Goal: Task Accomplishment & Management: Use online tool/utility

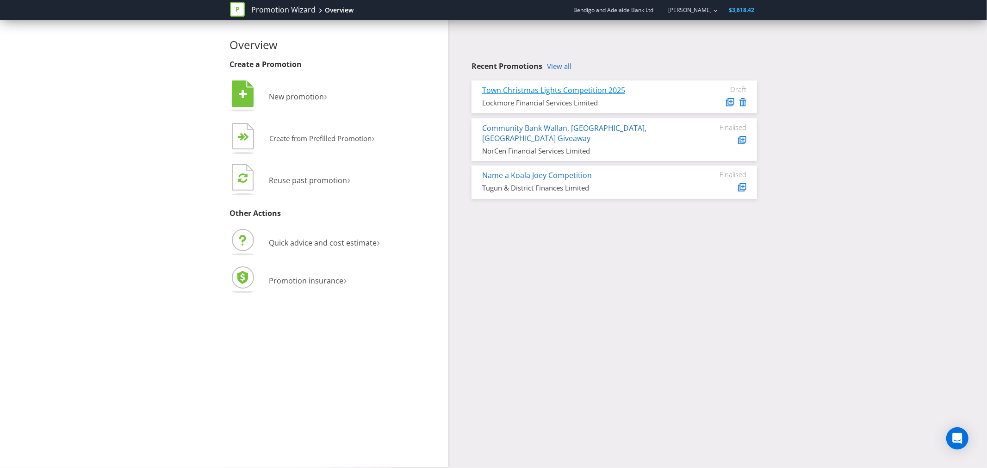
click at [531, 86] on link "Town Christmas Lights Competition 2025" at bounding box center [553, 90] width 143 height 10
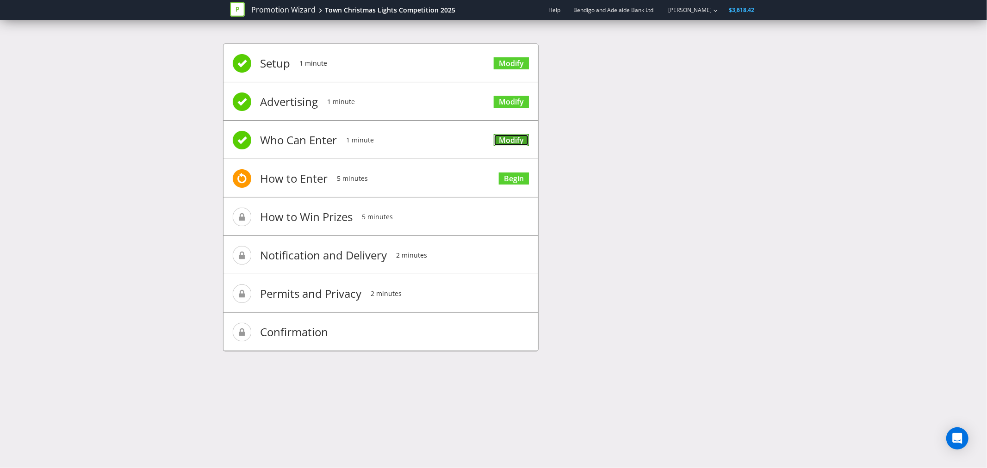
click at [509, 137] on link "Modify" at bounding box center [511, 140] width 35 height 12
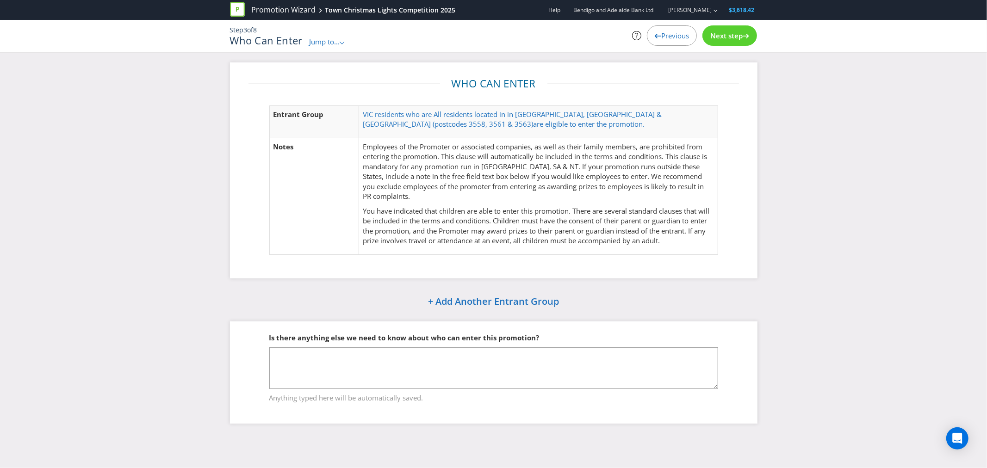
click at [664, 35] on span "Previous" at bounding box center [675, 35] width 28 height 9
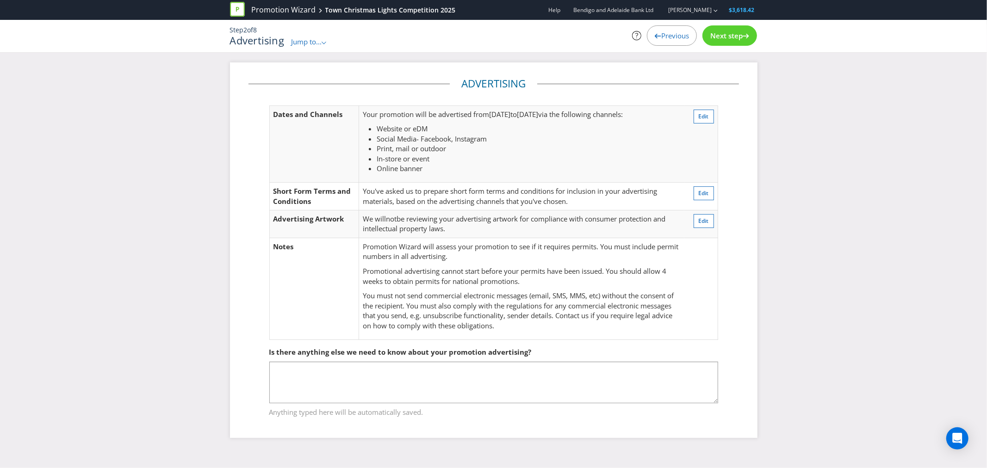
click at [718, 35] on span "Next step" at bounding box center [726, 35] width 32 height 9
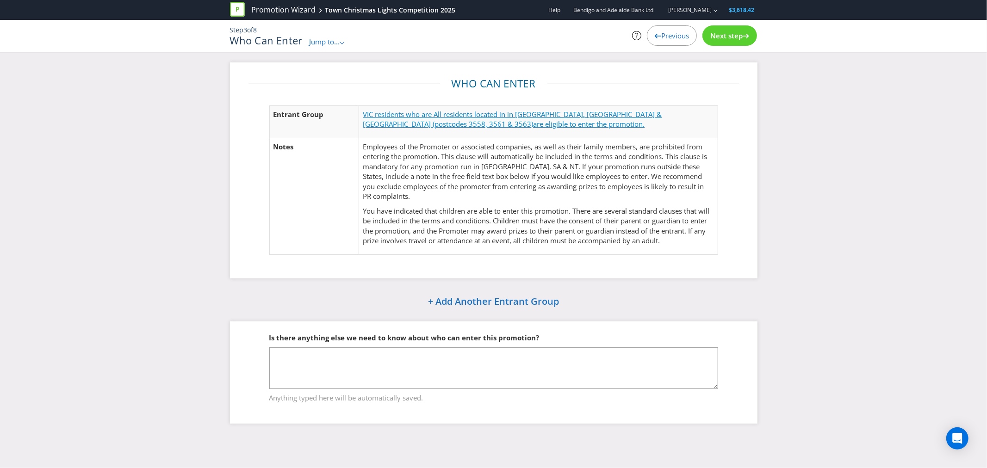
click at [479, 118] on span "VIC residents who are All residents located in in Elmore, Lockington & Rocheste…" at bounding box center [512, 119] width 299 height 19
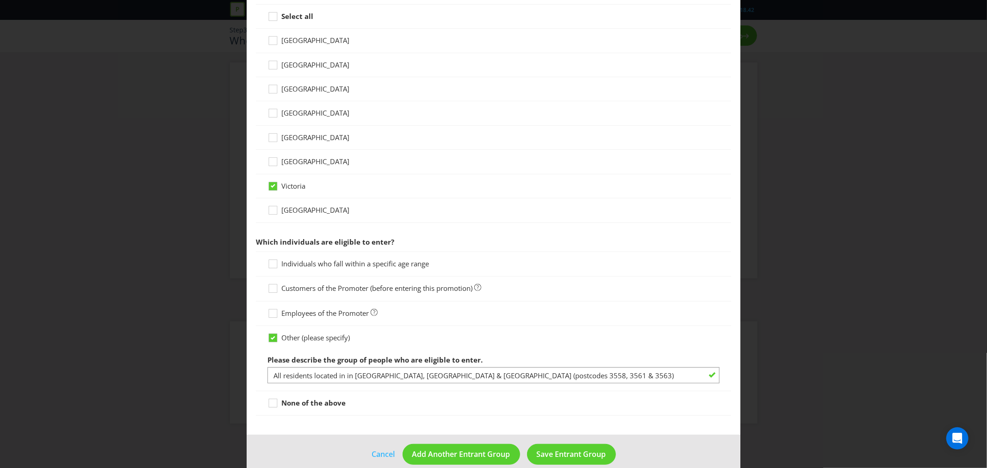
scroll to position [269, 0]
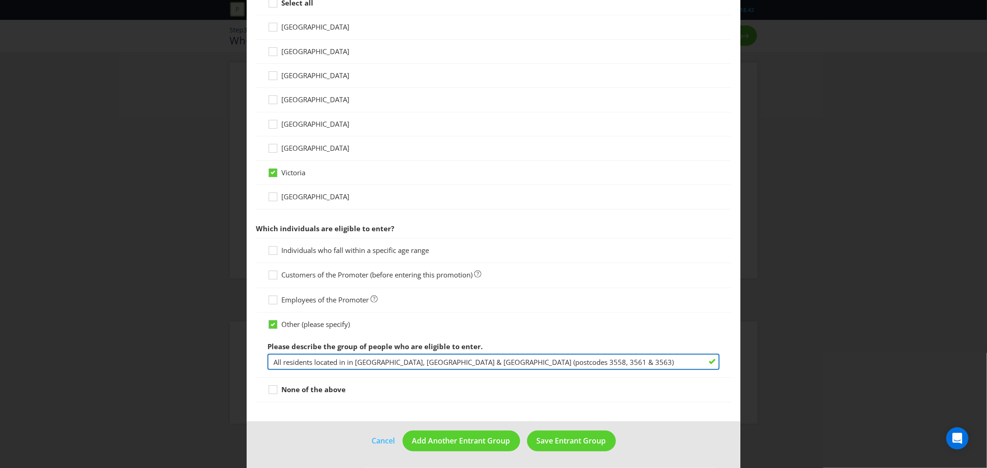
click at [281, 361] on input "All residents located in in Elmore, Lockington & Rochester (postcodes 3558, 356…" at bounding box center [494, 362] width 452 height 16
click at [342, 363] on input "residents located in in Elmore, Lockington & Rochester (postcodes 3558, 3561 & …" at bounding box center [494, 362] width 452 height 16
drag, startPoint x: 556, startPoint y: 362, endPoint x: 572, endPoint y: 360, distance: 15.8
click at [572, 360] on input "residents located in postcodes 3558 (Elmore), Lockington & Rochester (postcodes…" at bounding box center [494, 362] width 452 height 16
click at [420, 363] on input "residents located in postcodes 3558 (Elmore), Lockington & Rochester (postcodes…" at bounding box center [494, 362] width 452 height 16
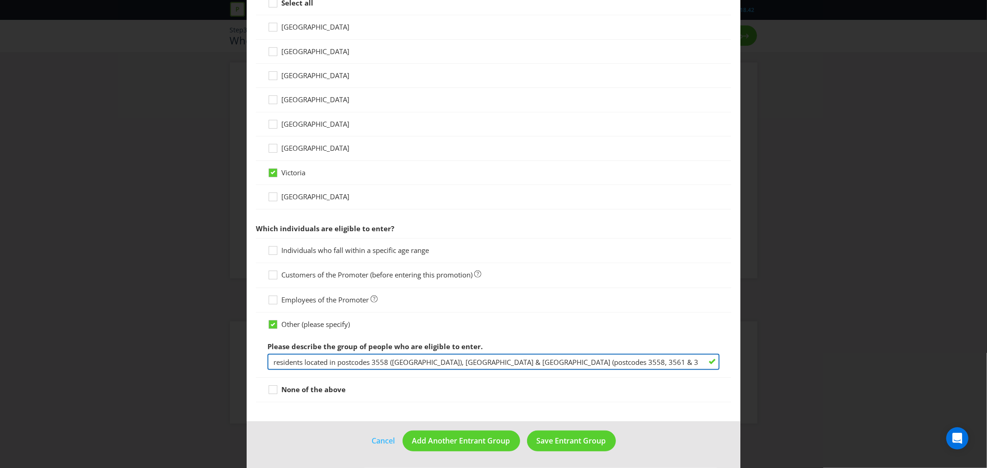
paste input "3561"
click at [487, 362] on input "residents located in postcodes 3558 (Elmore), 3561 (Lockington) & Rochester (po…" at bounding box center [494, 362] width 452 height 16
drag, startPoint x: 604, startPoint y: 361, endPoint x: 612, endPoint y: 361, distance: 7.9
click at [612, 361] on input "residents located in postcodes 3558 (Elmore), 3561 (Lockington) & Rochester (po…" at bounding box center [494, 362] width 452 height 16
click at [603, 361] on input "residents located in postcodes 3558 (Elmore), 3561 (Lockington) & Rochester (po…" at bounding box center [494, 362] width 452 height 16
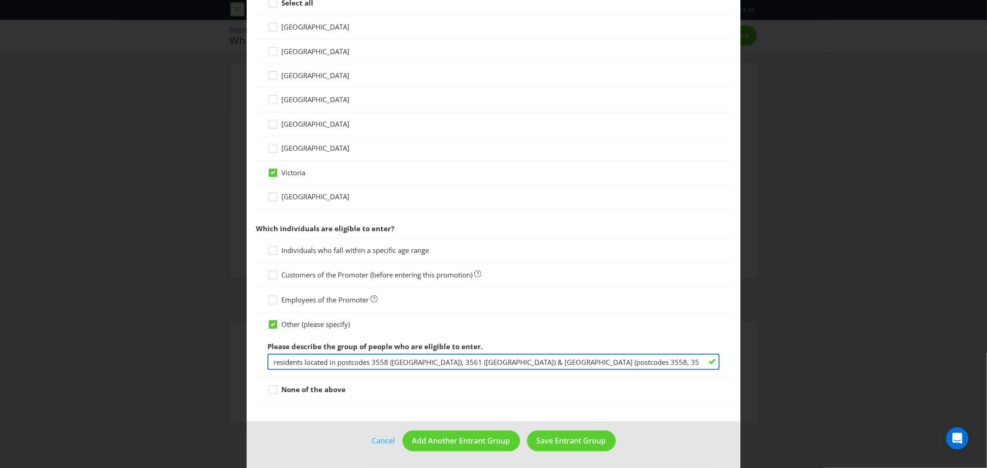
drag, startPoint x: 602, startPoint y: 361, endPoint x: 614, endPoint y: 361, distance: 12.5
click at [614, 361] on input "residents located in postcodes 3558 (Elmore), 3561 (Lockington) & Rochester (po…" at bounding box center [494, 362] width 452 height 16
click at [612, 361] on input "residents located in postcodes 3558 (Elmore), 3561 (Lockington) & Rochester (po…" at bounding box center [494, 362] width 452 height 16
drag, startPoint x: 603, startPoint y: 361, endPoint x: 616, endPoint y: 361, distance: 13.4
click at [616, 361] on input "residents located in postcodes 3558 (Elmore), 3561 (Lockington) & Rochester (po…" at bounding box center [494, 362] width 452 height 16
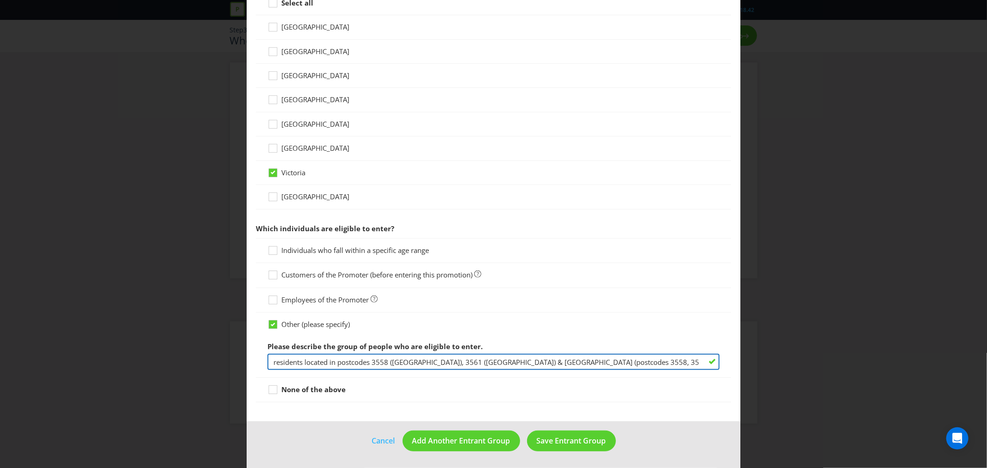
click at [487, 361] on input "residents located in postcodes 3558 (Elmore), 3561 (Lockington) & Rochester (po…" at bounding box center [494, 362] width 452 height 16
paste input "3563"
drag, startPoint x: 645, startPoint y: 359, endPoint x: 542, endPoint y: 363, distance: 103.3
click at [542, 363] on input "residents located in postcodes 3558 (Elmore), 3561 (Lockington) & 3563 (Rochest…" at bounding box center [494, 362] width 452 height 16
click at [585, 363] on input "residents located in postcodes 3558 (Elmore), 3561 (Lockington) & 3563 (Rochest…" at bounding box center [494, 362] width 452 height 16
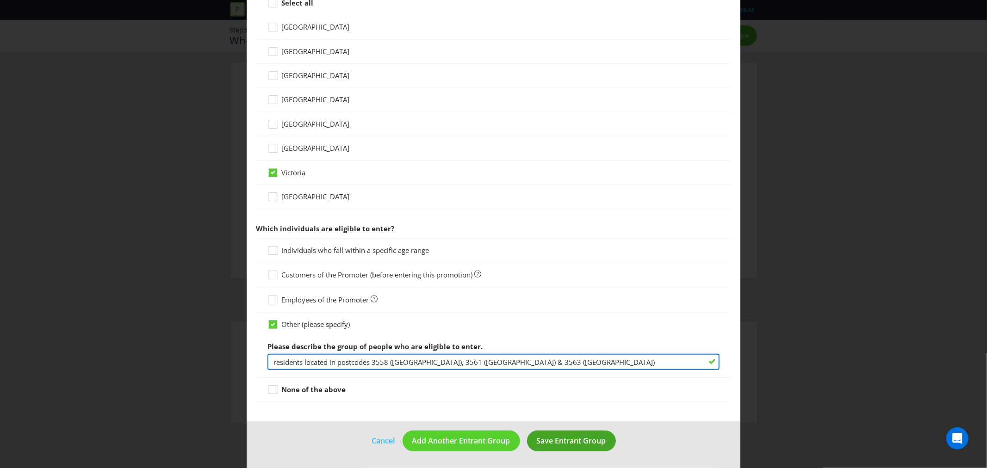
type input "residents located in postcodes 3558 (Elmore), 3561 (Lockington) & 3563 (Rochest…"
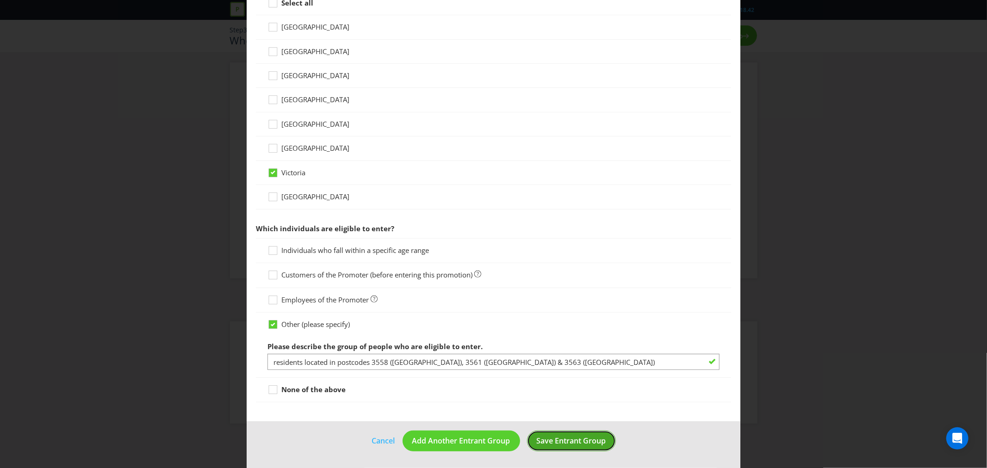
click at [549, 442] on span "Save Entrant Group" at bounding box center [571, 441] width 69 height 10
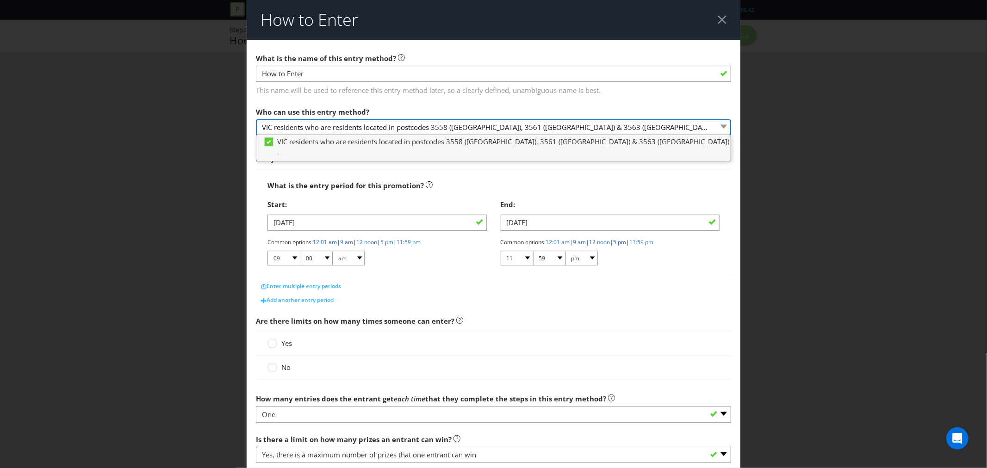
click at [402, 128] on select "VIC residents who are residents located in postcodes 3558 (Elmore), 3561 (Locki…" at bounding box center [493, 127] width 475 height 16
click at [414, 127] on select "VIC residents who are residents located in postcodes 3558 (Elmore), 3561 (Locki…" at bounding box center [493, 127] width 475 height 16
click at [403, 130] on select "VIC residents who are residents located in postcodes 3558 (Elmore), 3561 (Locki…" at bounding box center [493, 127] width 475 height 16
click at [438, 109] on div "Who can use this entry method? VIC residents who are residents located in postc…" at bounding box center [493, 119] width 475 height 33
click at [767, 151] on div "How to Enter What is the name of this entry method? How to Enter This name will…" at bounding box center [493, 234] width 987 height 468
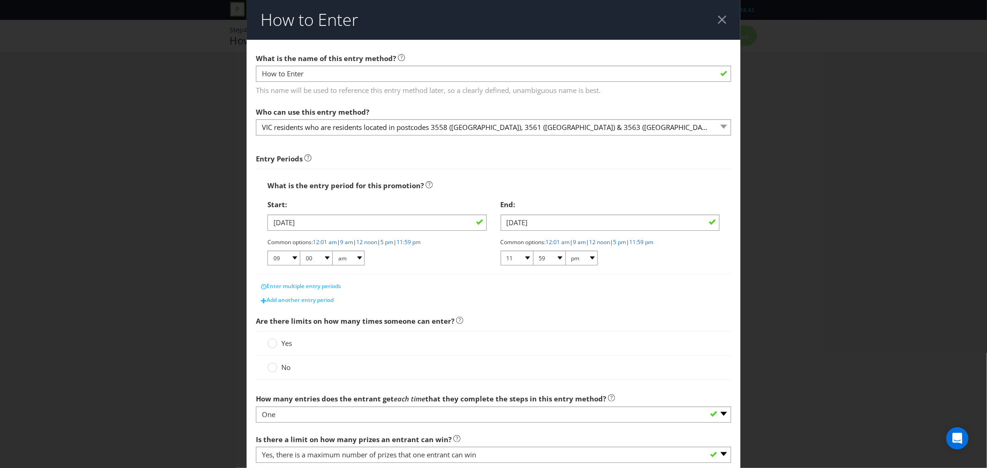
click at [722, 18] on header "How to Enter" at bounding box center [494, 20] width 494 height 40
click at [718, 16] on div at bounding box center [722, 19] width 9 height 9
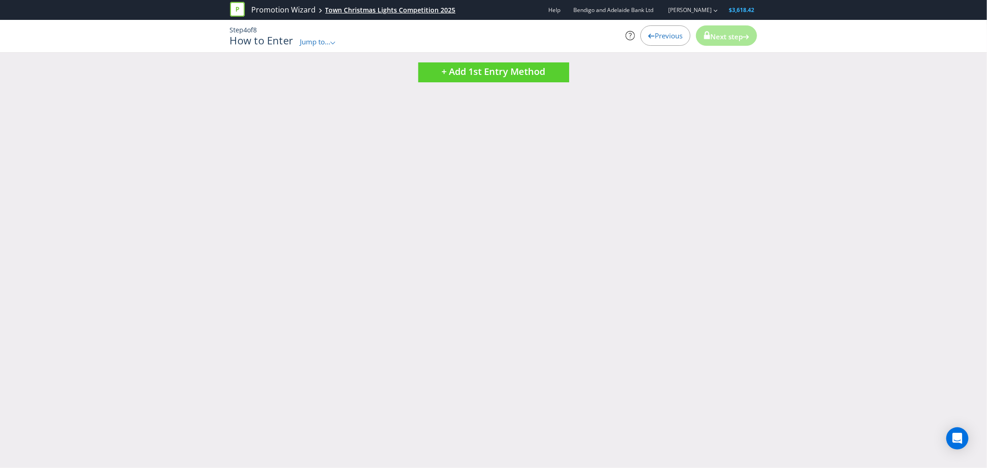
click at [348, 11] on div "Town Christmas Lights Competition 2025" at bounding box center [390, 10] width 131 height 9
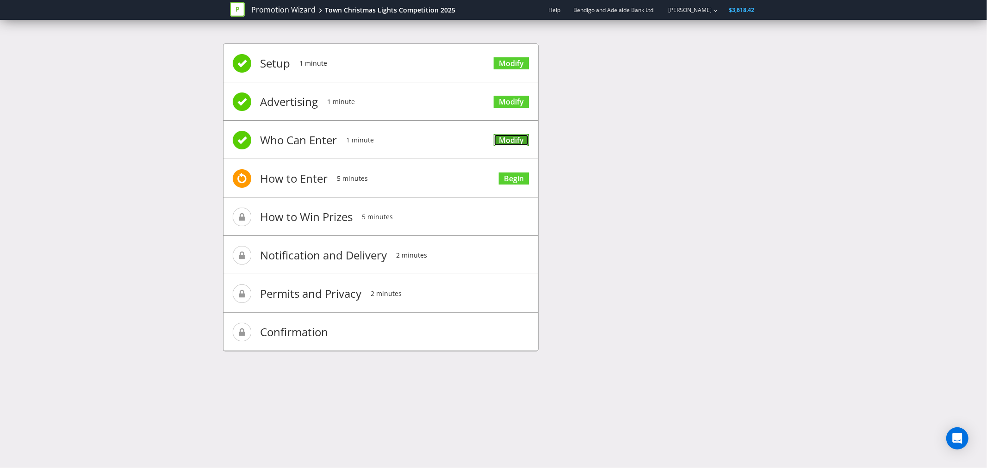
click at [512, 139] on link "Modify" at bounding box center [511, 140] width 35 height 12
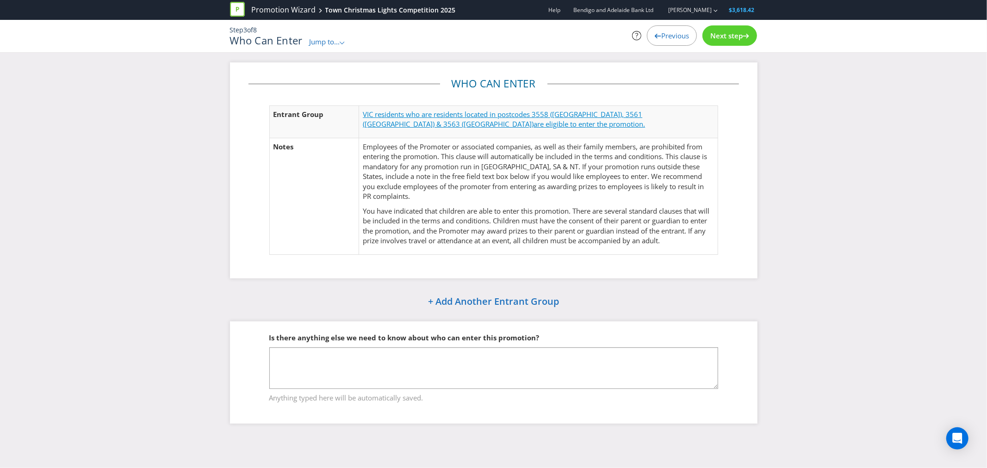
click at [534, 120] on span "are eligible to enter the promotion." at bounding box center [590, 123] width 112 height 9
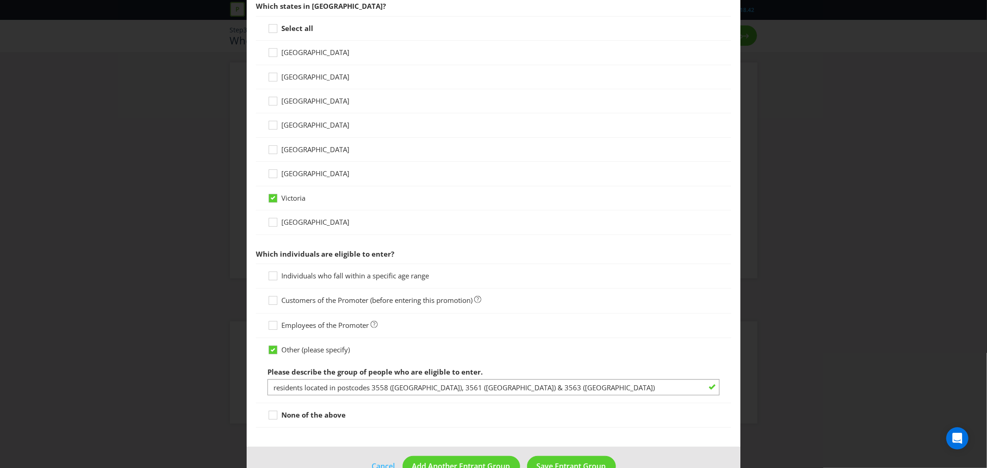
scroll to position [269, 0]
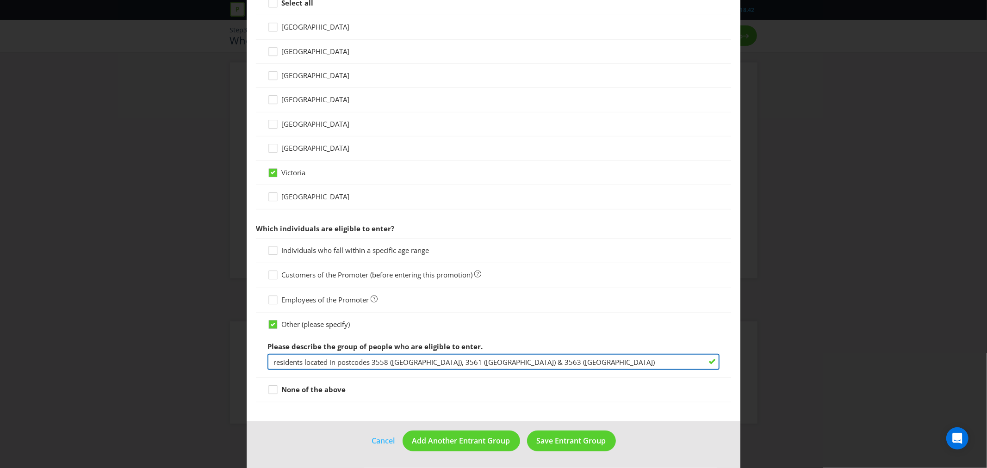
drag, startPoint x: 302, startPoint y: 361, endPoint x: 253, endPoint y: 359, distance: 49.6
click at [253, 359] on main "What type of entrant can enter this promotion? Individual person Company or org…" at bounding box center [494, 97] width 494 height 650
type input "located in postcodes 3558 (Elmore), 3561 (Lockington) & 3563 (Rochester)"
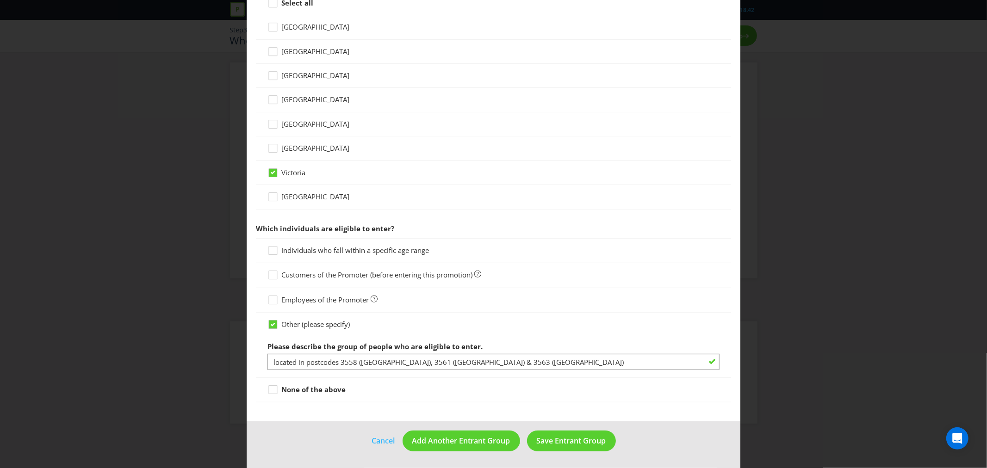
click at [710, 328] on div "Other (please specify)" at bounding box center [494, 325] width 452 height 10
click at [549, 440] on span "Save Entrant Group" at bounding box center [571, 441] width 69 height 10
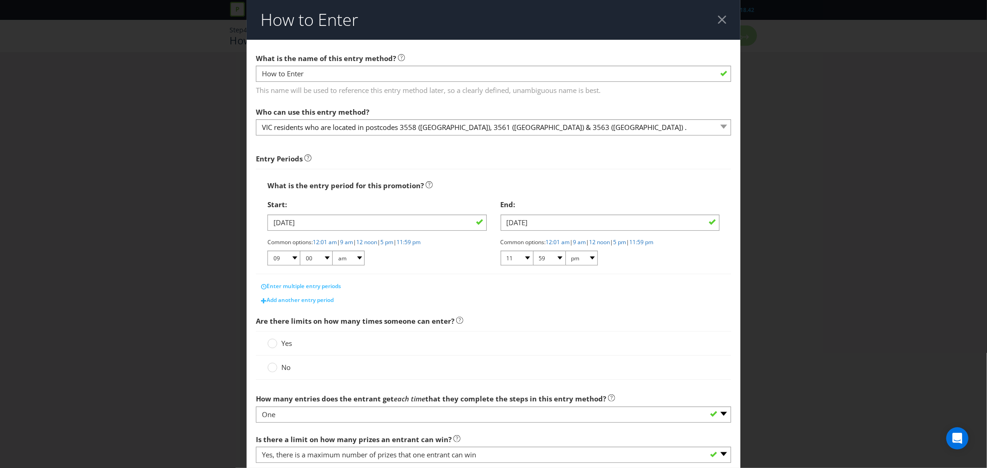
click at [719, 16] on div at bounding box center [722, 19] width 9 height 9
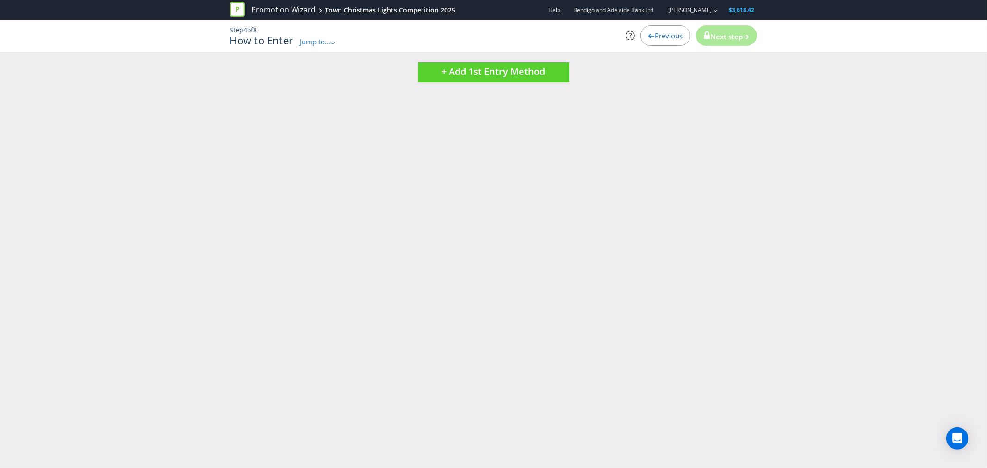
click at [360, 12] on div "Town Christmas Lights Competition 2025" at bounding box center [390, 10] width 131 height 9
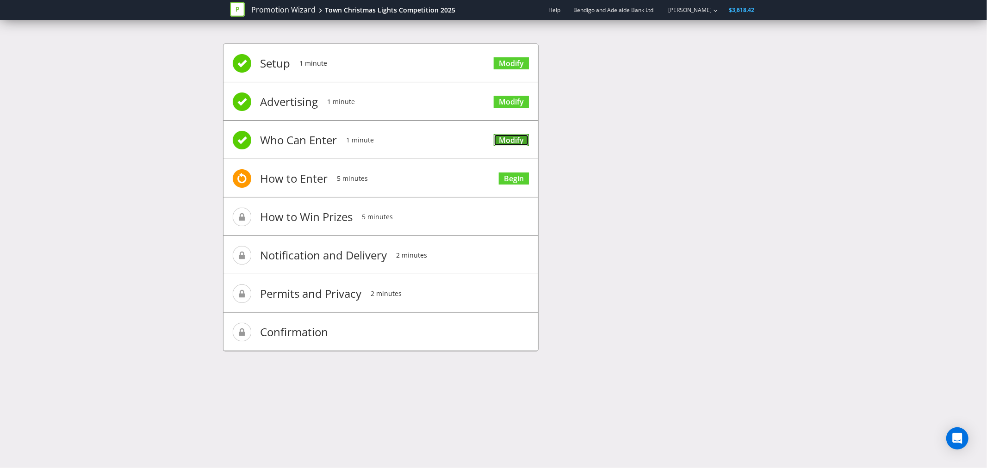
click at [512, 140] on link "Modify" at bounding box center [511, 140] width 35 height 12
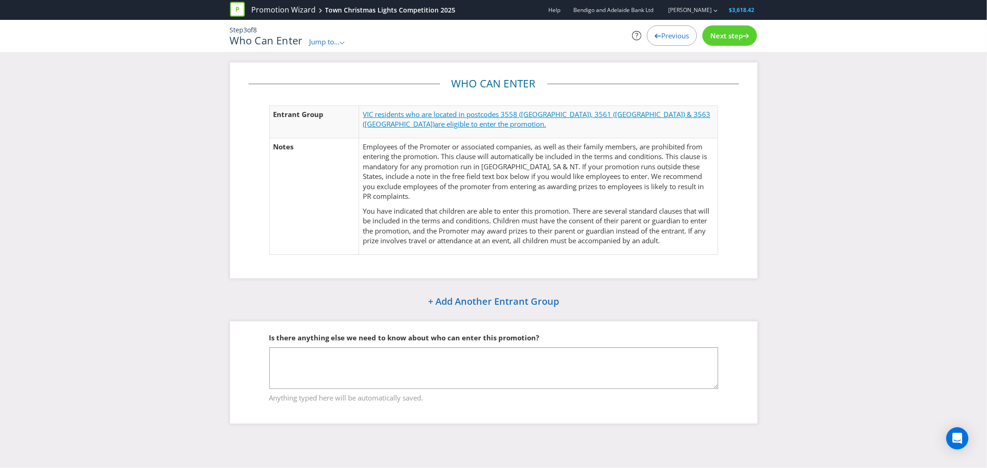
click at [446, 115] on span "VIC residents who are located in postcodes 3558 (Elmore), 3561 (Lockington) & 3…" at bounding box center [537, 119] width 348 height 19
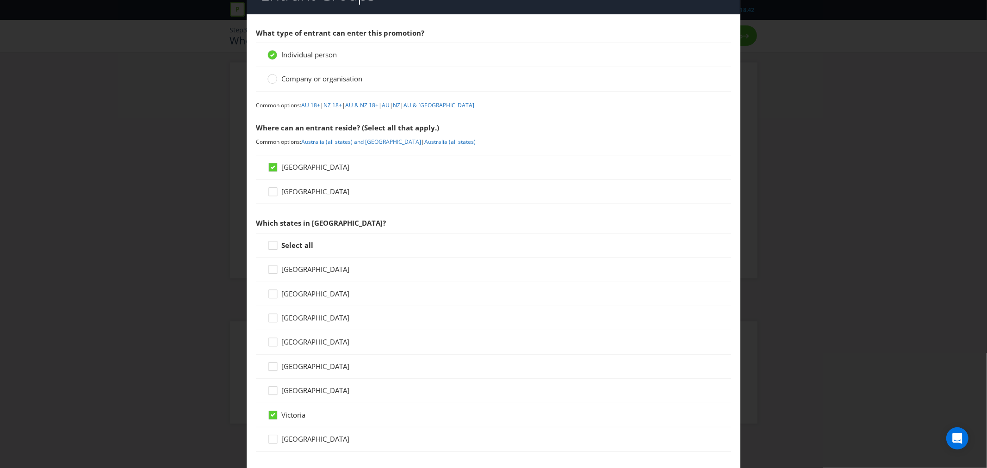
scroll to position [12, 0]
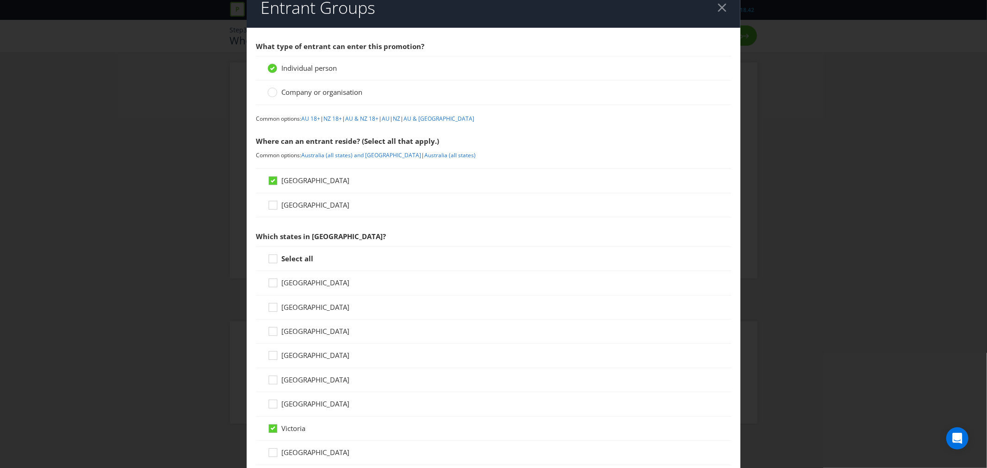
click at [718, 6] on div at bounding box center [722, 7] width 9 height 9
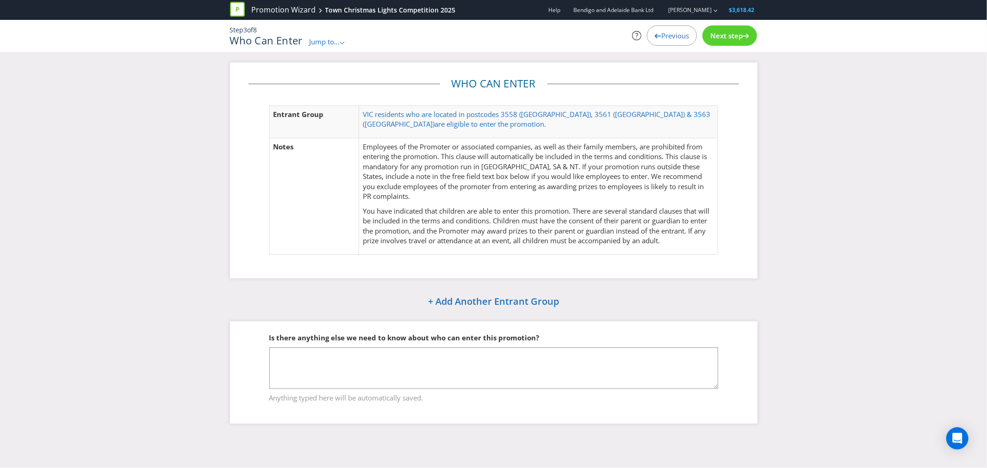
click at [728, 35] on span "Next step" at bounding box center [726, 35] width 32 height 9
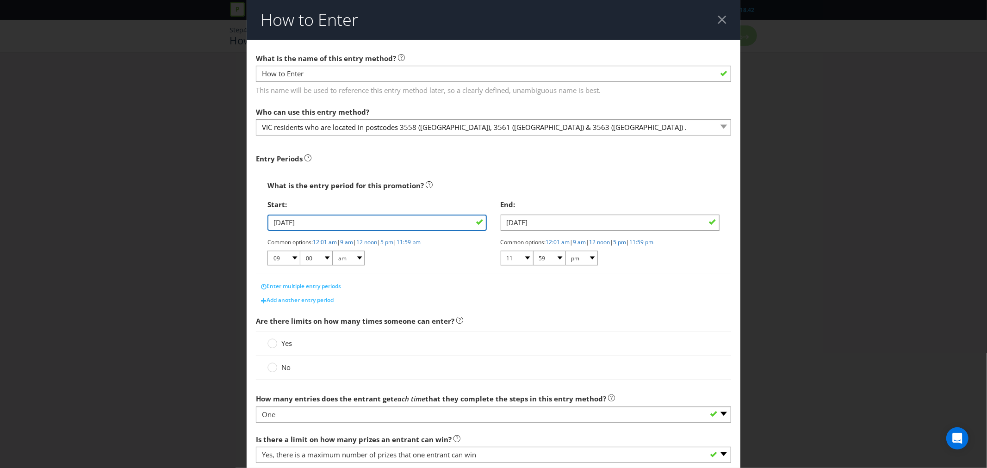
click at [302, 222] on input "01/11/25" at bounding box center [377, 223] width 219 height 16
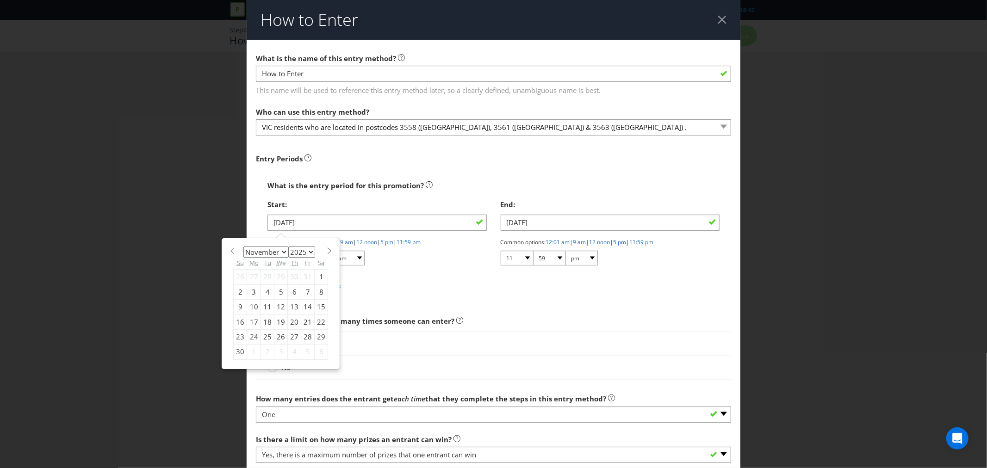
click at [252, 306] on div "10" at bounding box center [254, 307] width 14 height 15
type input "10/11/25"
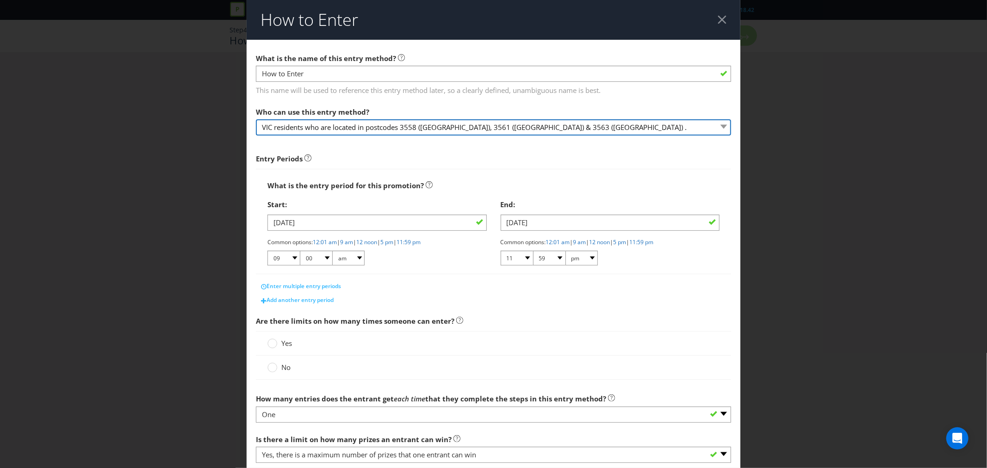
click at [465, 128] on select "VIC residents who are located in postcodes 3558 (Elmore), 3561 (Lockington) & 3…" at bounding box center [493, 127] width 475 height 16
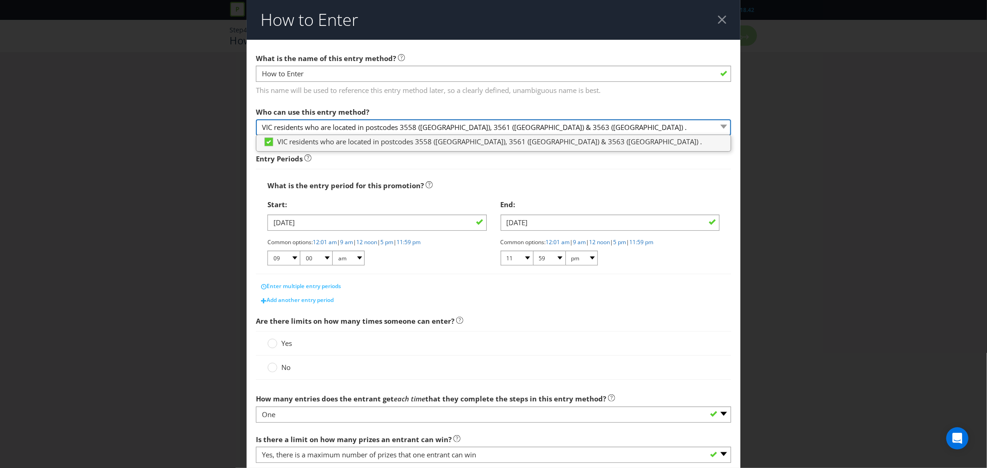
click at [464, 126] on select "VIC residents who are located in postcodes 3558 (Elmore), 3561 (Lockington) & 3…" at bounding box center [493, 127] width 475 height 16
click at [436, 22] on header "How to Enter" at bounding box center [494, 20] width 494 height 40
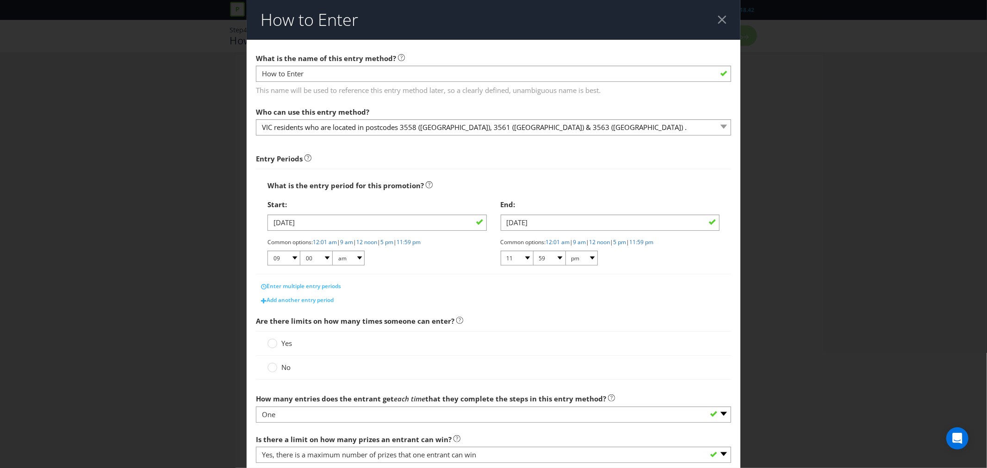
click at [436, 22] on header "How to Enter" at bounding box center [494, 20] width 494 height 40
click at [718, 18] on div at bounding box center [722, 19] width 9 height 9
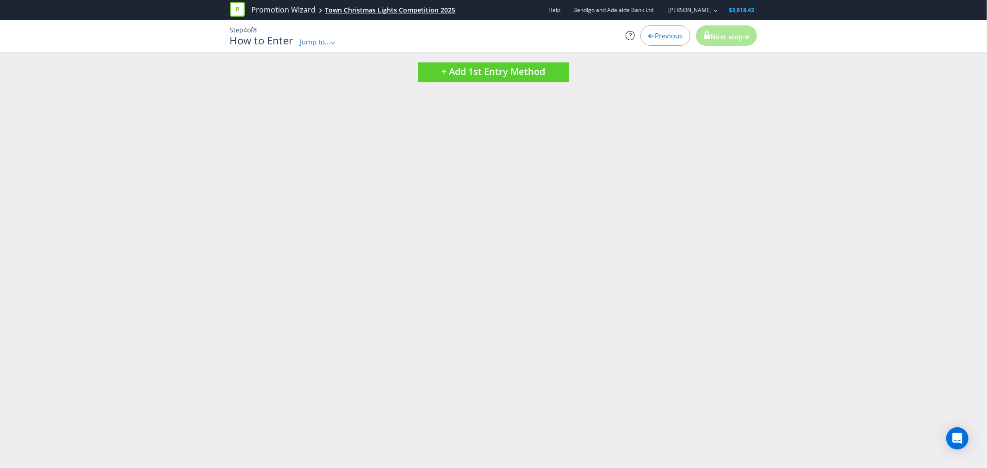
click at [368, 10] on div "Town Christmas Lights Competition 2025" at bounding box center [390, 10] width 131 height 9
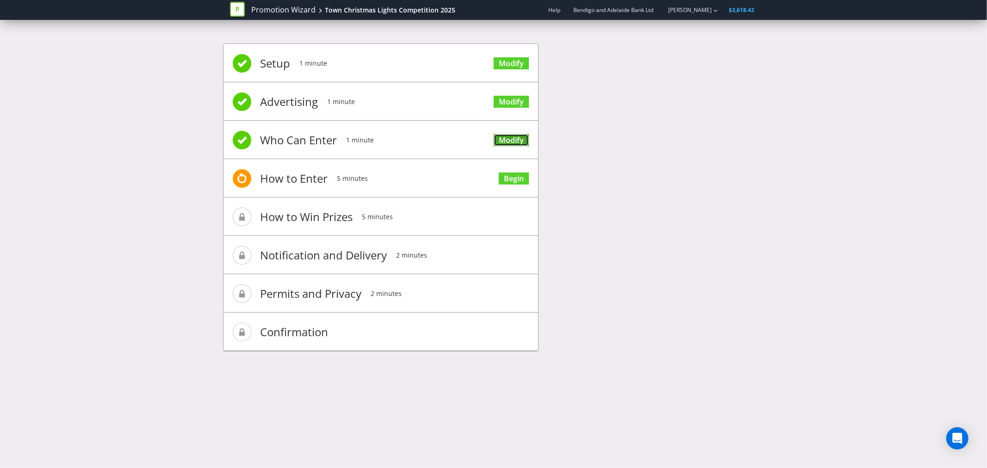
click at [500, 140] on link "Modify" at bounding box center [511, 140] width 35 height 12
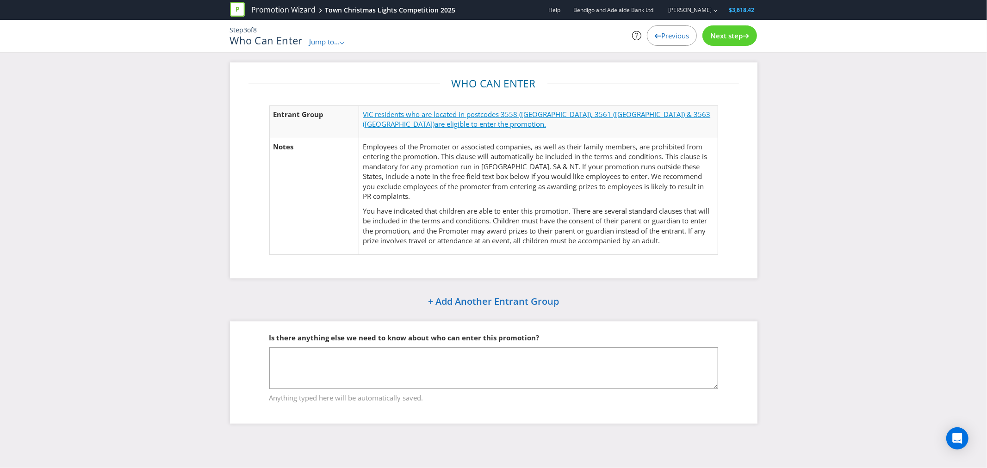
click at [463, 110] on span "VIC residents who are located in postcodes 3558 (Elmore), 3561 (Lockington) & 3…" at bounding box center [537, 119] width 348 height 19
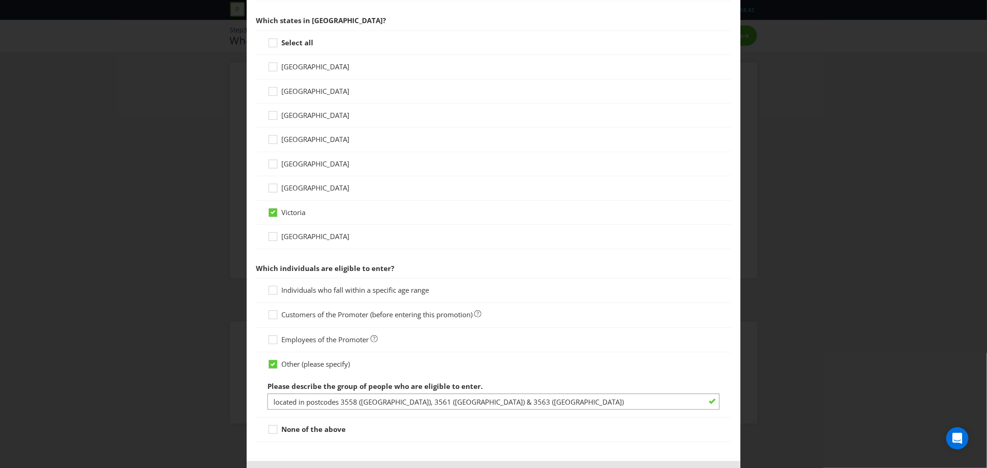
scroll to position [269, 0]
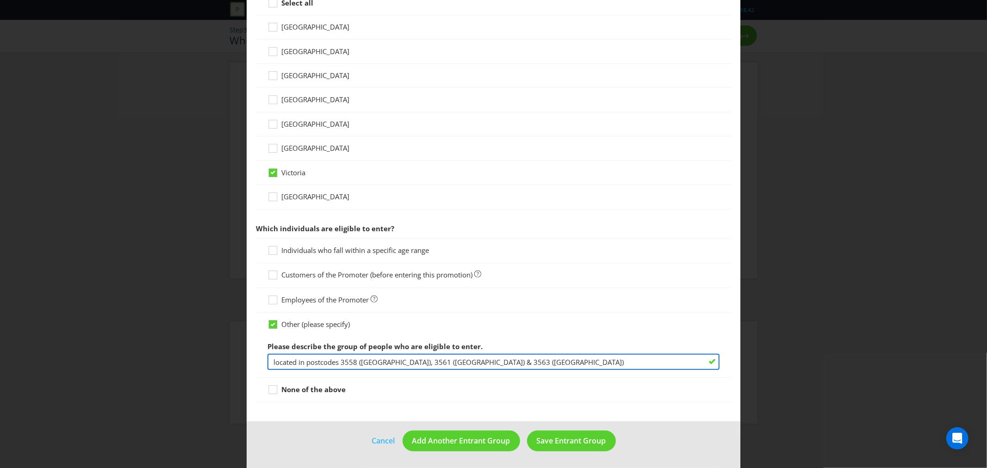
drag, startPoint x: 404, startPoint y: 361, endPoint x: 389, endPoint y: 361, distance: 14.8
click at [389, 361] on input "located in postcodes 3558 (Elmore), 3561 (Lockington) & 3563 (Rochester)" at bounding box center [494, 362] width 452 height 16
click at [505, 358] on input "located in postcodes 3558 (Elmore), (Lockington) & 3563 (Rochester)" at bounding box center [494, 362] width 452 height 16
paste input "3561"
drag, startPoint x: 454, startPoint y: 361, endPoint x: 438, endPoint y: 359, distance: 15.4
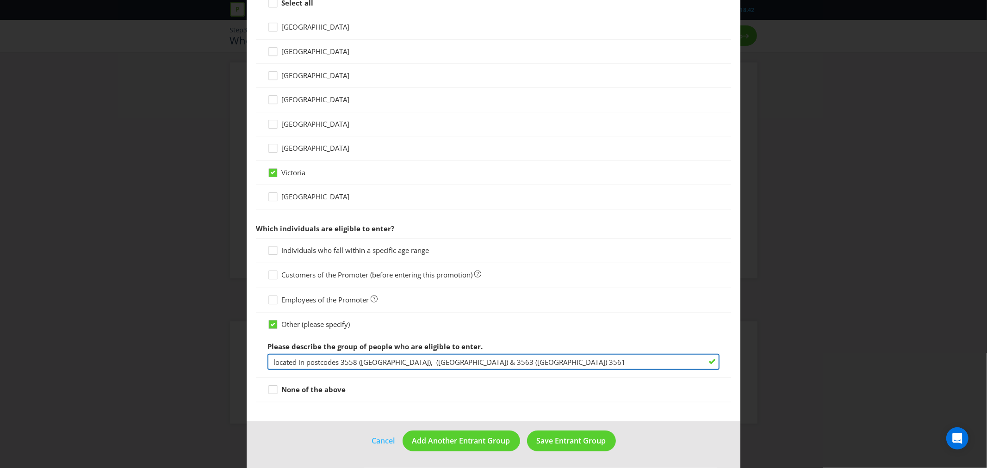
click at [438, 359] on input "located in postcodes 3558 (Elmore), (Lockington) & 3563 (Rochester) 3561" at bounding box center [494, 362] width 452 height 16
click at [389, 361] on input "located in postcodes 3558 (Elmore), (Lockington) & (Rochester) 3561" at bounding box center [494, 362] width 452 height 16
paste input "3563"
drag, startPoint x: 511, startPoint y: 361, endPoint x: 494, endPoint y: 360, distance: 17.2
click at [494, 360] on input "located in postcodes 3558 (Elmore), 3563 (Lockington) & (Rochester) 3561" at bounding box center [494, 362] width 452 height 16
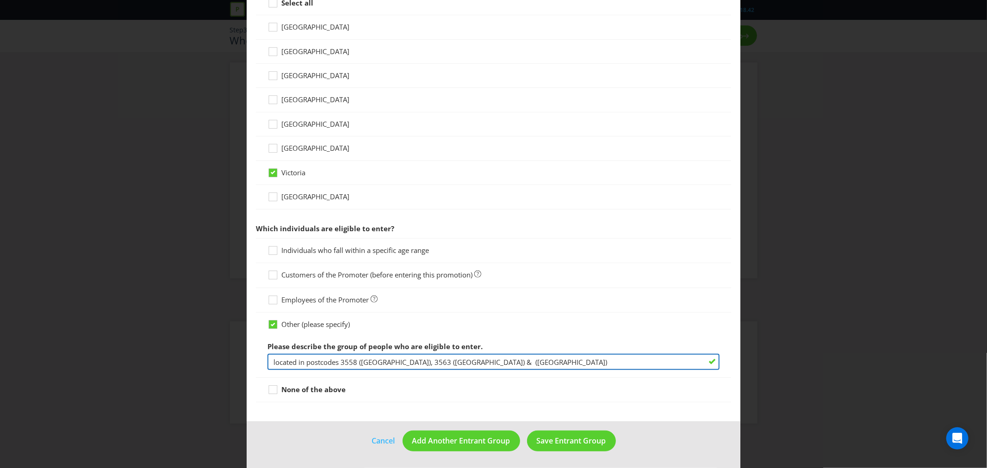
click at [455, 363] on input "located in postcodes 3558 (Elmore), 3563 (Lockington) & (Rochester)" at bounding box center [494, 362] width 452 height 16
paste input "3561"
type input "located in postcodes 3558 (Elmore), 3563 (Lockington) & 3561 (Rochester)"
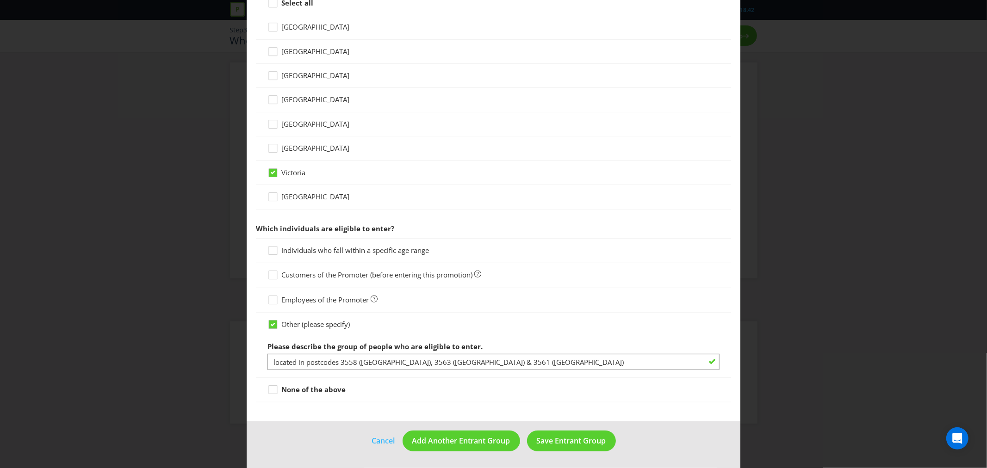
click at [541, 325] on div "Other (please specify)" at bounding box center [494, 325] width 452 height 10
click at [728, 283] on main "What type of entrant can enter this promotion? Individual person Company or org…" at bounding box center [494, 97] width 494 height 650
click at [558, 440] on span "Save Entrant Group" at bounding box center [571, 441] width 69 height 10
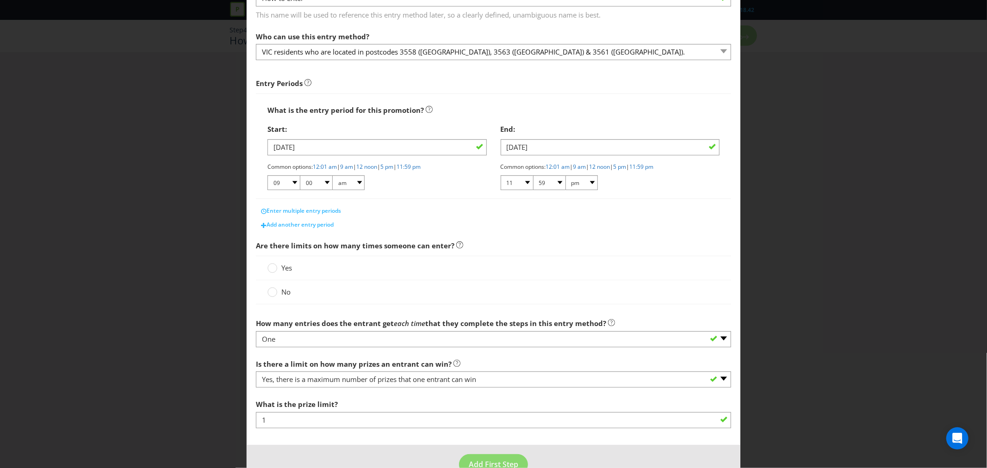
scroll to position [99, 0]
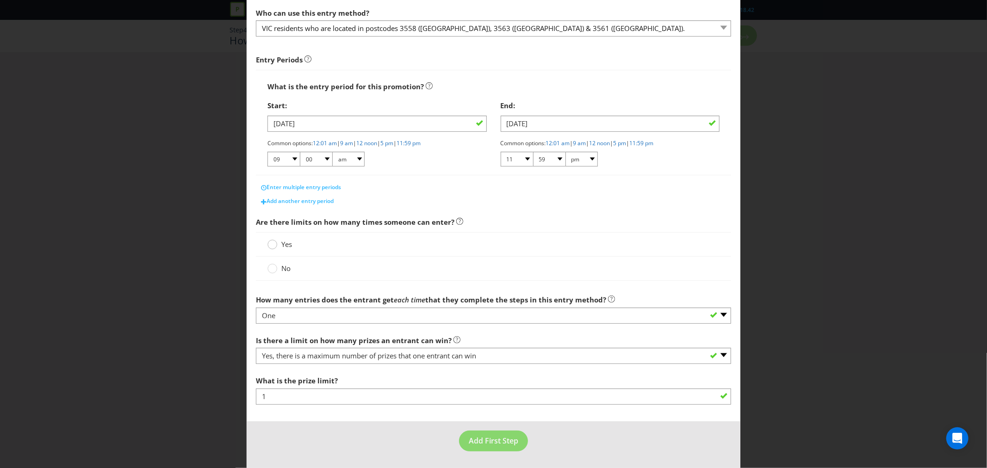
click at [273, 243] on div at bounding box center [272, 241] width 5 height 5
click at [0, 0] on input "Yes" at bounding box center [0, 0] width 0 height 0
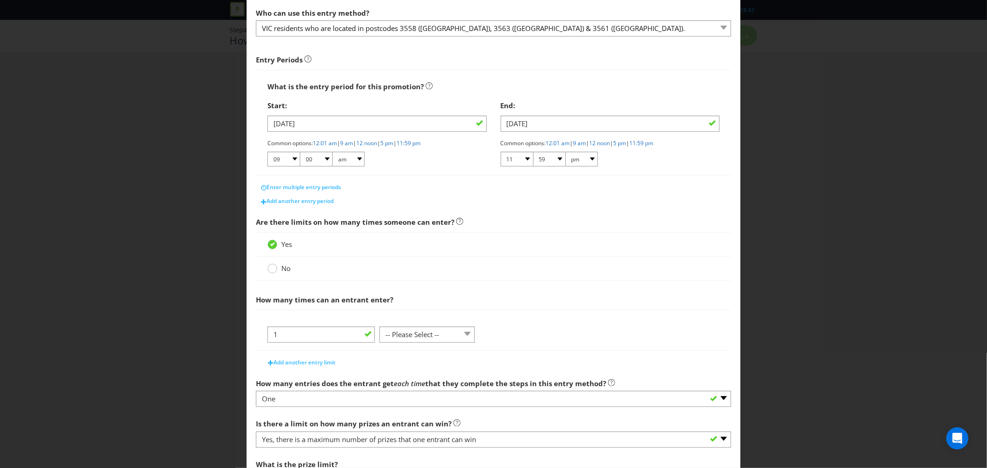
click at [272, 270] on circle at bounding box center [272, 268] width 9 height 9
click at [0, 0] on input "No" at bounding box center [0, 0] width 0 height 0
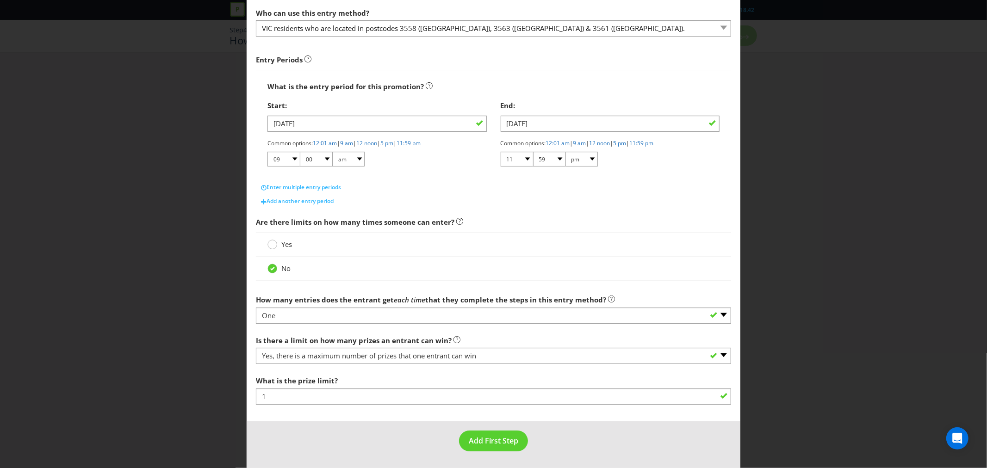
click at [270, 243] on div at bounding box center [272, 241] width 5 height 5
click at [0, 0] on input "Yes" at bounding box center [0, 0] width 0 height 0
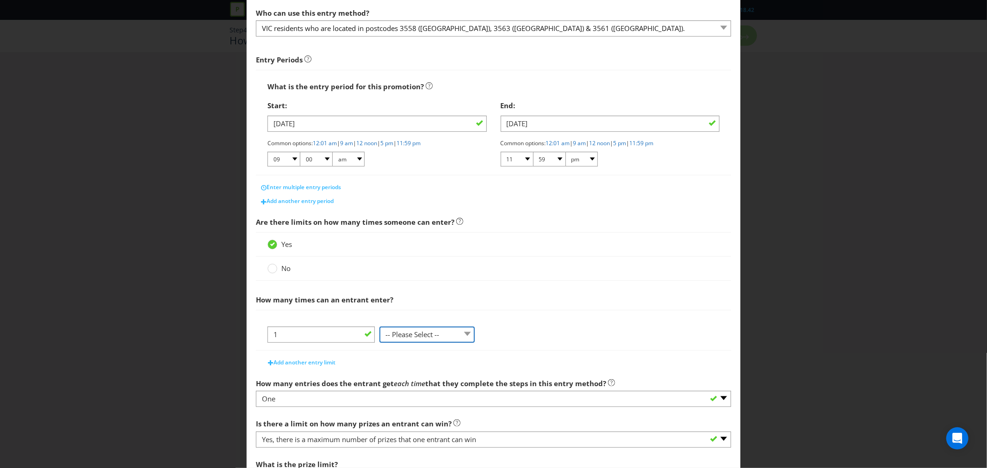
click at [452, 327] on select "-- Please Select -- per person per day per purchase per transaction Other (plea…" at bounding box center [427, 335] width 95 height 16
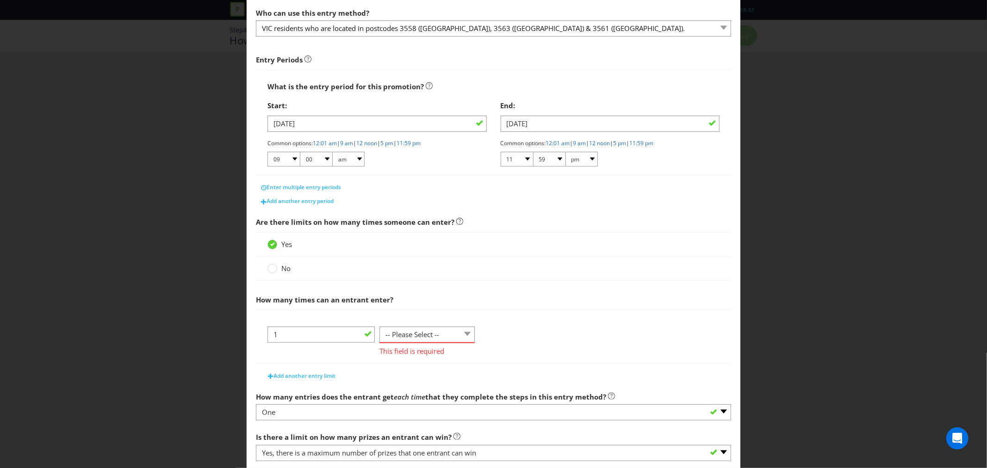
click at [503, 299] on span "How many times can an entrant enter?" at bounding box center [493, 300] width 475 height 19
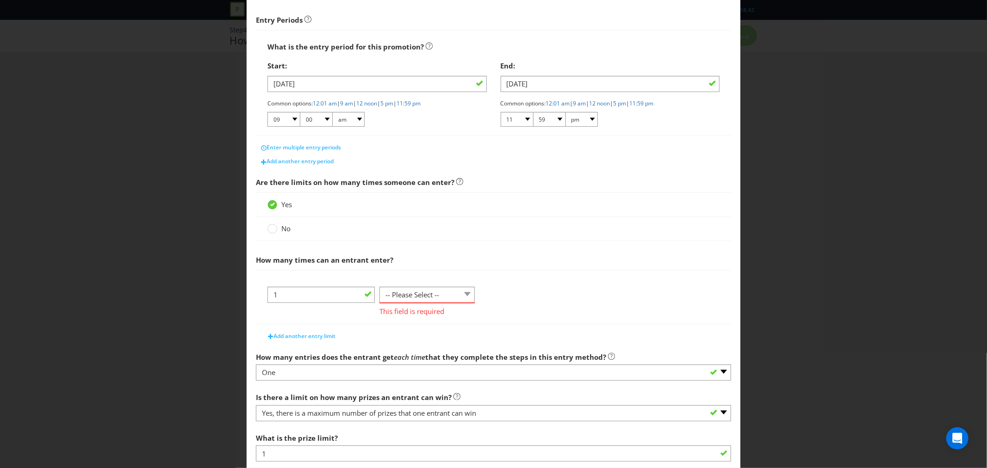
scroll to position [150, 0]
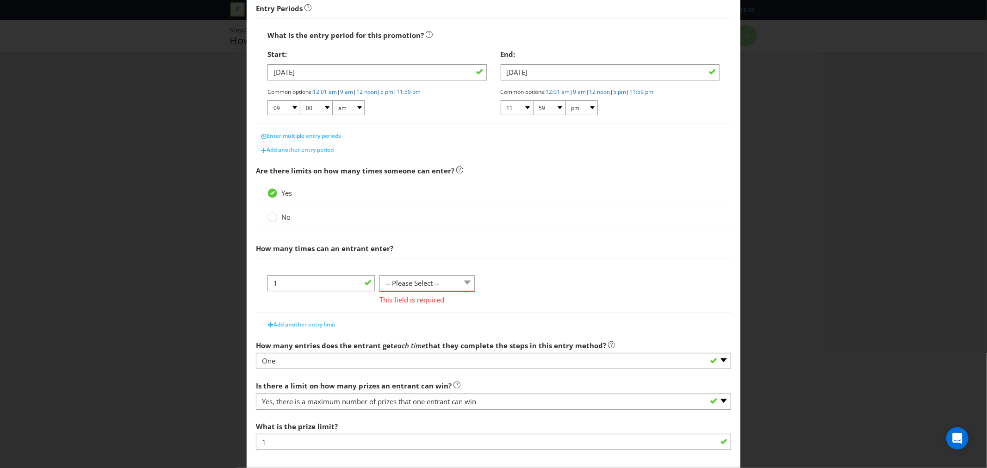
click at [547, 286] on div "1 -- Please Select -- per person per day per purchase per transaction Other (pl…" at bounding box center [494, 293] width 452 height 37
click at [459, 287] on select "-- Please Select -- per person per day per purchase per transaction Other (plea…" at bounding box center [427, 283] width 95 height 16
select select "OTHER"
click at [380, 275] on select "-- Please Select -- per person per day per purchase per transaction Other (plea…" at bounding box center [427, 283] width 95 height 16
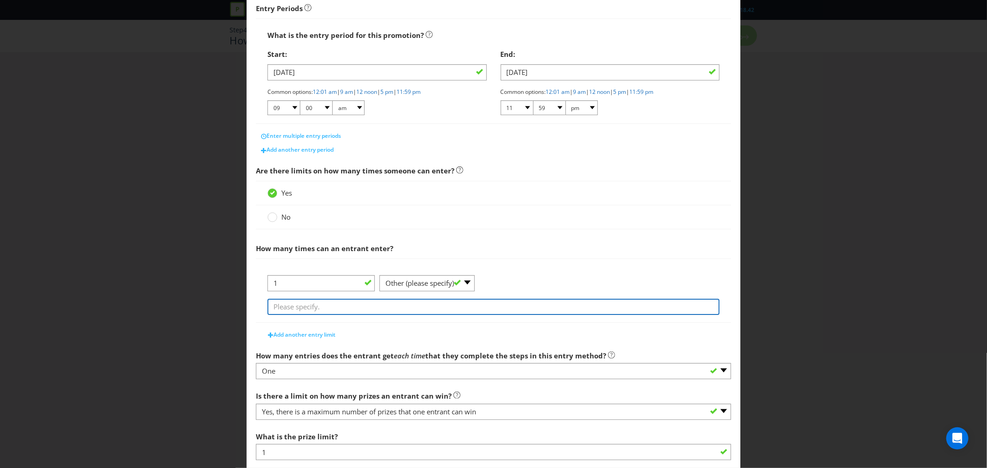
click at [307, 308] on input "text" at bounding box center [494, 307] width 452 height 16
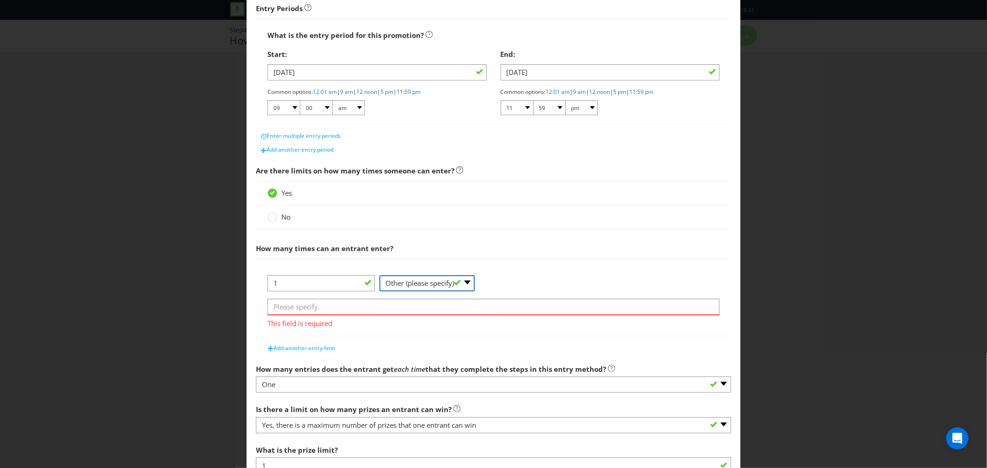
click at [462, 283] on select "-- Please Select -- per person per day per purchase per transaction Other (plea…" at bounding box center [427, 283] width 95 height 16
click at [310, 308] on input "text" at bounding box center [494, 307] width 452 height 16
type input "per household/address."
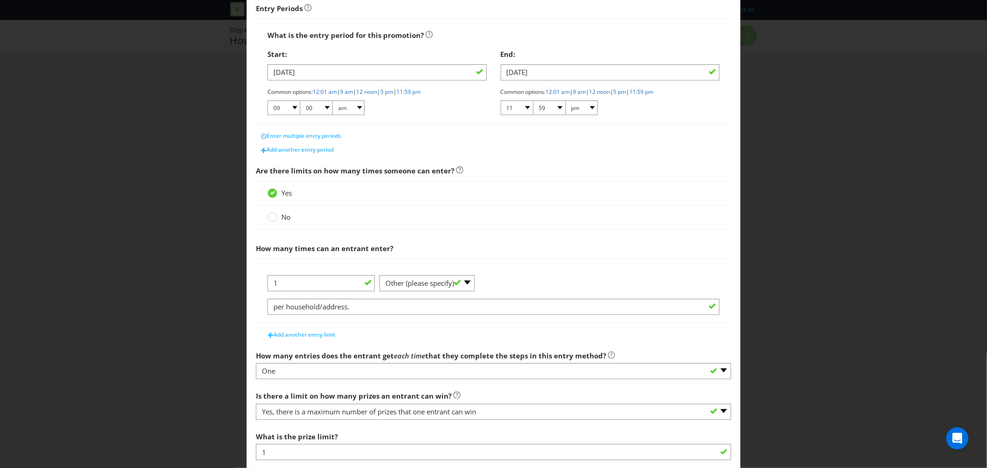
click at [407, 330] on div "How many times can an entrant enter? 1 -- Please Select -- per person per day p…" at bounding box center [493, 290] width 475 height 102
click at [466, 282] on select "-- Please Select -- per person per day per purchase per transaction Other (plea…" at bounding box center [427, 283] width 95 height 16
click at [522, 278] on div "1 -- Please Select -- per person per day per purchase per transaction Other (pl…" at bounding box center [494, 287] width 452 height 24
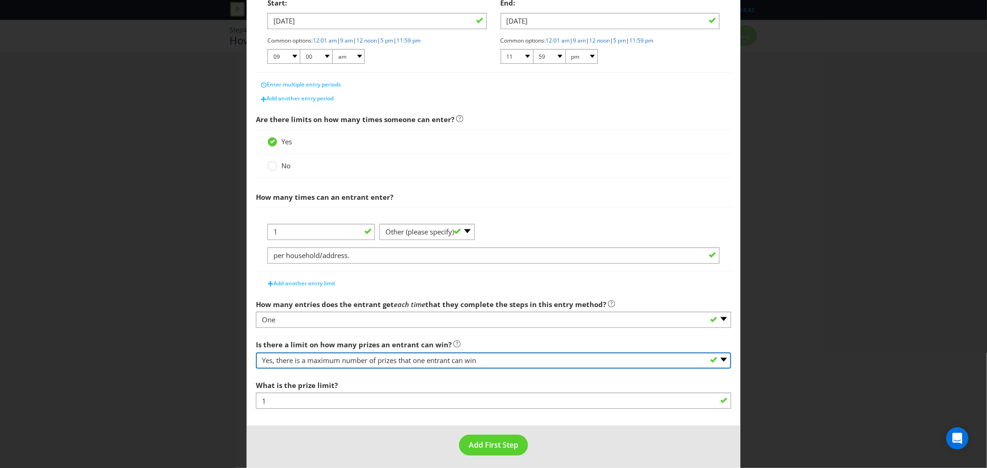
click at [546, 360] on select "-- Please select -- Yes, there is a maximum number of prizes that one entrant c…" at bounding box center [493, 361] width 475 height 16
click at [256, 353] on select "-- Please select -- Yes, there is a maximum number of prizes that one entrant c…" at bounding box center [493, 361] width 475 height 16
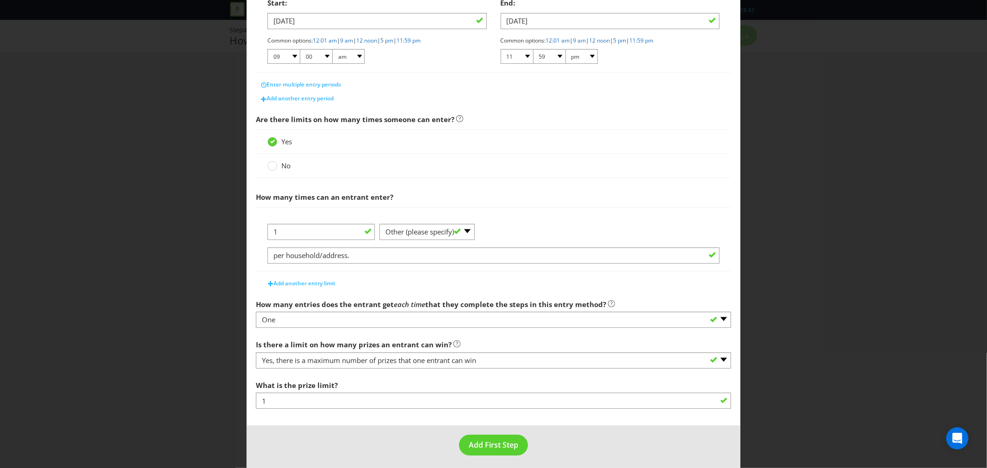
click at [502, 382] on div "What is the prize limit? 1" at bounding box center [493, 392] width 475 height 33
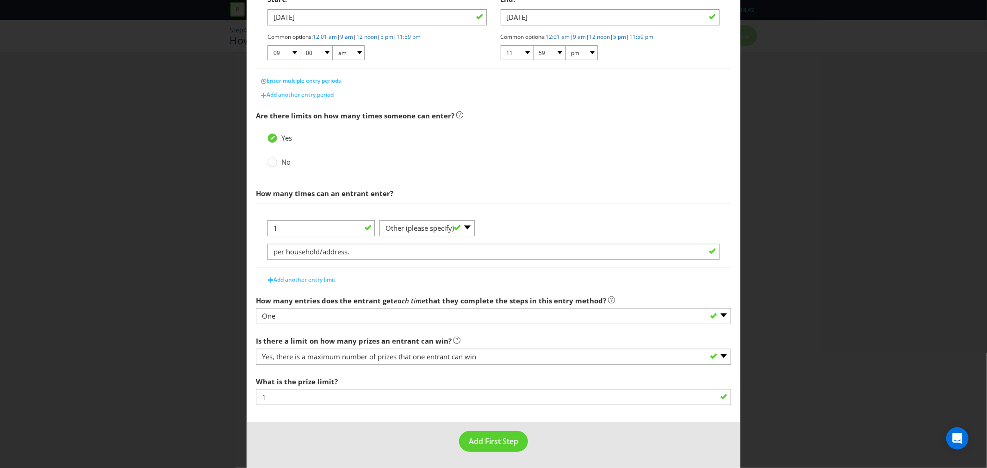
scroll to position [206, 0]
click at [477, 336] on div "Is there a limit on how many prizes an entrant can win? -- Please select -- Yes…" at bounding box center [493, 347] width 475 height 33
click at [488, 440] on span "Add First Step" at bounding box center [494, 441] width 50 height 10
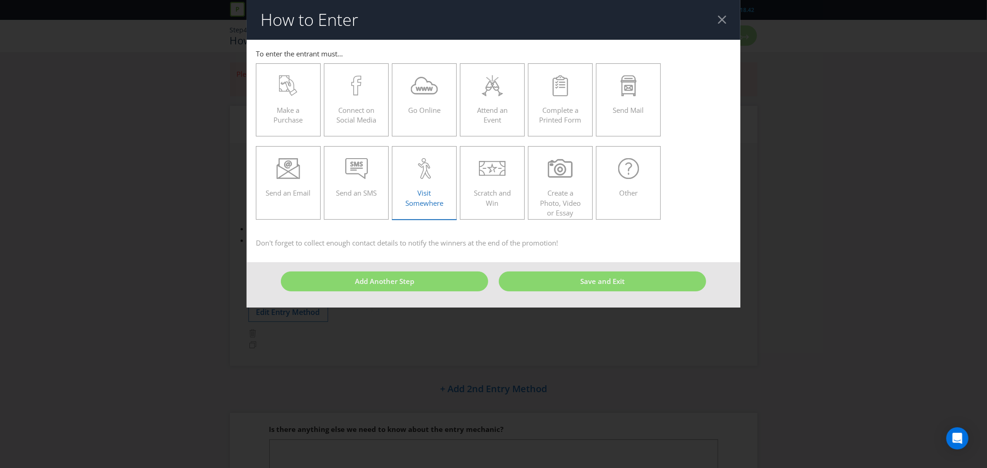
click at [419, 191] on span "Visit Somewhere" at bounding box center [424, 197] width 38 height 19
click at [0, 0] on input "Visit Somewhere" at bounding box center [0, 0] width 0 height 0
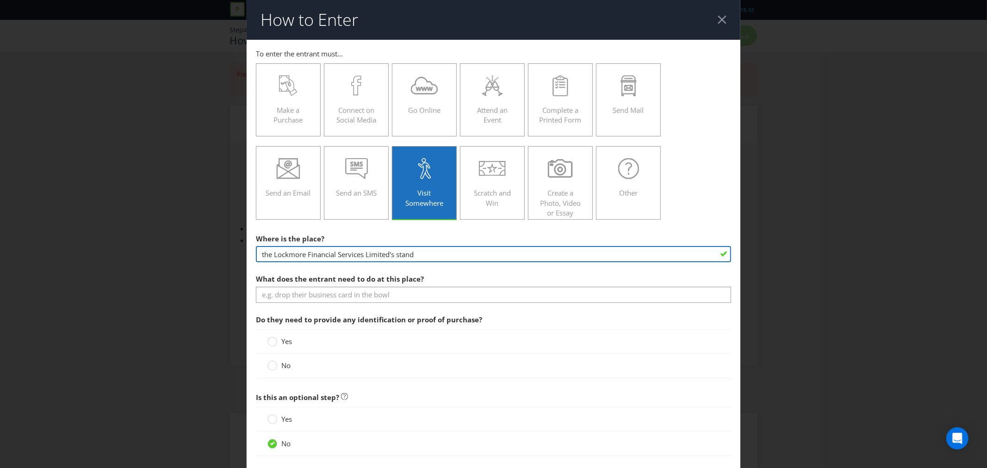
click at [513, 256] on input "the Lockmore Financial Services Limited's stand" at bounding box center [493, 254] width 475 height 16
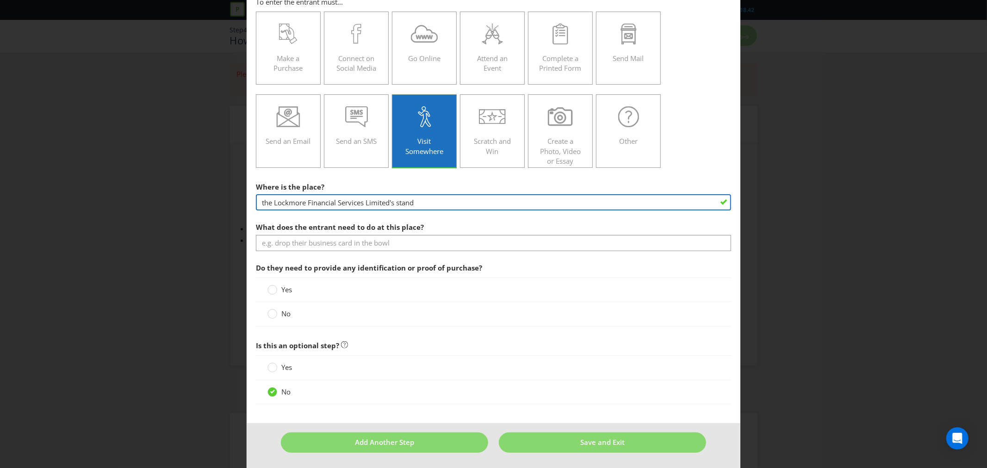
scroll to position [53, 0]
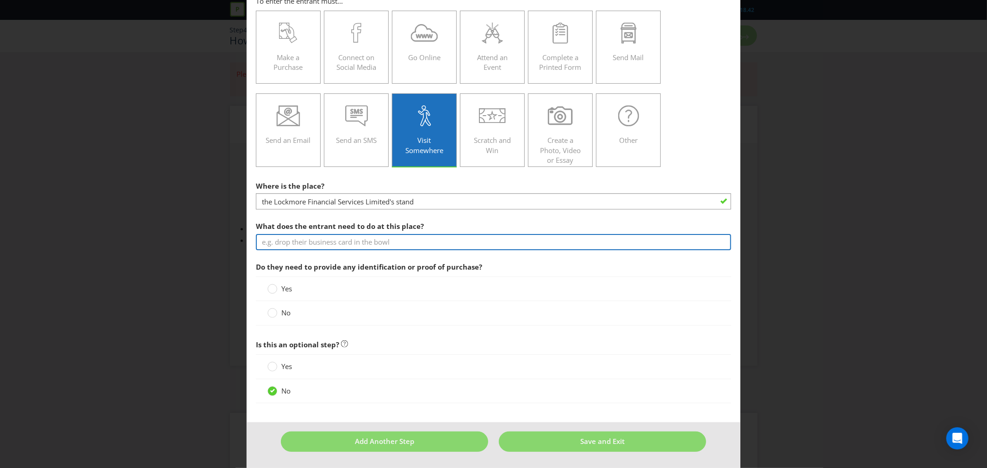
click at [279, 241] on input "text" at bounding box center [493, 242] width 475 height 16
drag, startPoint x: 275, startPoint y: 243, endPoint x: 279, endPoint y: 247, distance: 5.6
click at [275, 242] on input "drop their entry form in the box" at bounding box center [493, 242] width 475 height 16
click at [368, 244] on input "drop their entry form in the box" at bounding box center [493, 242] width 475 height 16
type input "drop their entry form into the box provided."
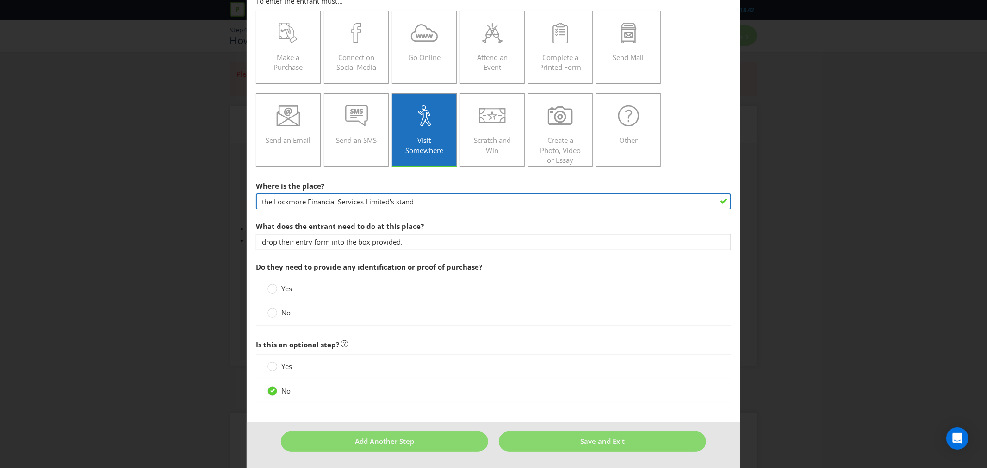
click at [397, 204] on input "the Lockmore Financial Services Limited's stand" at bounding box center [493, 201] width 475 height 16
drag, startPoint x: 422, startPoint y: 201, endPoint x: 221, endPoint y: 195, distance: 201.0
click at [221, 195] on div "How to Enter To enter the entrant must... Make a Purchase Connect on Social Med…" at bounding box center [493, 234] width 987 height 468
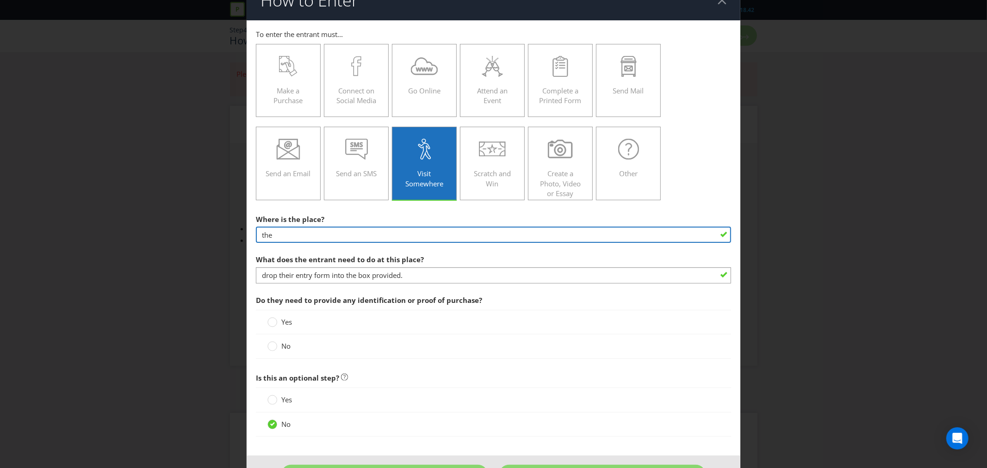
scroll to position [0, 0]
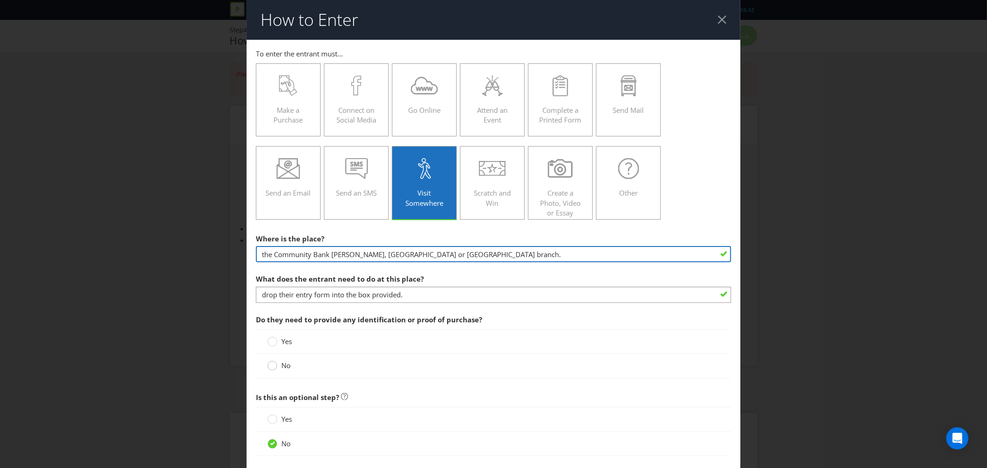
type input "the Community Bank Elmore, Lockington or Rochester branch."
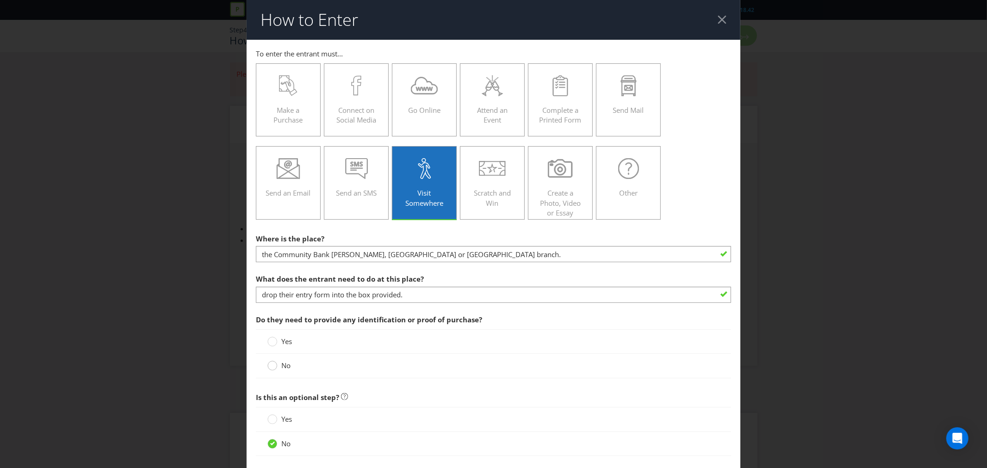
click at [272, 367] on circle at bounding box center [272, 365] width 9 height 9
click at [0, 0] on input "No" at bounding box center [0, 0] width 0 height 0
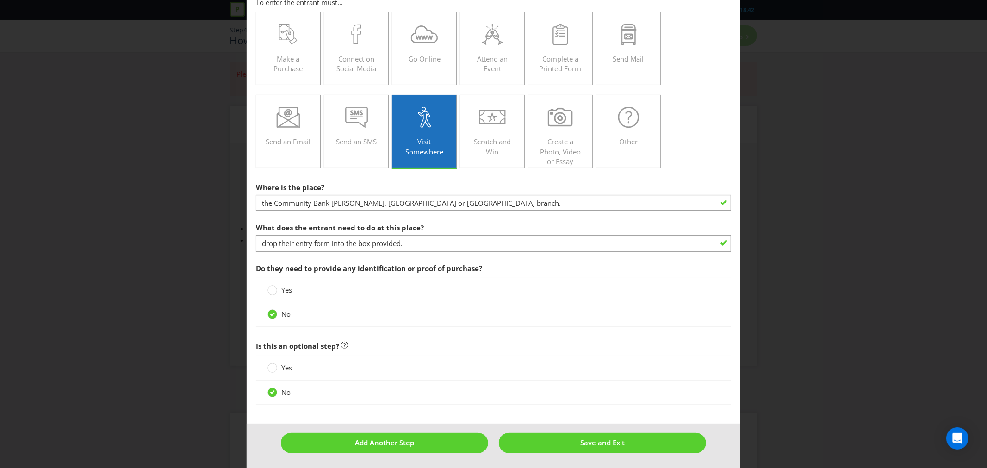
scroll to position [53, 0]
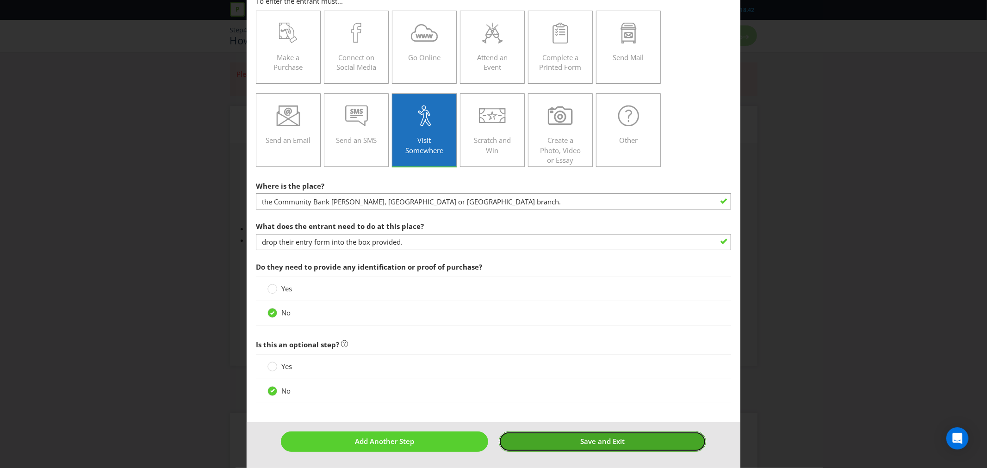
click at [555, 437] on button "Save and Exit" at bounding box center [602, 442] width 207 height 20
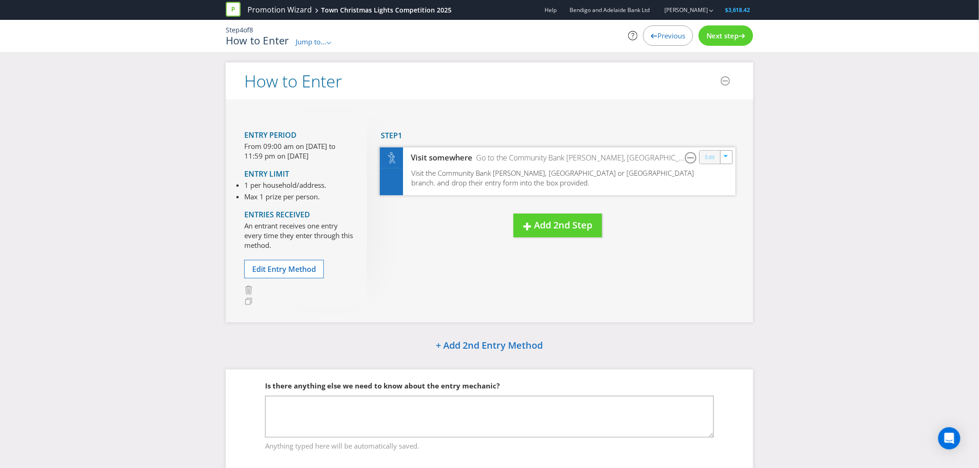
click at [709, 156] on link "Edit" at bounding box center [710, 157] width 10 height 11
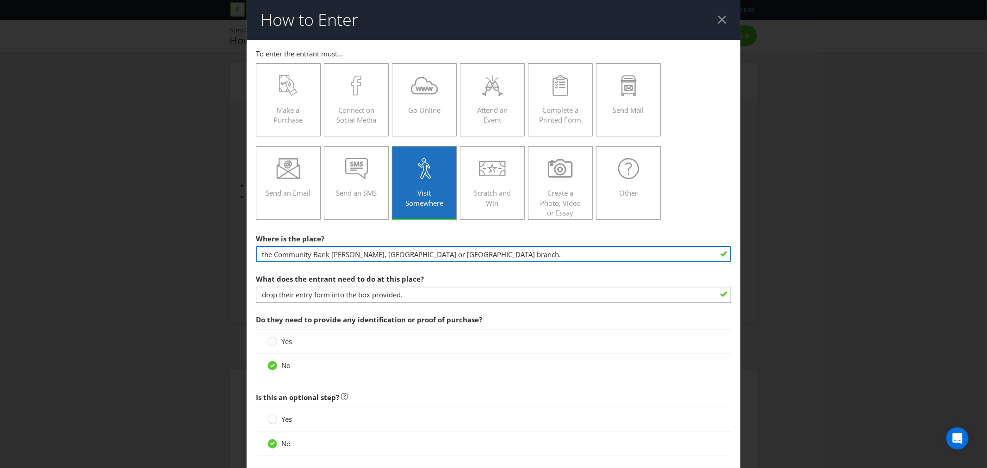
click at [464, 255] on input "the Community Bank Elmore, Lockington or Rochester branch." at bounding box center [493, 254] width 475 height 16
type input "the Community Bank Elmore, Lockington or Rochester branch"
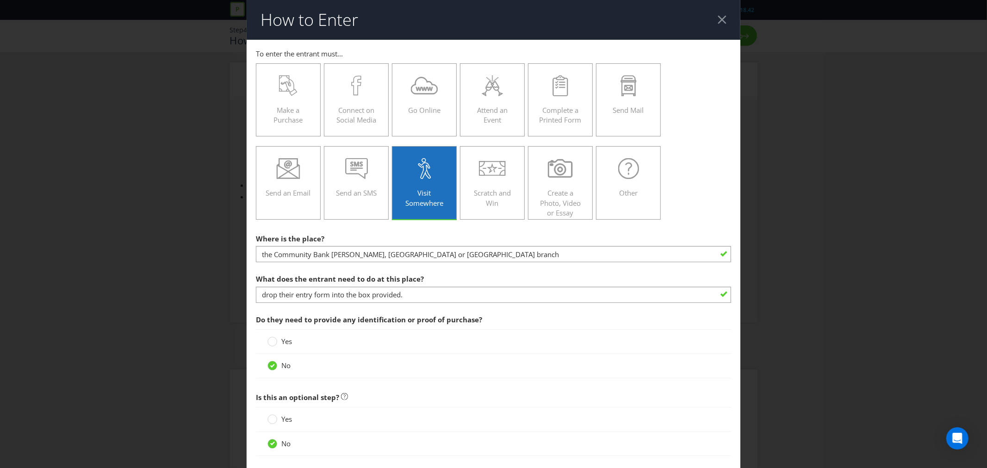
click at [723, 313] on span "Do they need to provide any identification or proof of purchase?" at bounding box center [493, 320] width 475 height 19
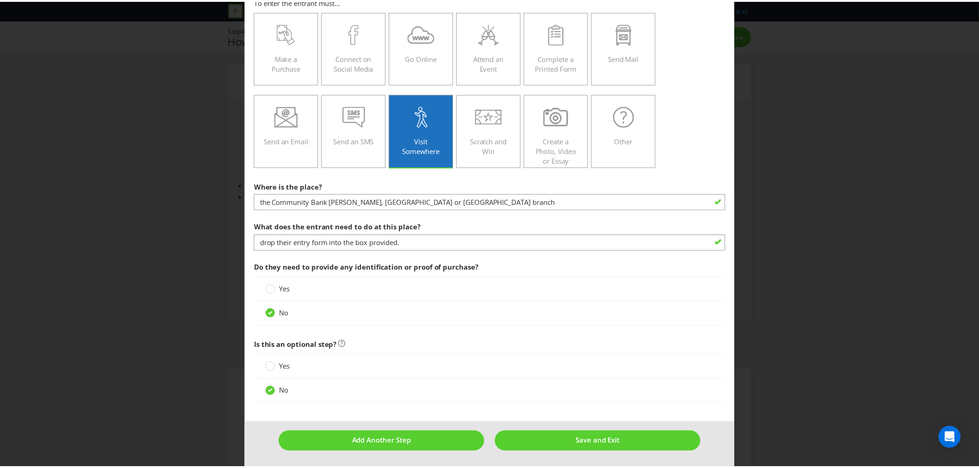
scroll to position [53, 0]
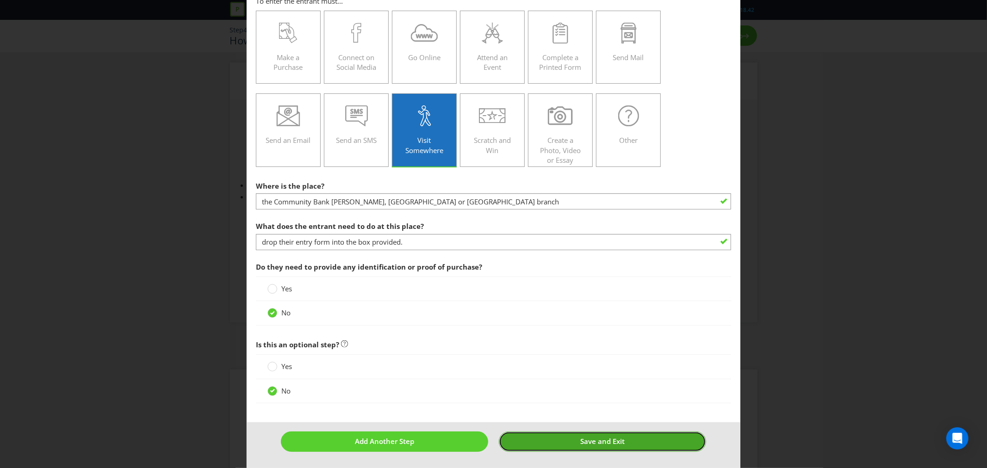
click at [608, 439] on span "Save and Exit" at bounding box center [602, 441] width 44 height 9
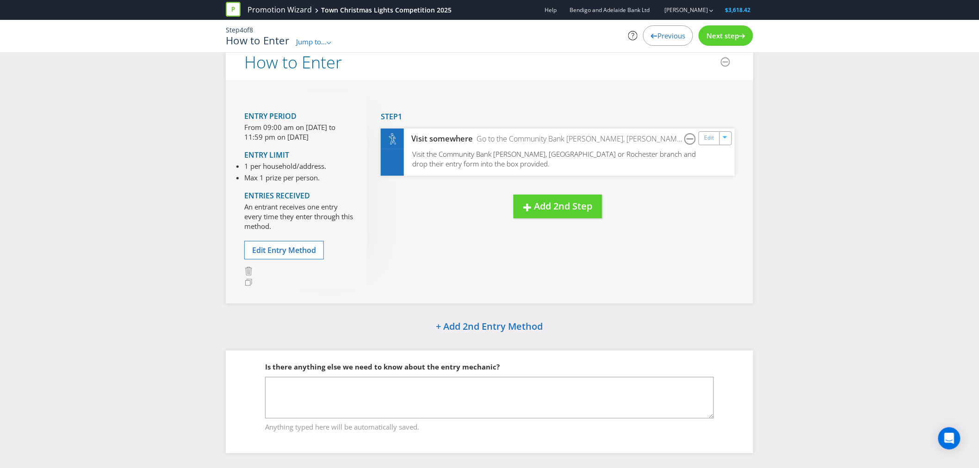
scroll to position [29, 0]
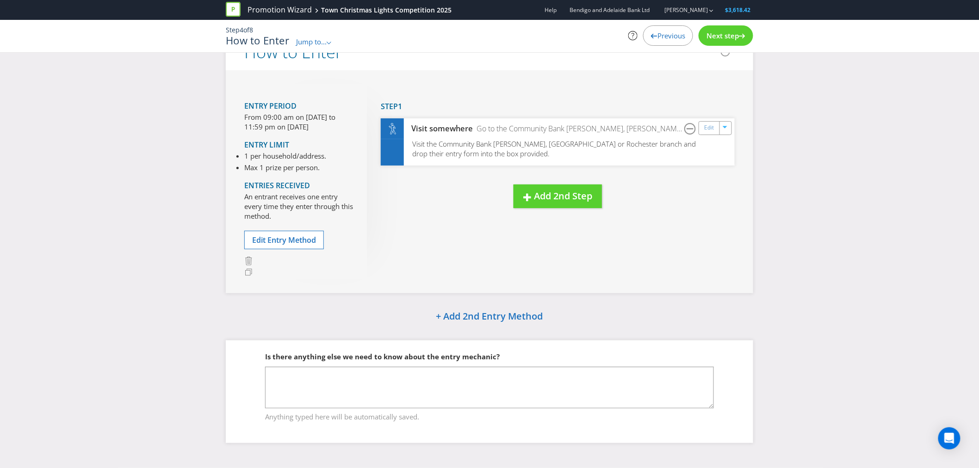
click at [723, 30] on div "Next step" at bounding box center [726, 35] width 55 height 20
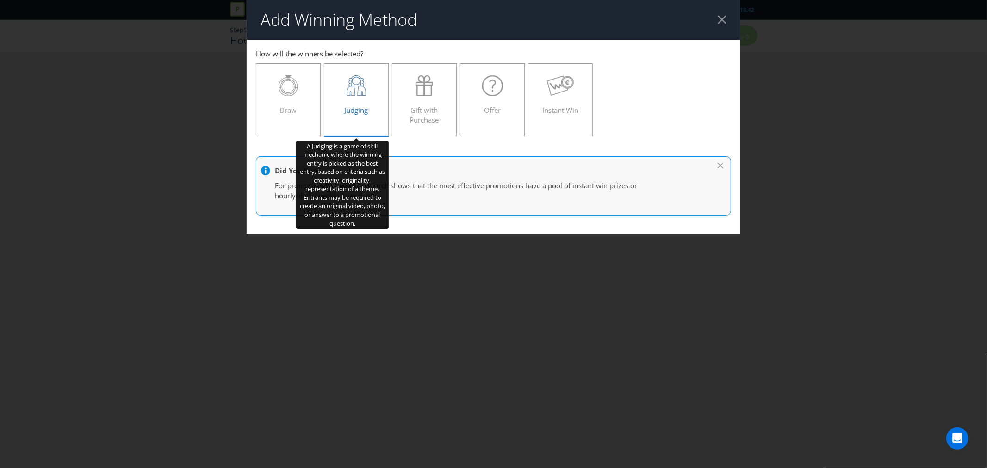
click at [362, 93] on icon at bounding box center [357, 85] width 20 height 21
click at [0, 0] on input "Judging" at bounding box center [0, 0] width 0 height 0
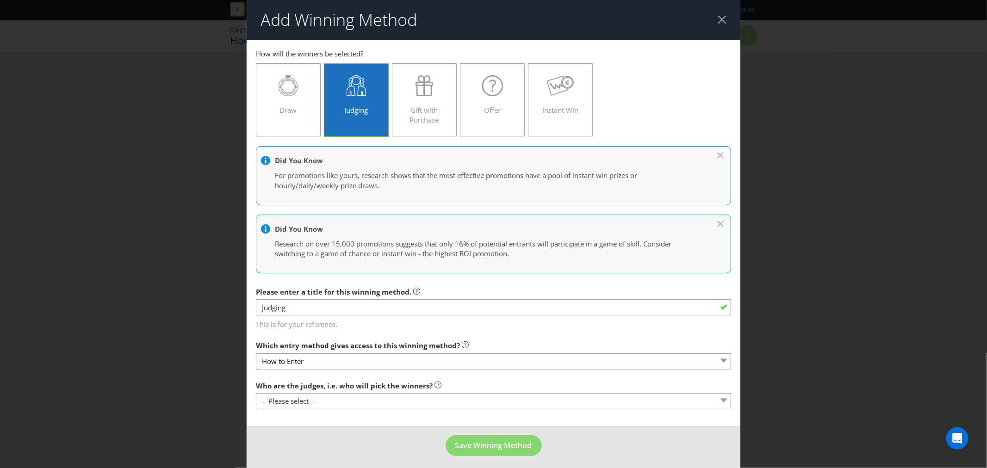
click at [718, 20] on div at bounding box center [722, 19] width 9 height 9
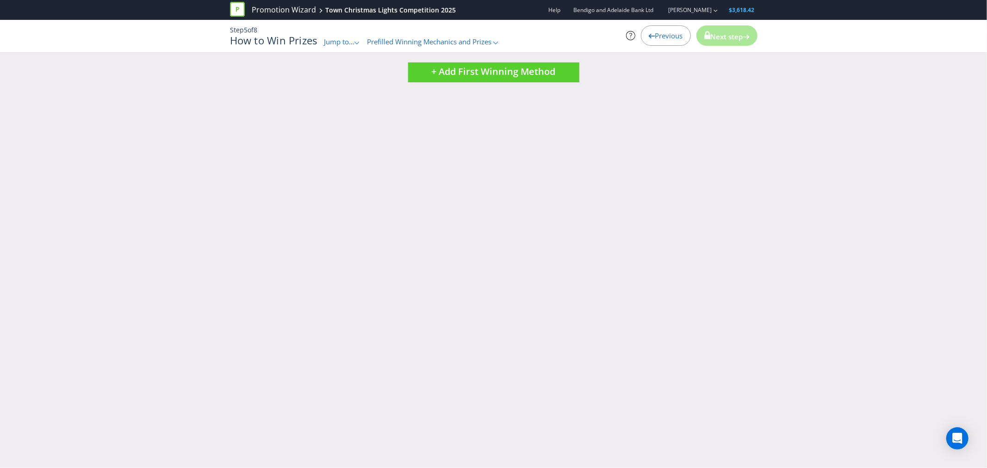
click at [349, 41] on span "Jump to..." at bounding box center [339, 41] width 31 height 9
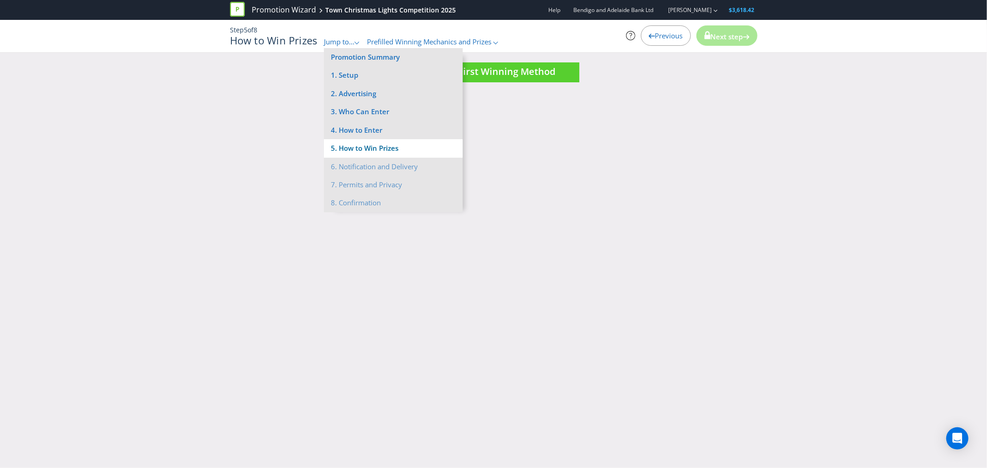
click at [377, 145] on li "5. How to Win Prizes" at bounding box center [393, 148] width 139 height 18
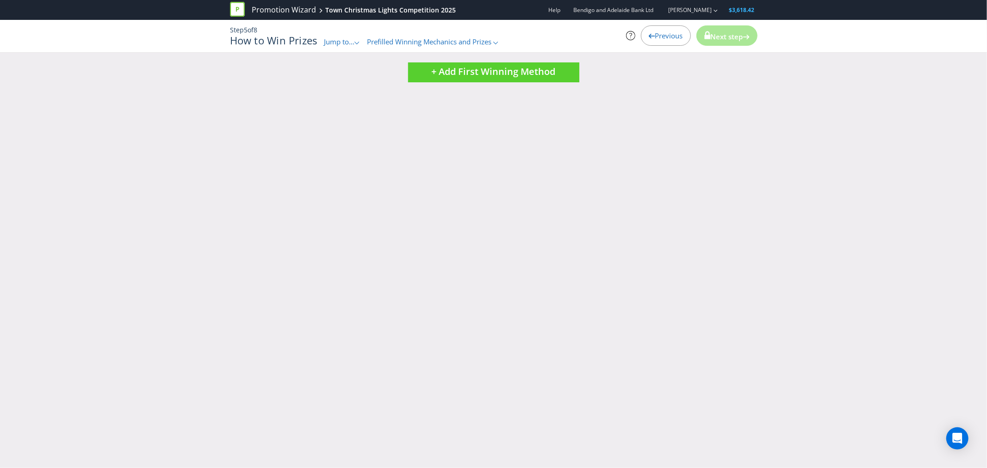
click at [338, 44] on span "Jump to..." at bounding box center [339, 41] width 31 height 9
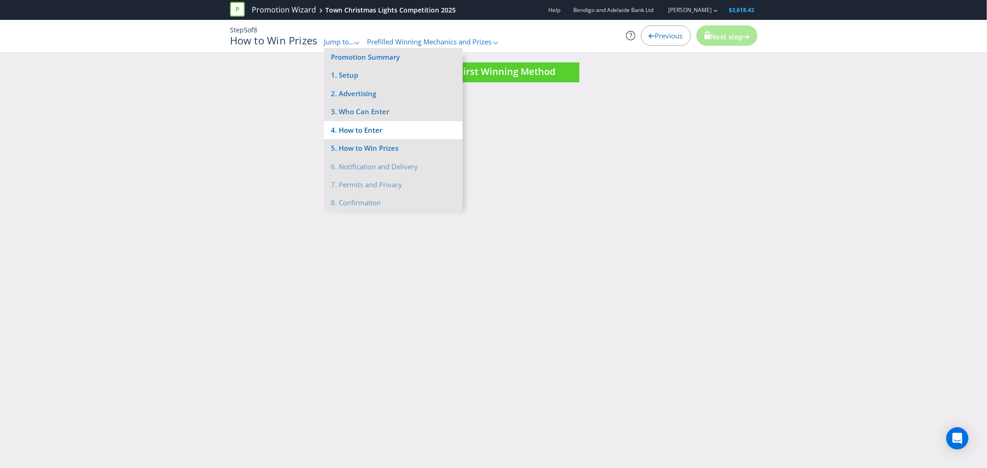
click at [355, 125] on li "4. How to Enter" at bounding box center [393, 130] width 139 height 18
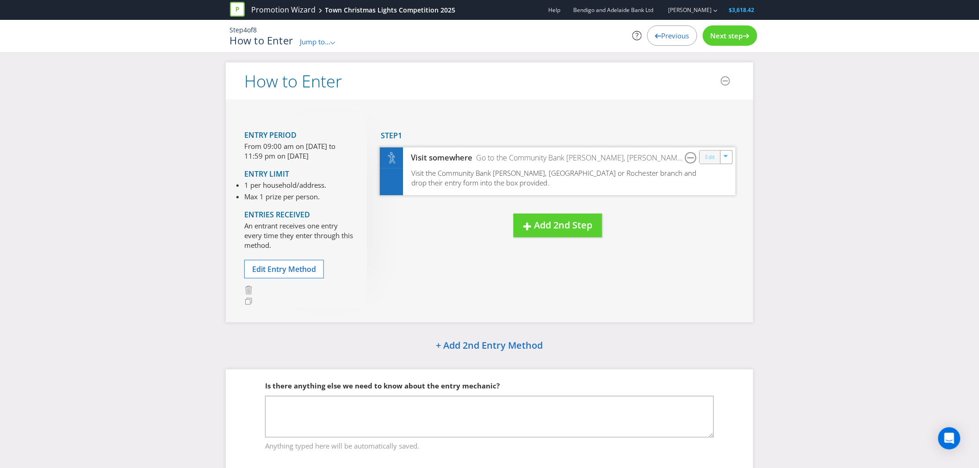
click at [709, 160] on link "Edit" at bounding box center [710, 157] width 10 height 11
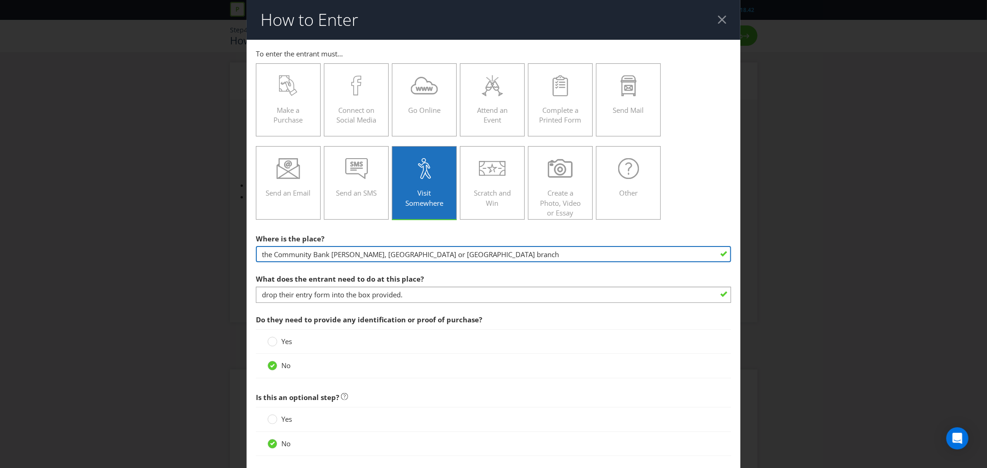
click at [274, 255] on input "the Community Bank Elmore, Lockington or Rochester branch" at bounding box center [493, 254] width 475 height 16
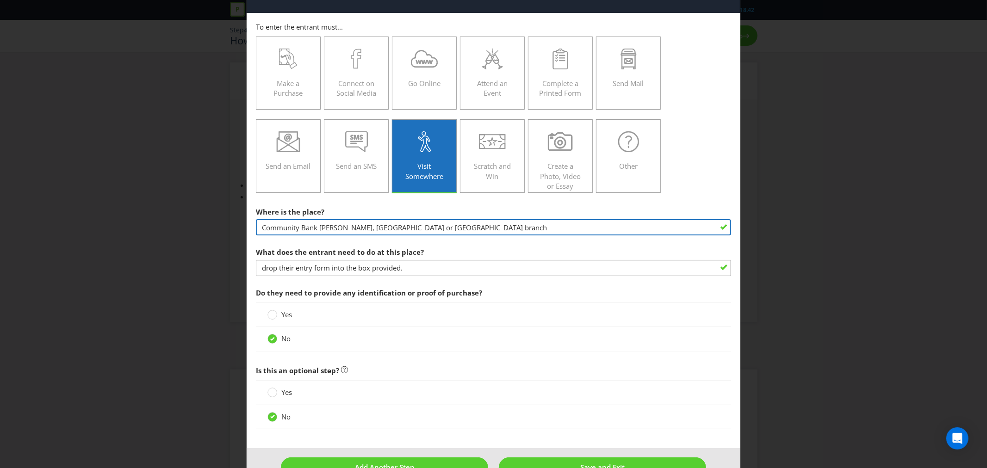
scroll to position [53, 0]
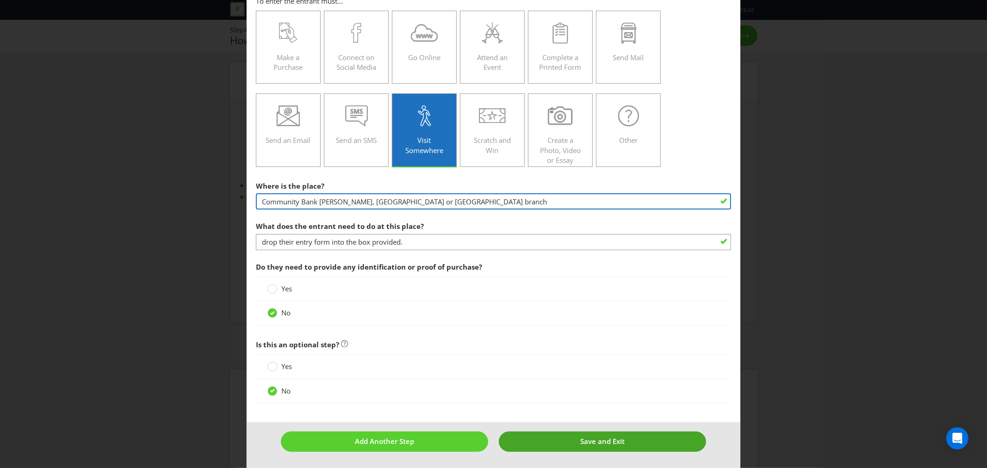
type input "Community Bank Elmore, Lockington or Rochester branch"
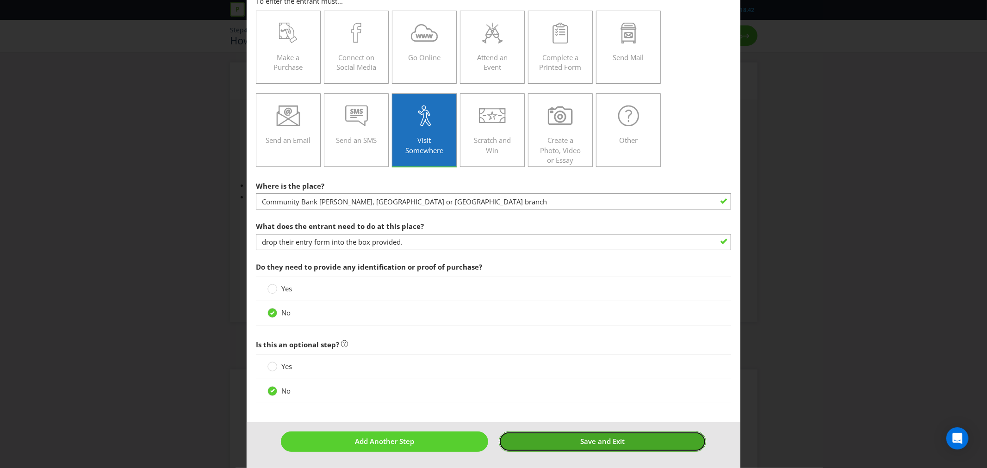
click at [605, 442] on span "Save and Exit" at bounding box center [602, 441] width 44 height 9
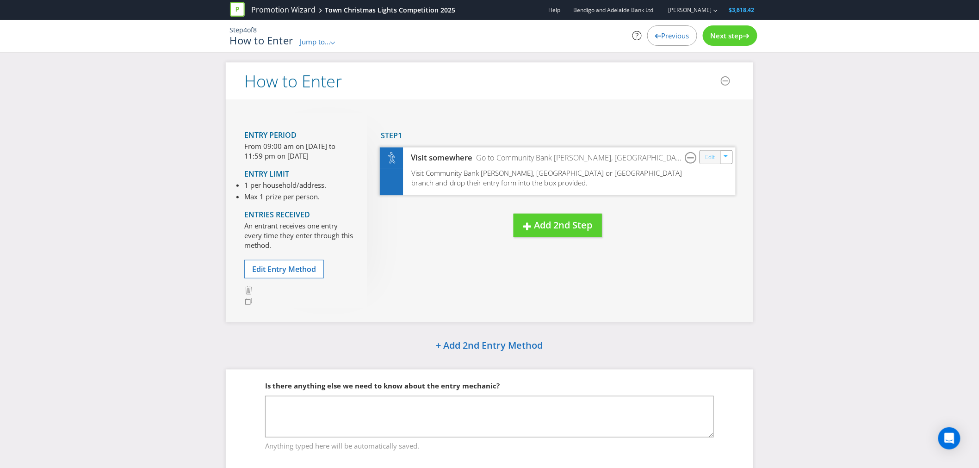
click at [711, 156] on link "Edit" at bounding box center [710, 157] width 10 height 11
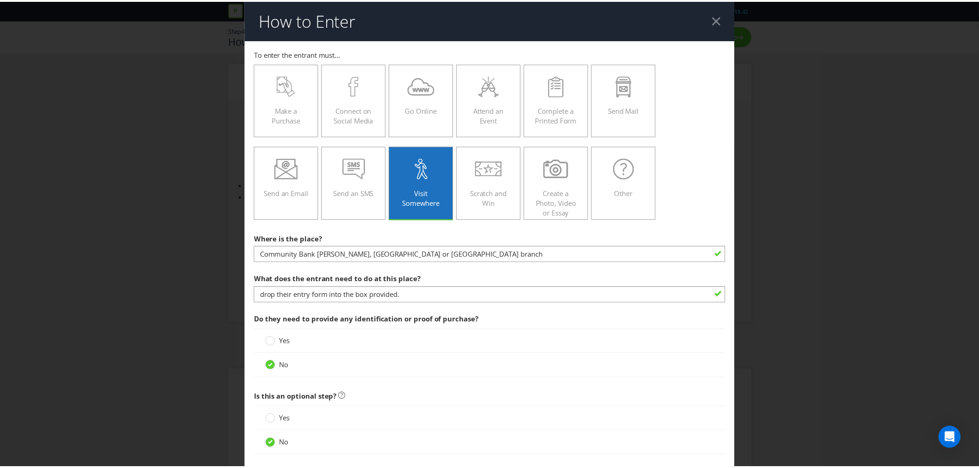
scroll to position [53, 0]
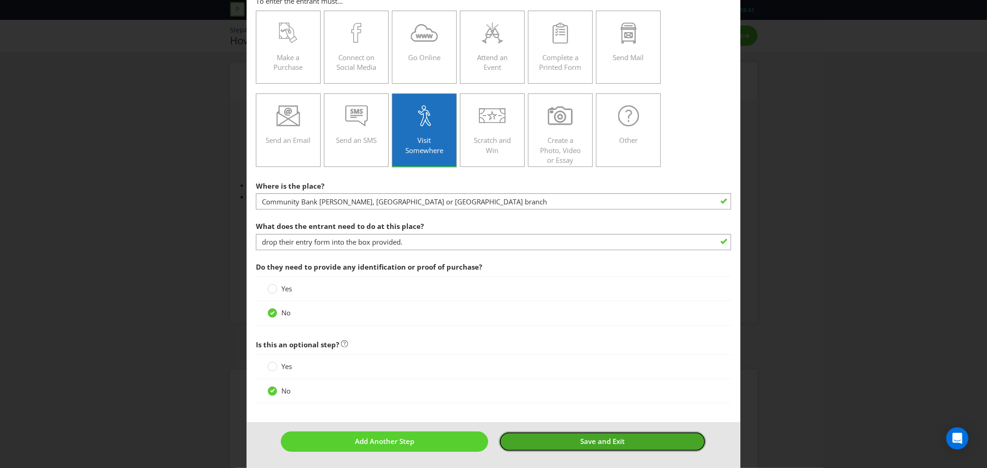
click at [591, 440] on span "Save and Exit" at bounding box center [602, 441] width 44 height 9
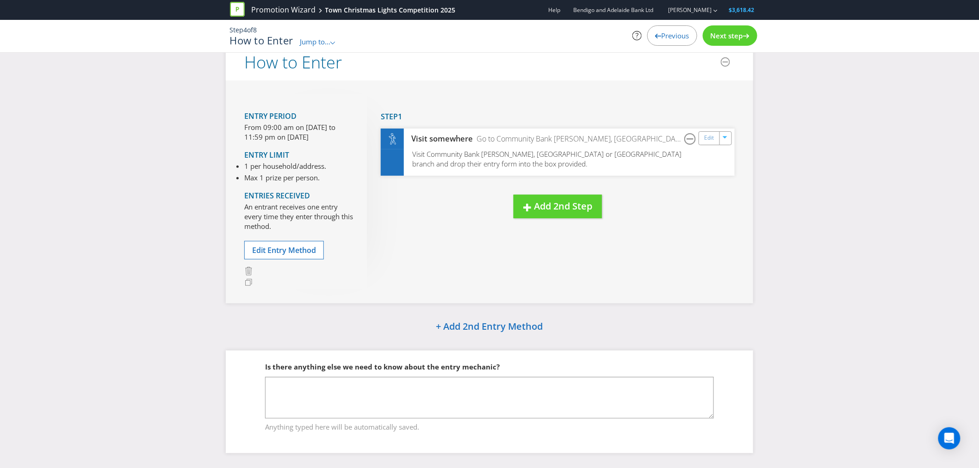
scroll to position [29, 0]
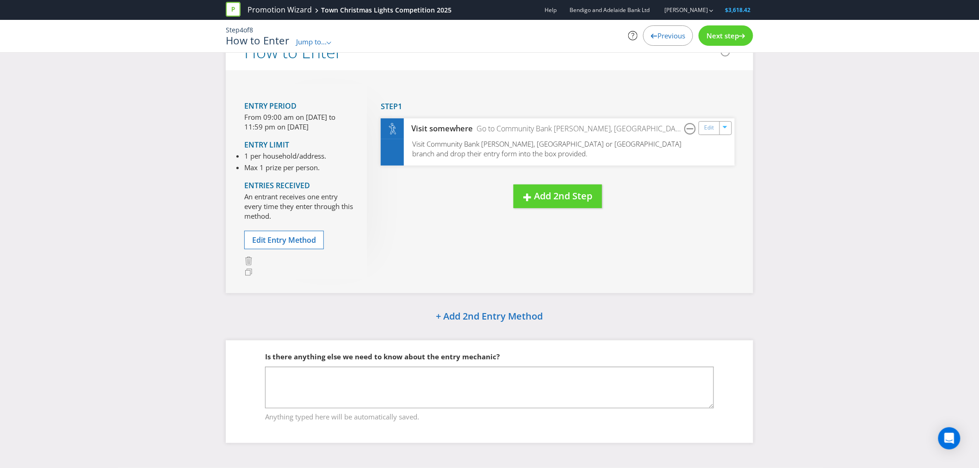
click at [722, 31] on span "Next step" at bounding box center [723, 35] width 32 height 9
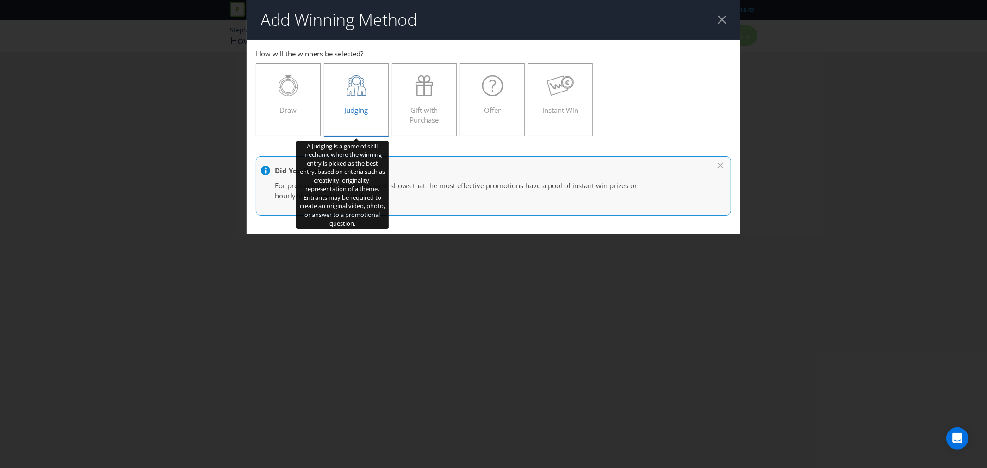
click at [363, 100] on div "Judging" at bounding box center [356, 96] width 45 height 42
click at [0, 0] on input "Judging" at bounding box center [0, 0] width 0 height 0
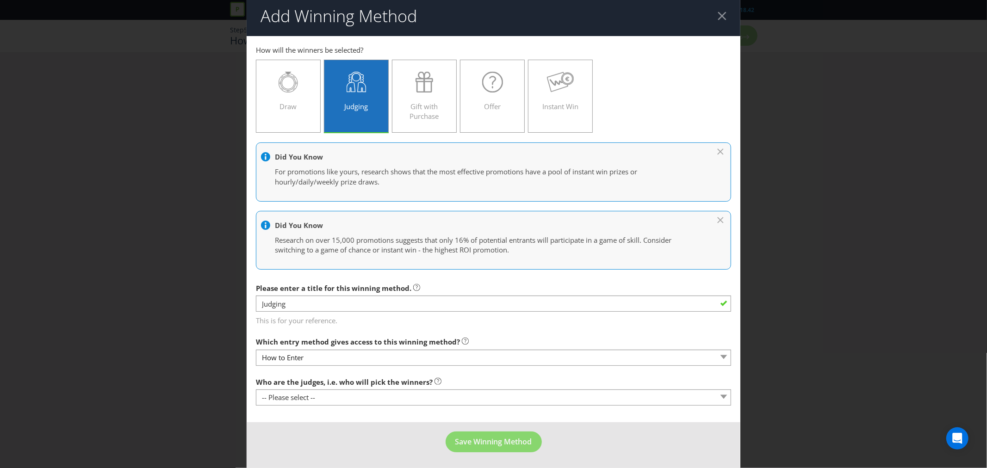
scroll to position [5, 0]
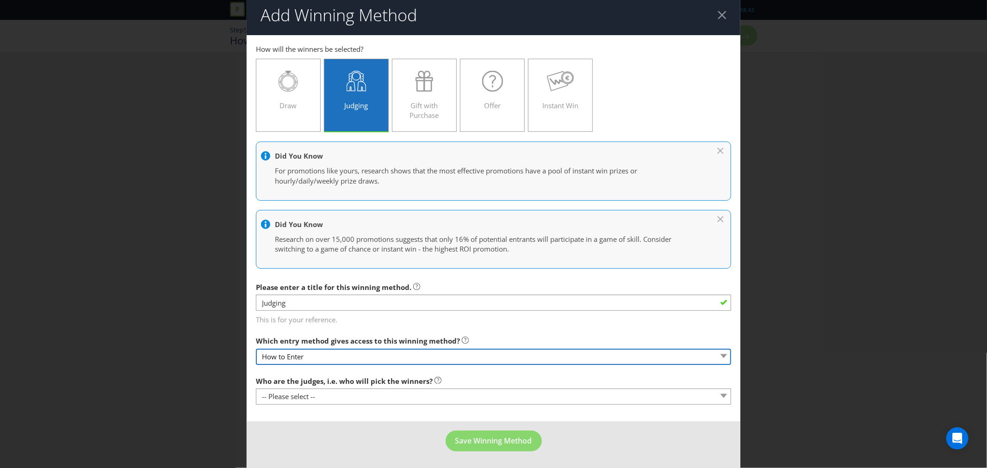
click at [541, 352] on select "How to Enter" at bounding box center [493, 357] width 475 height 16
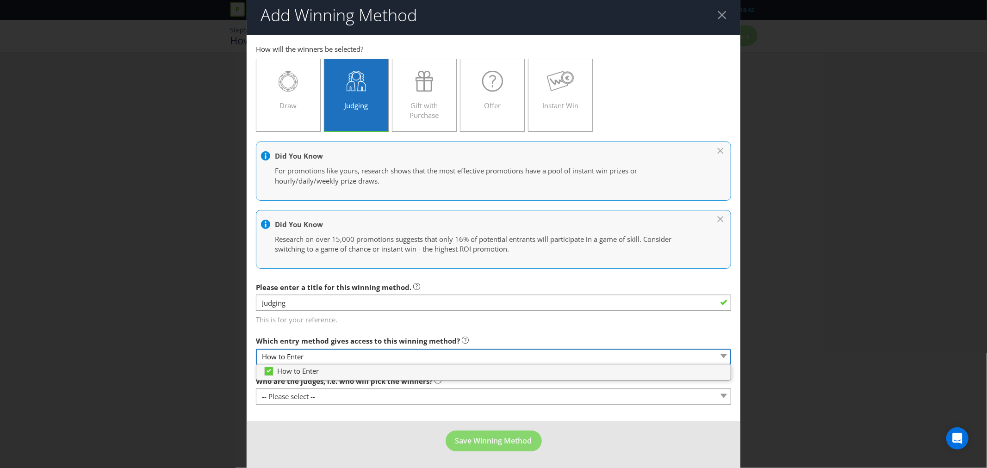
click at [535, 359] on select "How to Enter" at bounding box center [493, 357] width 475 height 16
click at [539, 341] on div "Which entry method gives access to this winning method? How to Enter" at bounding box center [493, 348] width 475 height 33
click at [489, 348] on div "Which entry method gives access to this winning method? How to Enter" at bounding box center [493, 348] width 475 height 33
click at [491, 325] on main "How to Enter How will the winners be selected? Draw Judging Gift with Purchase …" at bounding box center [494, 228] width 494 height 387
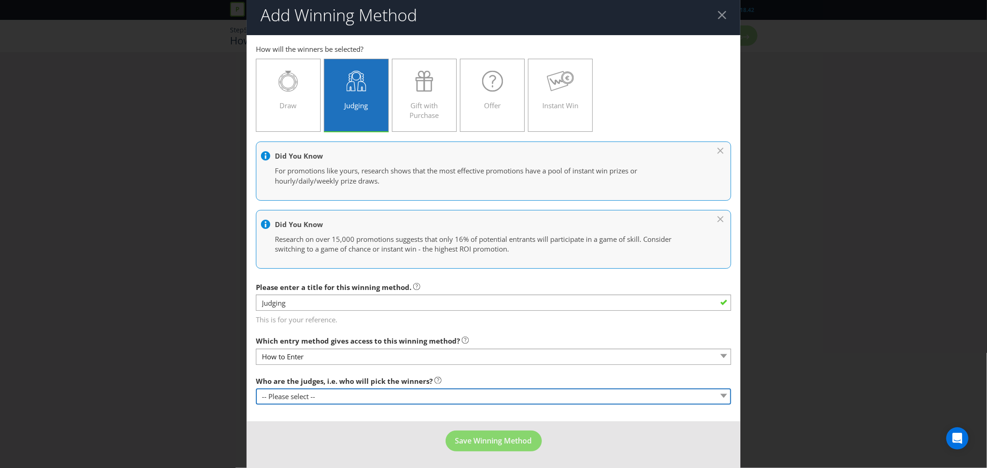
click at [355, 396] on select "-- Please select -- Representatives of the Promoter A specific person (please s…" at bounding box center [493, 397] width 475 height 16
select select "PROMOTER_REPS"
click at [256, 389] on select "-- Please select -- Representatives of the Promoter A specific person (please s…" at bounding box center [493, 397] width 475 height 16
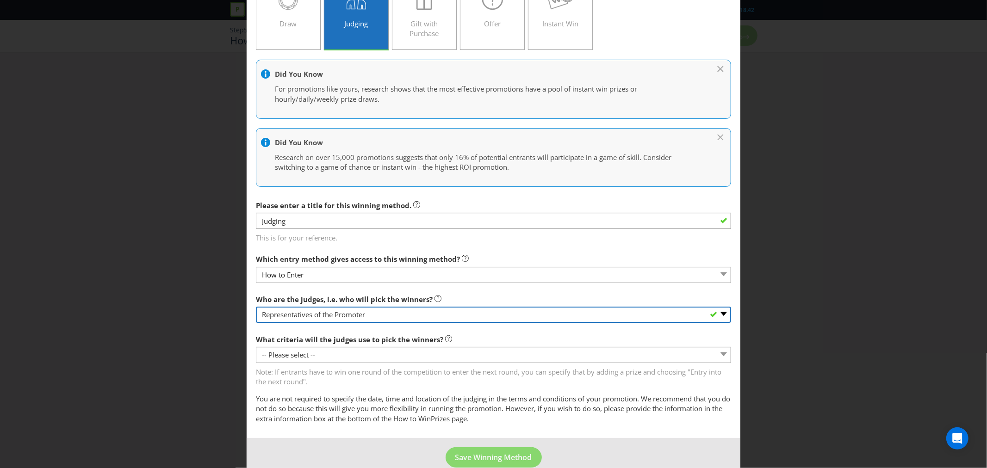
scroll to position [103, 0]
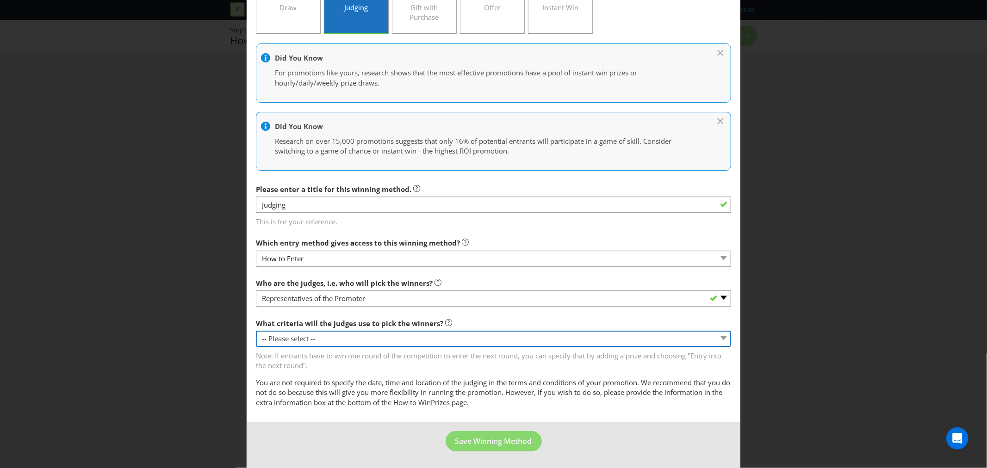
click at [372, 338] on select "-- Please select -- Creative Merit Originality Literary Merit Originality, crea…" at bounding box center [493, 339] width 475 height 16
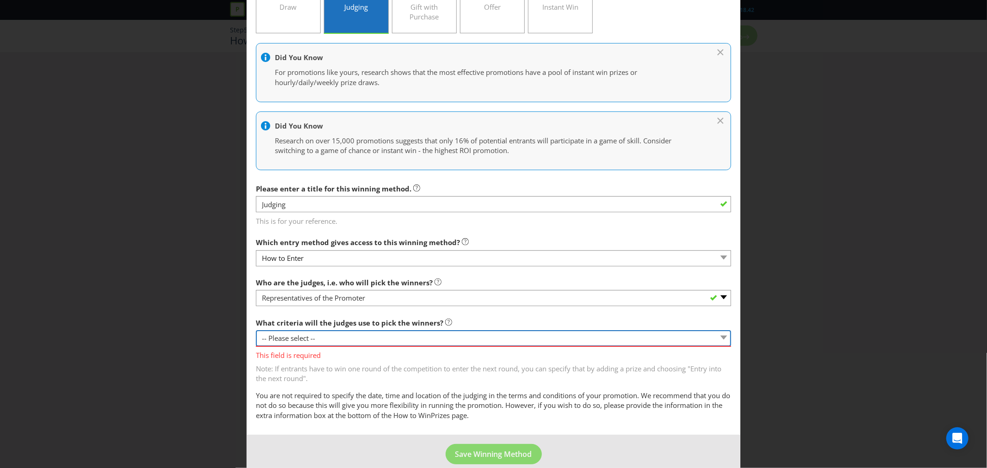
click at [345, 336] on select "-- Please select -- Creative Merit Originality Literary Merit Originality, crea…" at bounding box center [493, 338] width 475 height 16
select select "OTHER"
click at [256, 330] on select "-- Please select -- Creative Merit Originality Literary Merit Originality, crea…" at bounding box center [493, 338] width 475 height 16
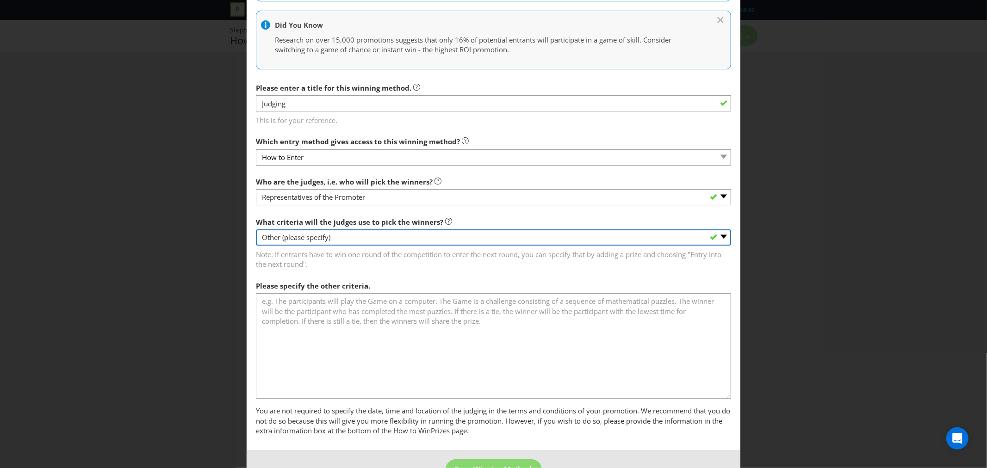
scroll to position [206, 0]
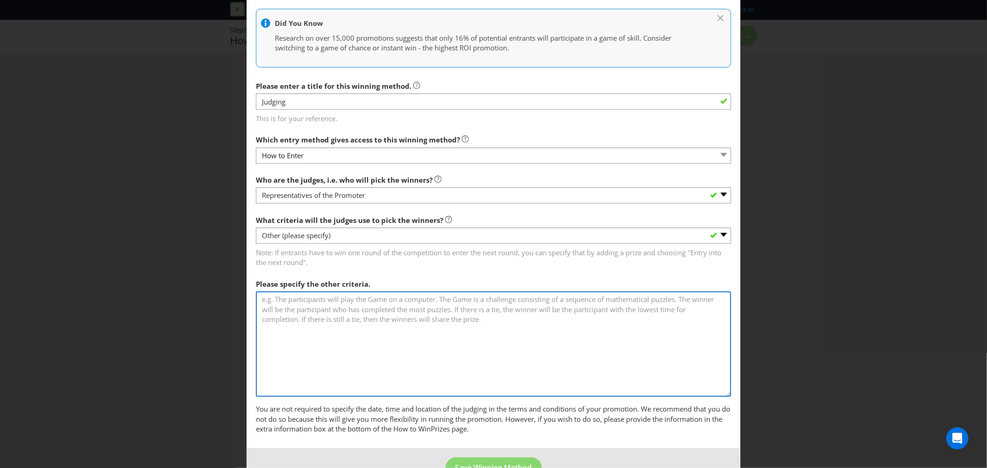
click at [267, 304] on textarea at bounding box center [493, 345] width 475 height 106
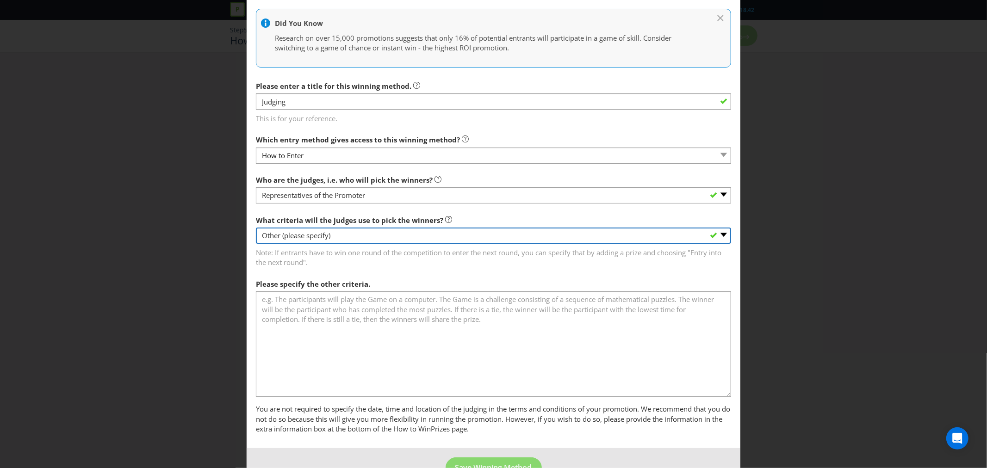
click at [325, 234] on select "-- Please select -- Creative Merit Originality Literary Merit Originality, crea…" at bounding box center [493, 236] width 475 height 16
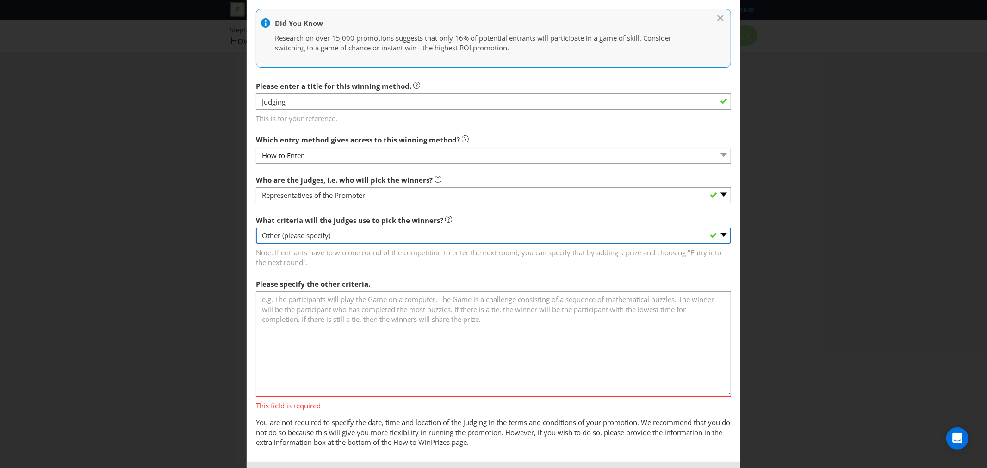
click at [256, 228] on select "-- Please select -- Creative Merit Originality Literary Merit Originality, crea…" at bounding box center [493, 236] width 475 height 16
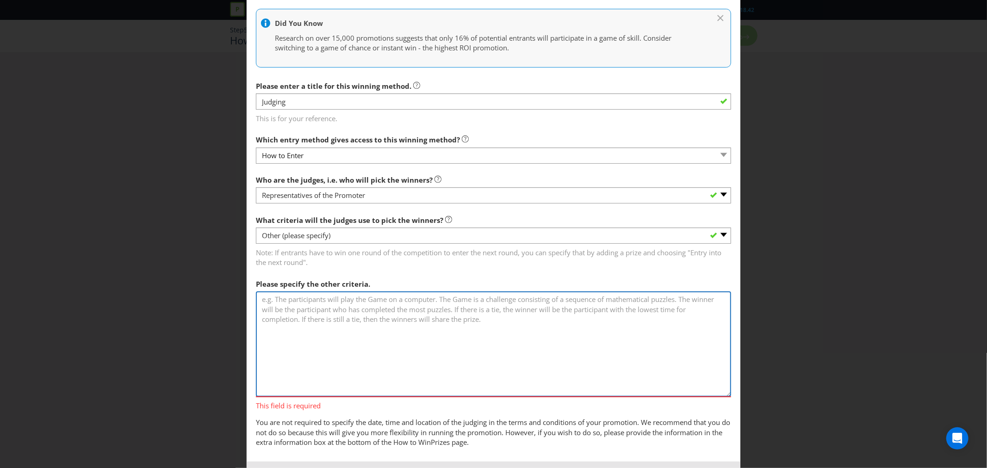
click at [303, 301] on textarea at bounding box center [493, 345] width 475 height 106
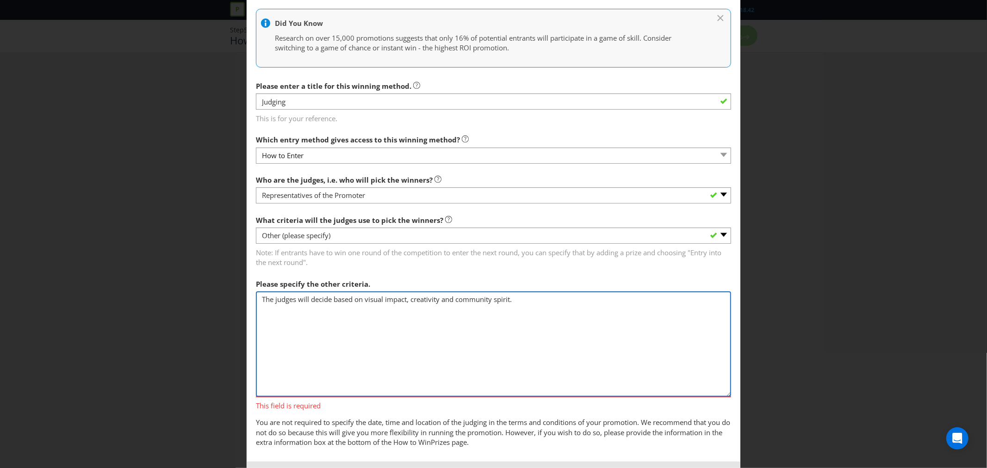
click at [333, 299] on textarea "The judges will decide based on visual impact, creativity and community spirit." at bounding box center [493, 345] width 475 height 106
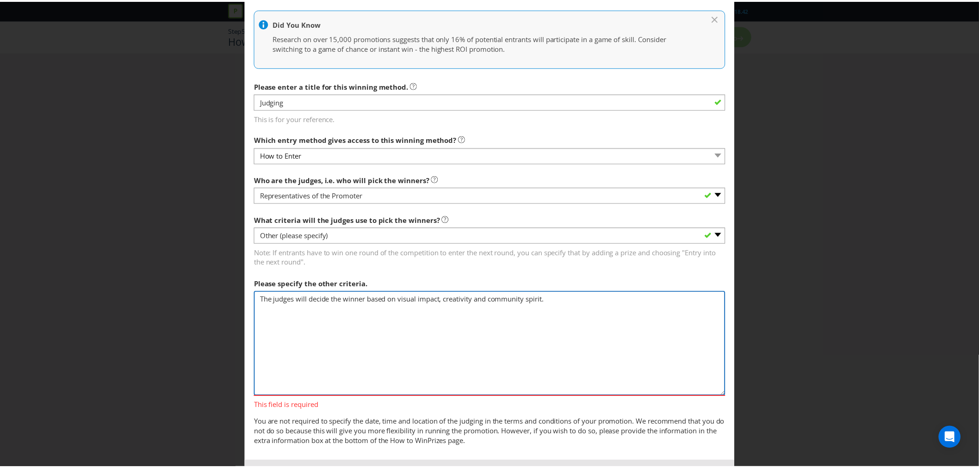
scroll to position [247, 0]
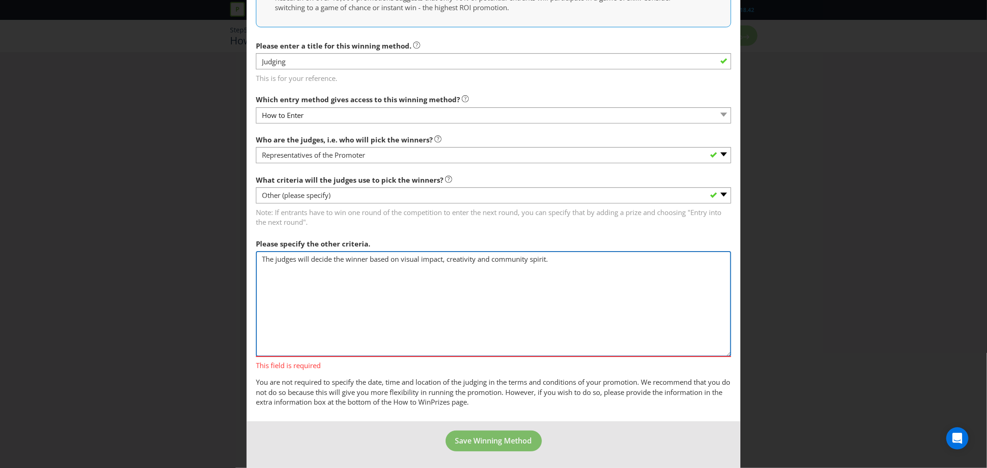
type textarea "The judges will decide the winner based on visual impact, creativity and commun…"
click at [499, 442] on span "Save Winning Method" at bounding box center [493, 441] width 77 height 10
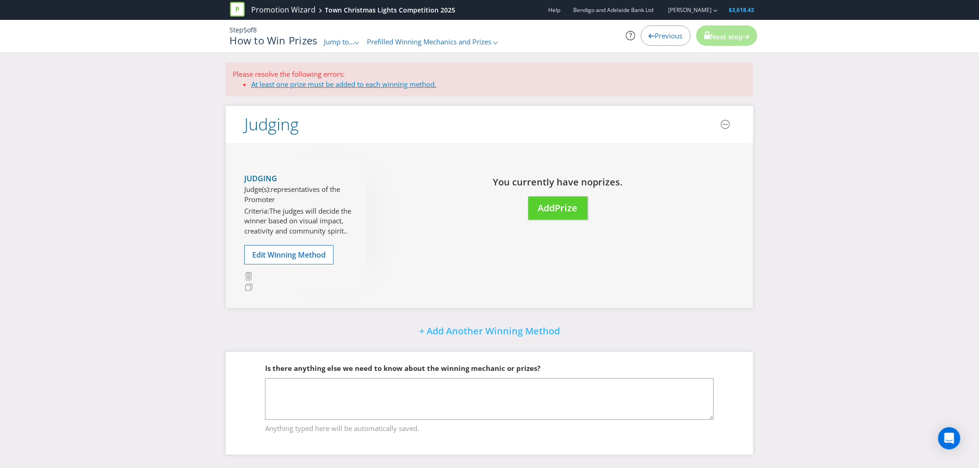
click at [292, 82] on link "At least one prize must be added to each winning method." at bounding box center [343, 84] width 185 height 9
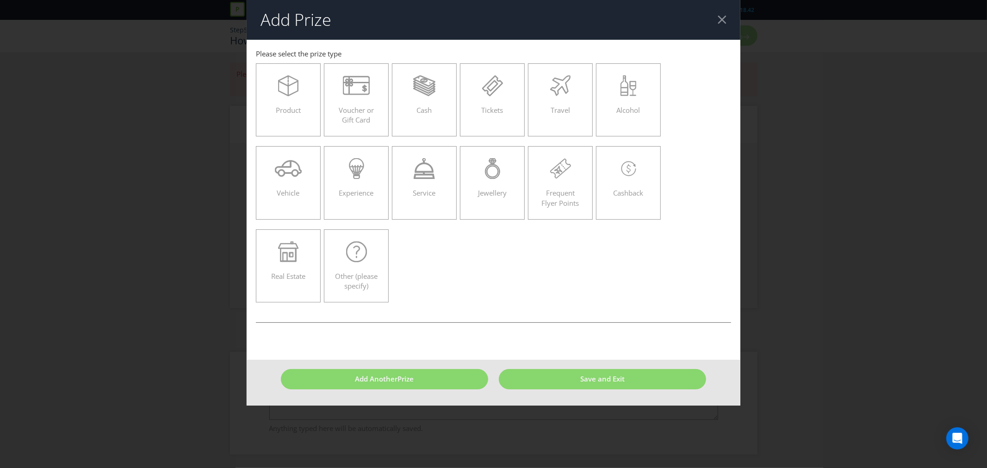
click at [722, 16] on div at bounding box center [722, 19] width 9 height 9
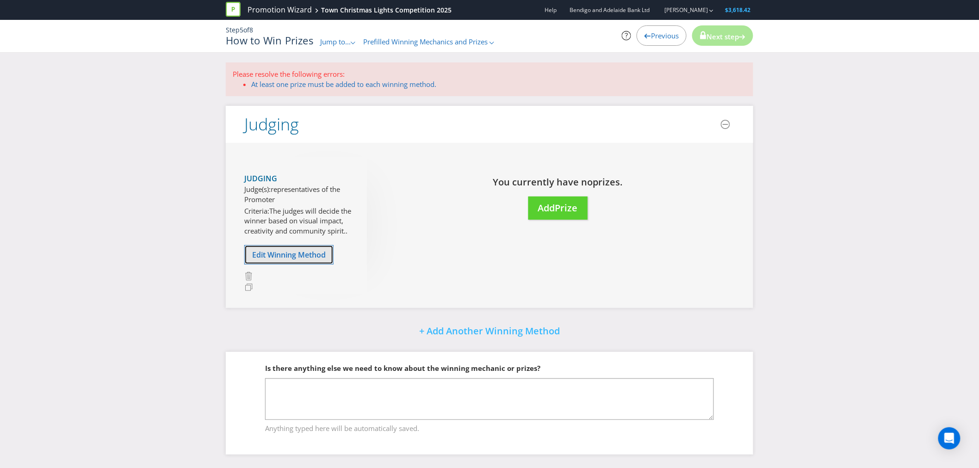
click at [288, 260] on span "Edit Winning Method" at bounding box center [289, 255] width 74 height 10
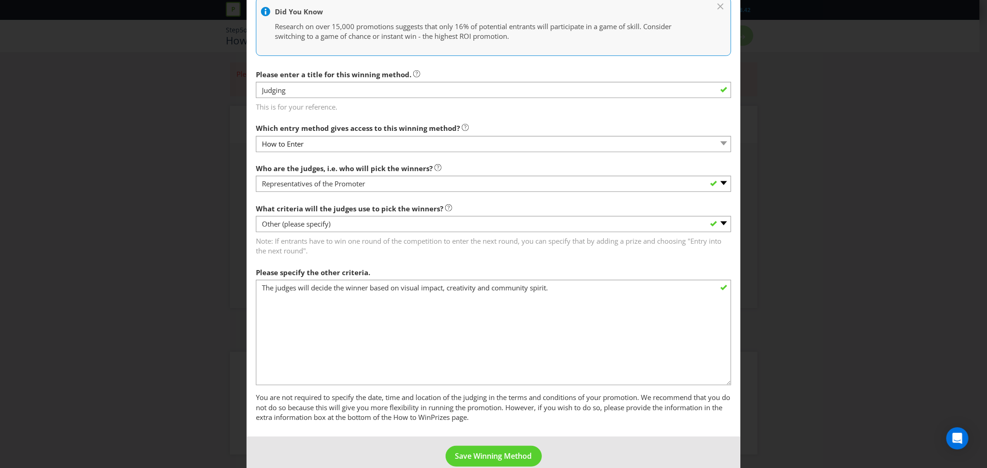
scroll to position [233, 0]
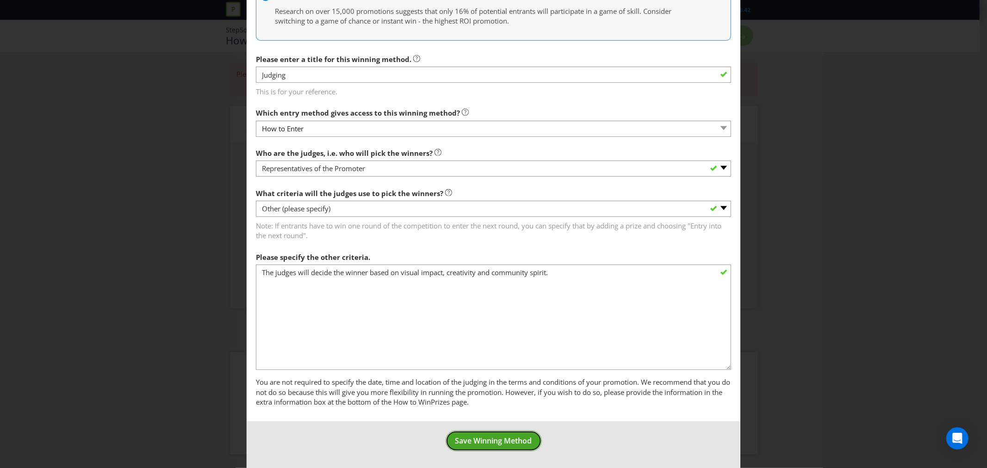
click at [488, 436] on span "Save Winning Method" at bounding box center [493, 441] width 77 height 10
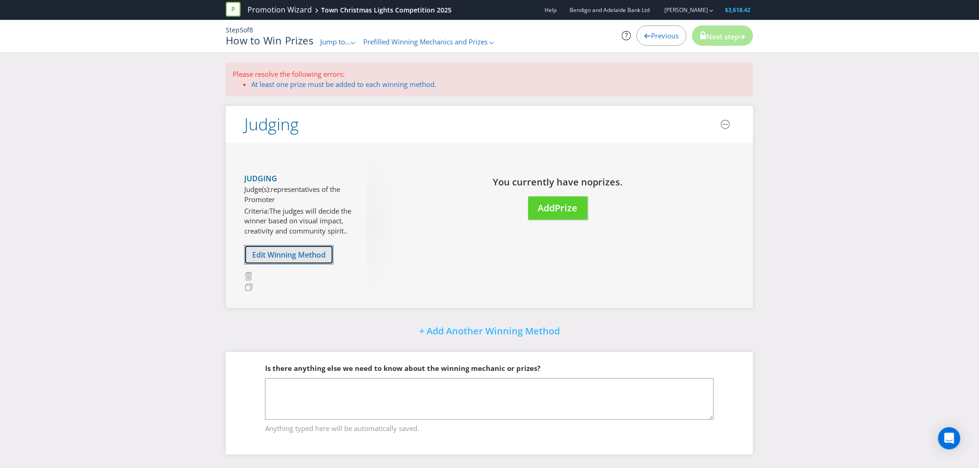
click at [284, 260] on span "Edit Winning Method" at bounding box center [289, 255] width 74 height 10
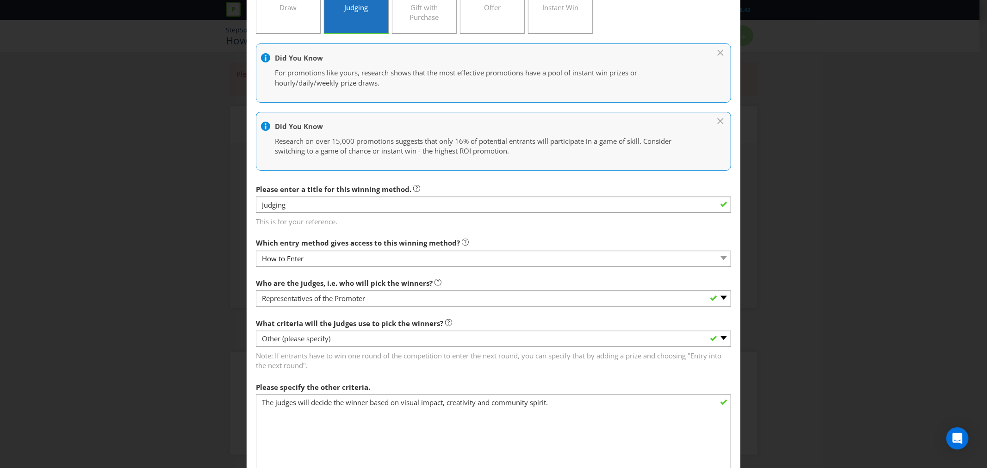
scroll to position [205, 0]
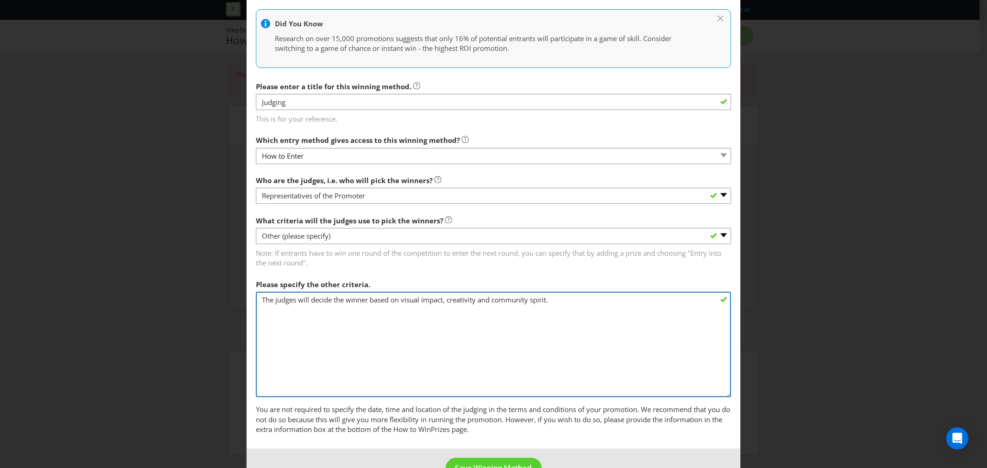
click at [569, 308] on textarea "The judges will decide the winner based on visual impact, creativity and commun…" at bounding box center [493, 345] width 475 height 106
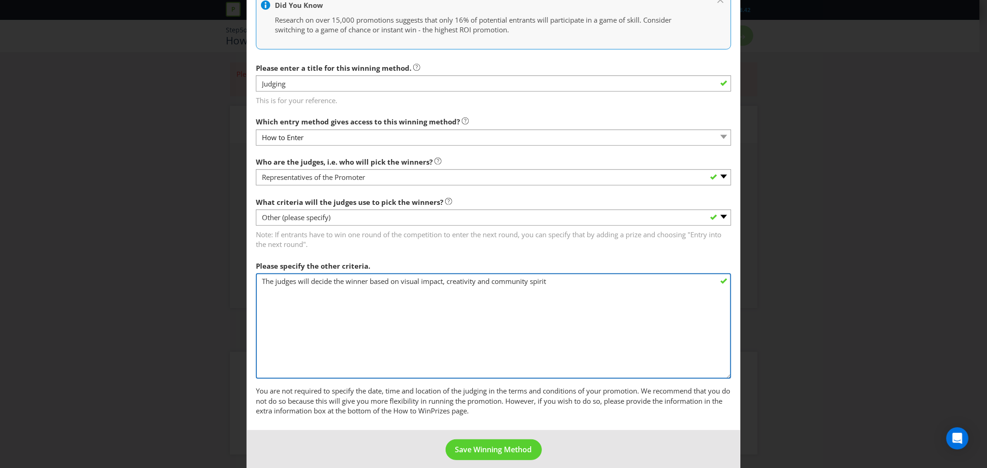
scroll to position [233, 0]
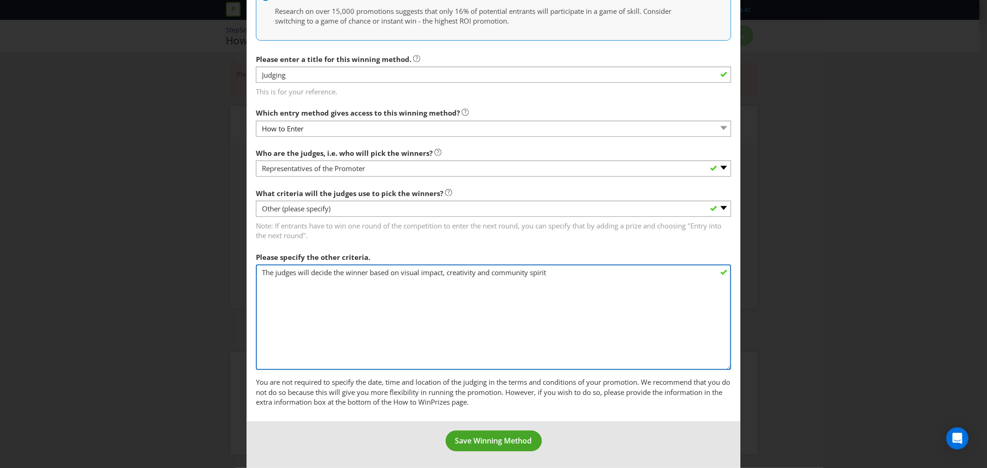
type textarea "The judges will decide the winner based on visual impact, creativity and commun…"
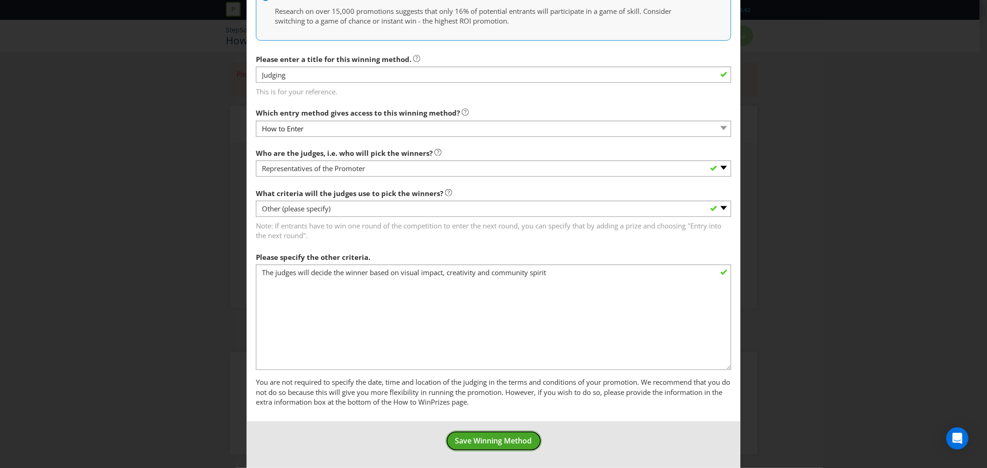
click at [501, 437] on span "Save Winning Method" at bounding box center [493, 441] width 77 height 10
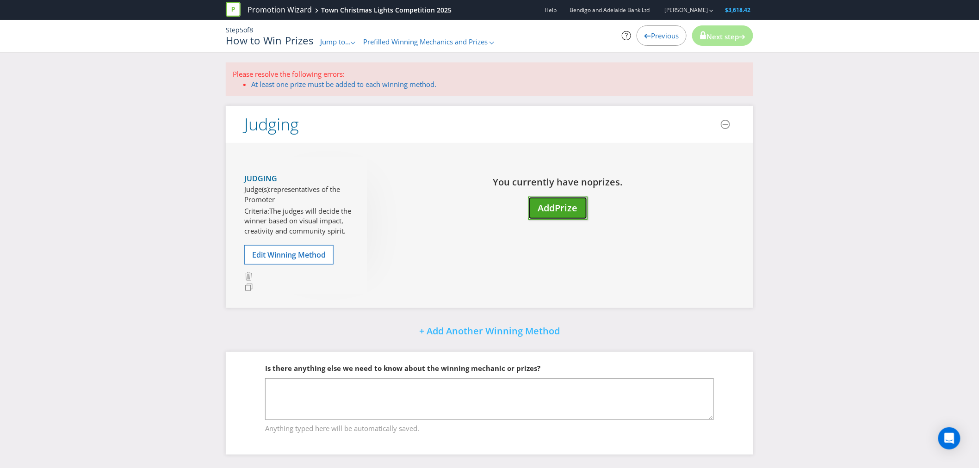
click at [562, 210] on span "Prize" at bounding box center [566, 208] width 23 height 12
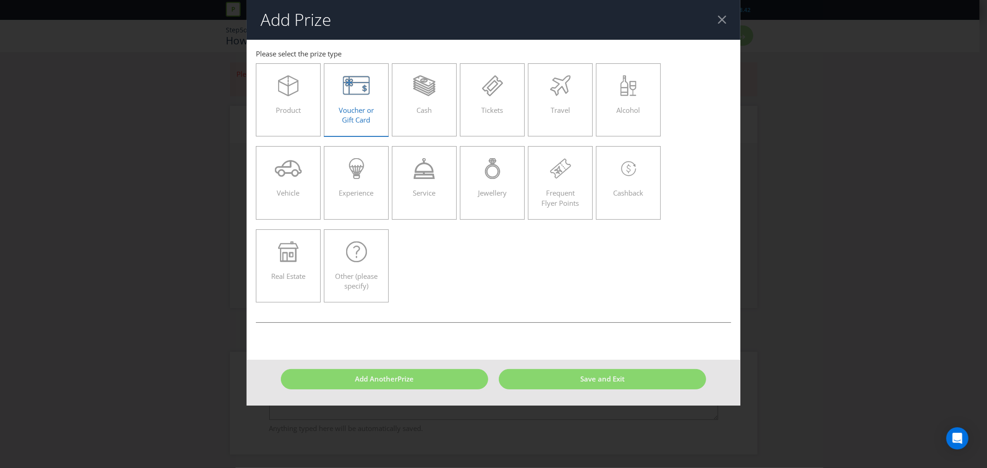
click at [358, 100] on div "Voucher or Gift Card" at bounding box center [356, 96] width 45 height 42
click at [0, 0] on input "Voucher or Gift Card" at bounding box center [0, 0] width 0 height 0
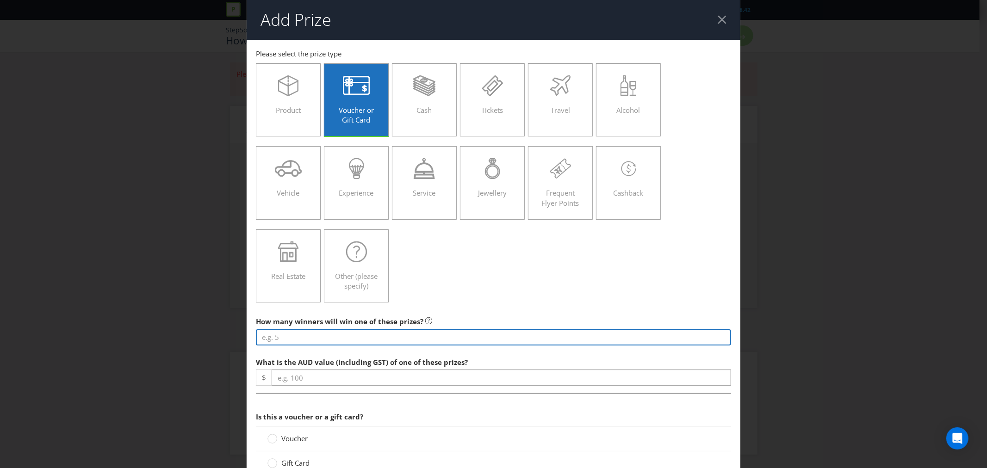
click at [295, 337] on input "number" at bounding box center [493, 338] width 475 height 16
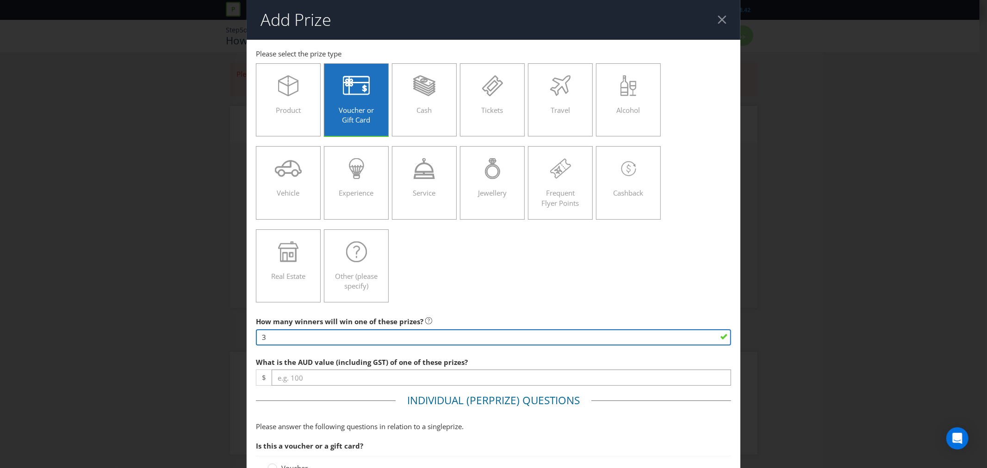
type input "3"
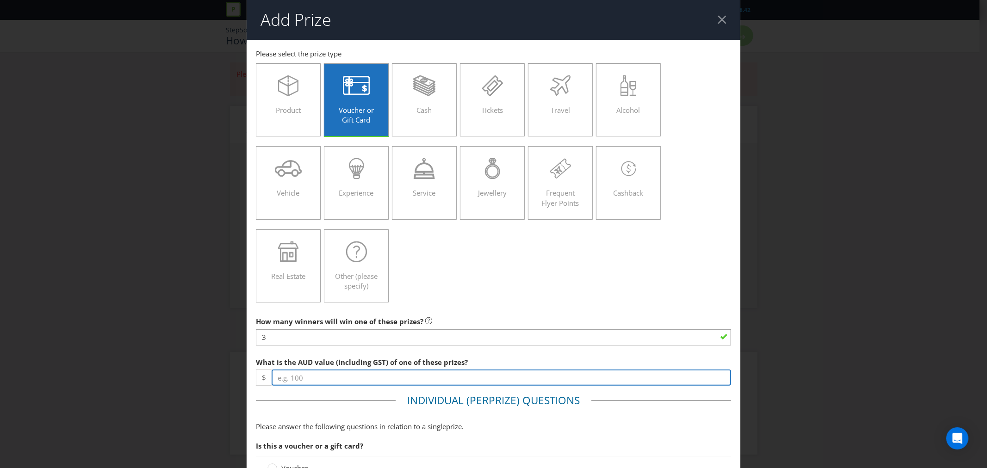
click at [315, 377] on input "number" at bounding box center [502, 378] width 460 height 16
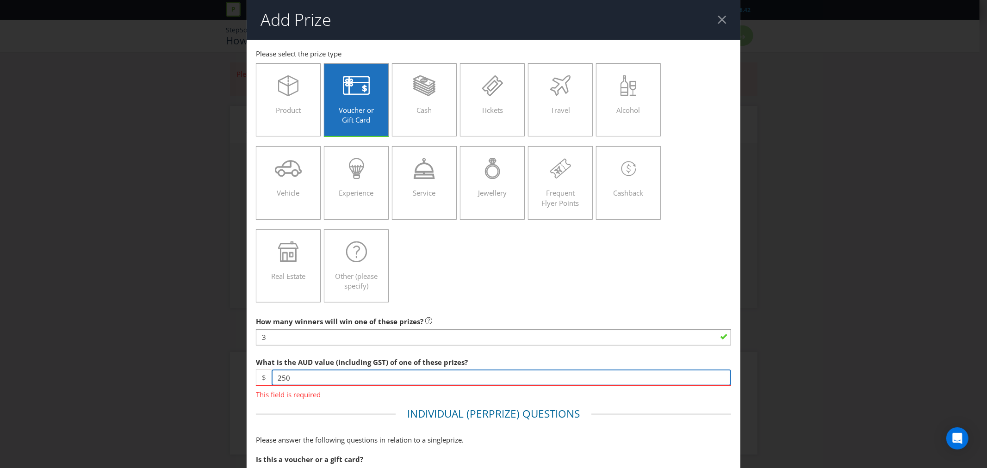
type input "250"
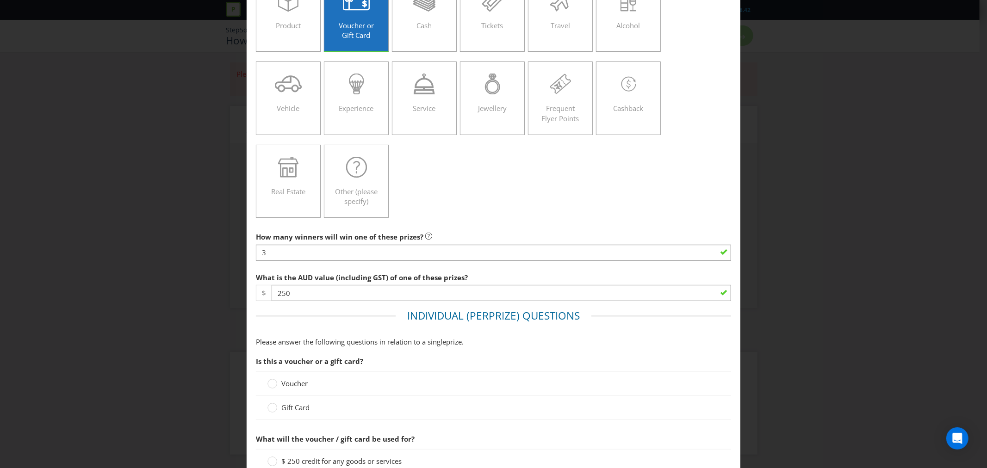
scroll to position [103, 0]
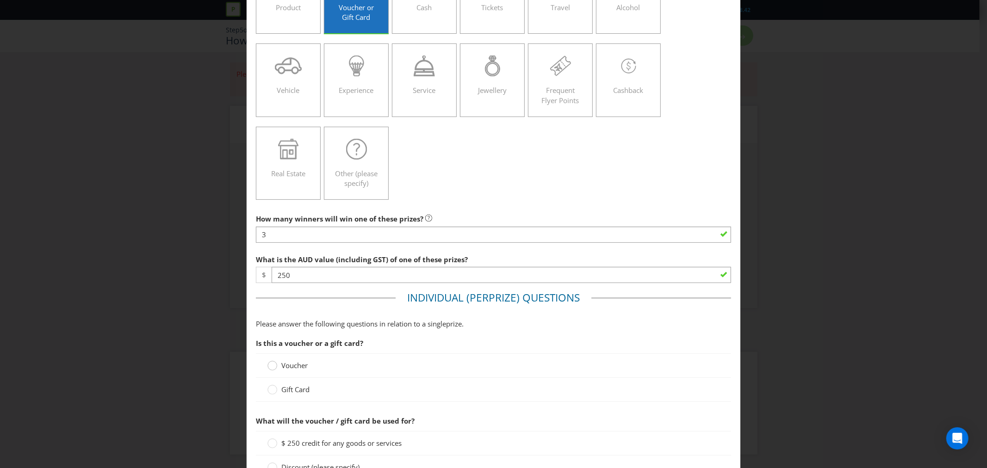
click at [269, 367] on circle at bounding box center [272, 365] width 9 height 9
click at [0, 0] on input "Voucher" at bounding box center [0, 0] width 0 height 0
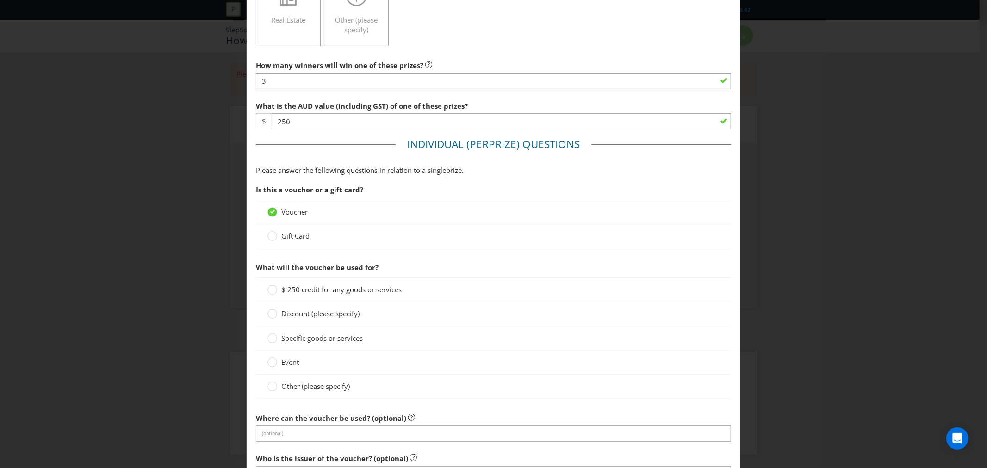
scroll to position [257, 0]
click at [274, 338] on circle at bounding box center [272, 338] width 9 height 9
click at [0, 0] on input "Specific goods or services" at bounding box center [0, 0] width 0 height 0
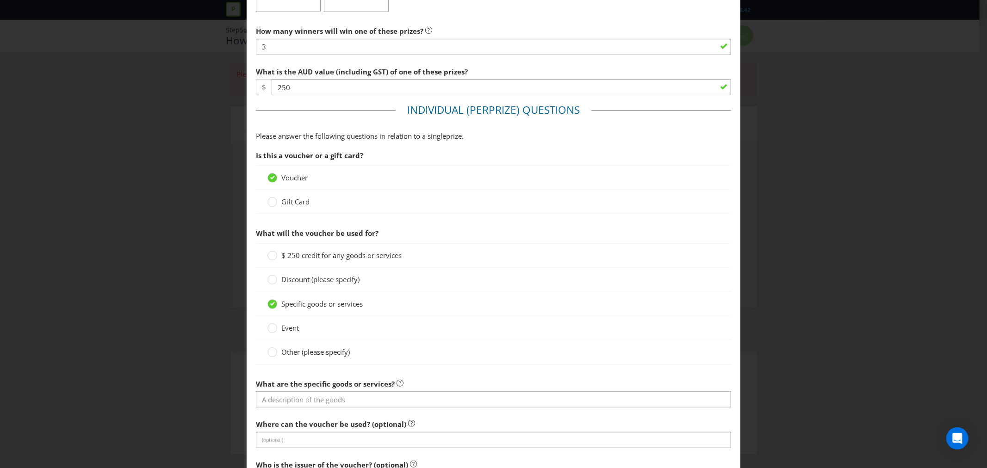
scroll to position [308, 0]
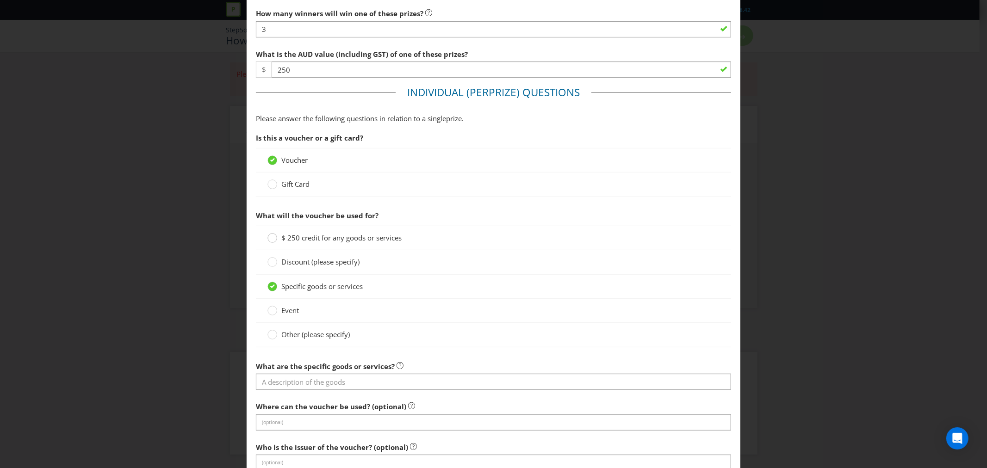
click at [269, 238] on circle at bounding box center [272, 238] width 9 height 9
click at [0, 0] on input "$ 250 credit for any goods or services" at bounding box center [0, 0] width 0 height 0
click at [274, 287] on circle at bounding box center [272, 286] width 9 height 9
click at [0, 0] on input "Specific goods or services" at bounding box center [0, 0] width 0 height 0
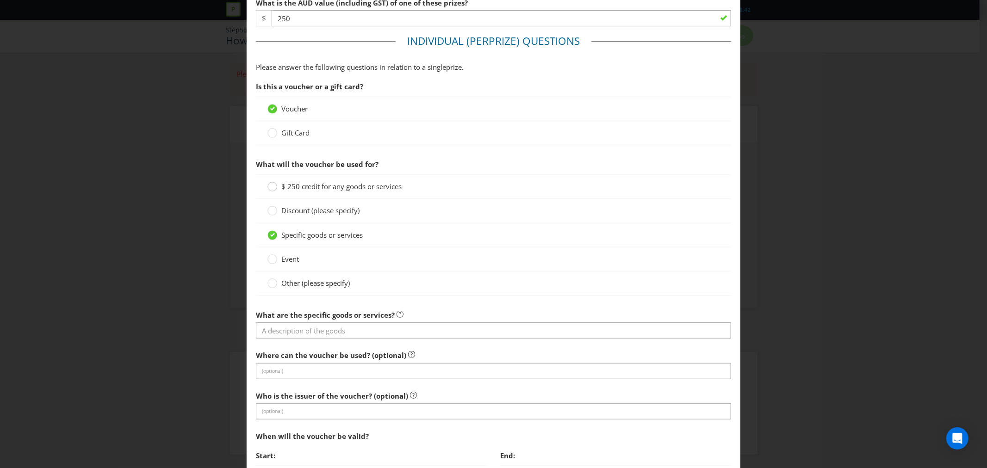
click at [271, 186] on div at bounding box center [272, 183] width 5 height 5
click at [0, 0] on input "$ 250 credit for any goods or services" at bounding box center [0, 0] width 0 height 0
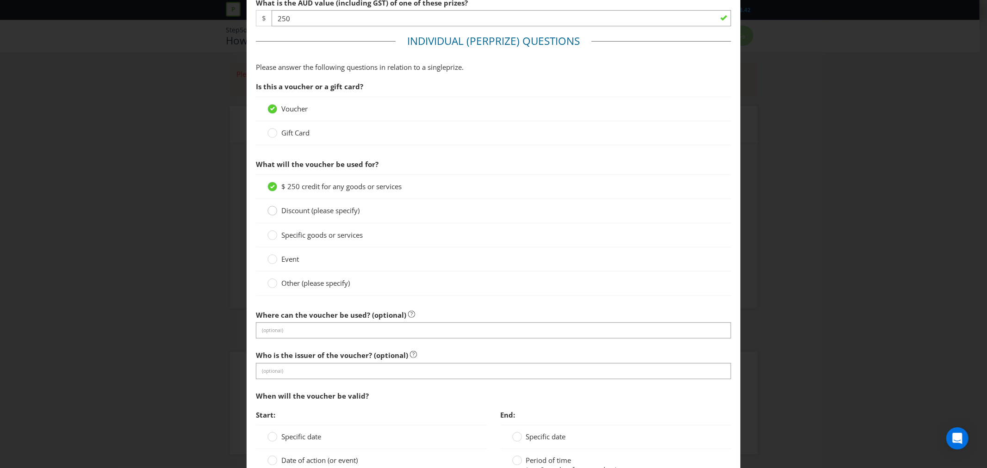
click at [274, 212] on circle at bounding box center [272, 210] width 9 height 9
click at [0, 0] on input "Discount (please specify)" at bounding box center [0, 0] width 0 height 0
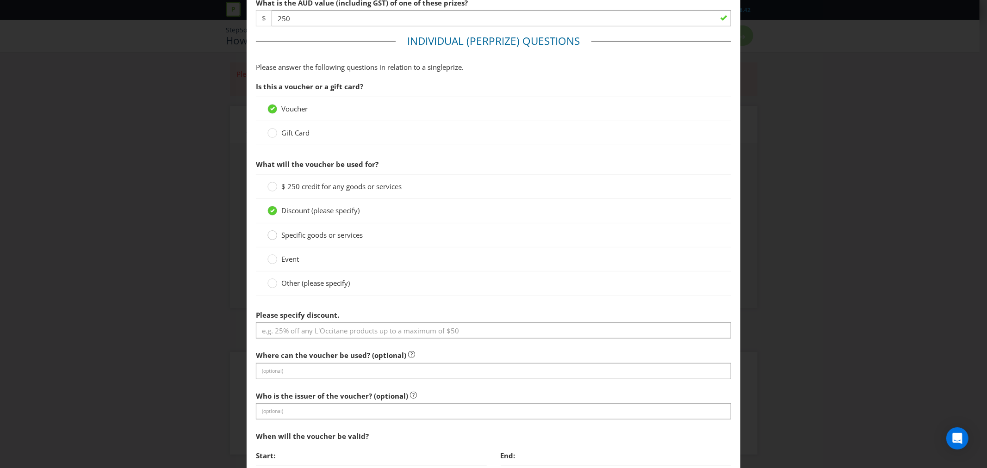
click at [269, 237] on circle at bounding box center [272, 235] width 9 height 9
click at [0, 0] on input "Specific goods or services" at bounding box center [0, 0] width 0 height 0
click at [270, 282] on div at bounding box center [272, 280] width 5 height 5
click at [0, 0] on input "Other (please specify)" at bounding box center [0, 0] width 0 height 0
click at [274, 261] on circle at bounding box center [272, 259] width 9 height 9
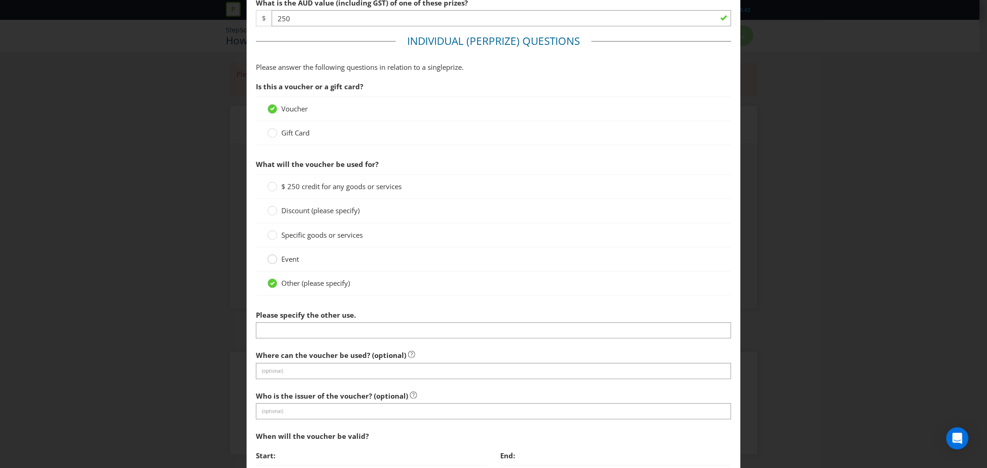
click at [0, 0] on input "Event" at bounding box center [0, 0] width 0 height 0
click at [273, 236] on circle at bounding box center [272, 235] width 9 height 9
click at [0, 0] on input "Specific goods or services" at bounding box center [0, 0] width 0 height 0
click at [269, 188] on circle at bounding box center [272, 186] width 9 height 9
click at [0, 0] on input "$ 250 credit for any goods or services" at bounding box center [0, 0] width 0 height 0
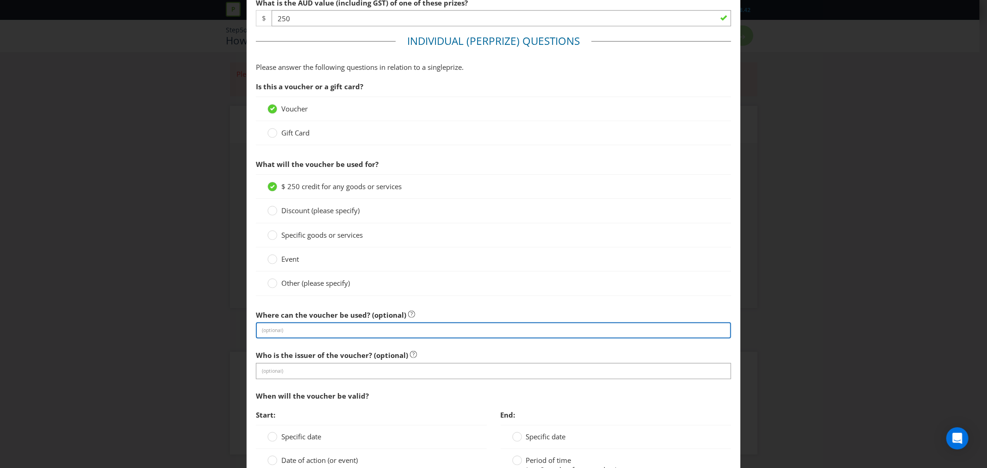
click at [274, 330] on input "text" at bounding box center [493, 331] width 475 height 16
type input "Elmore IGA"
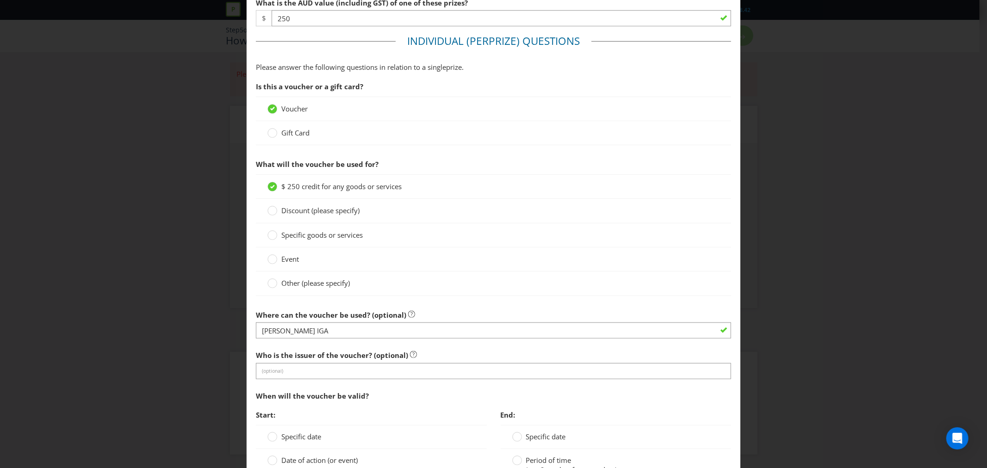
click at [371, 346] on label "Who is the issuer of the voucher? (optional)" at bounding box center [336, 353] width 161 height 14
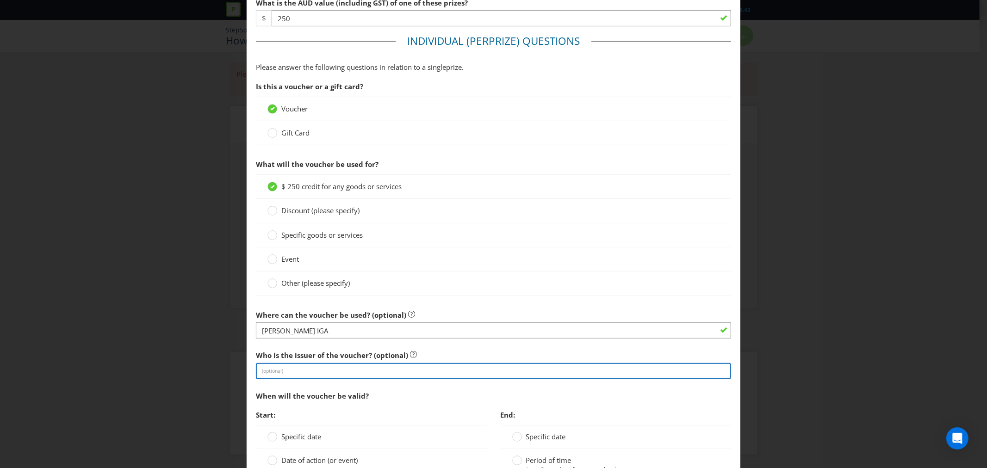
click at [268, 371] on input "text" at bounding box center [493, 371] width 475 height 16
type input "Elmore IGA"
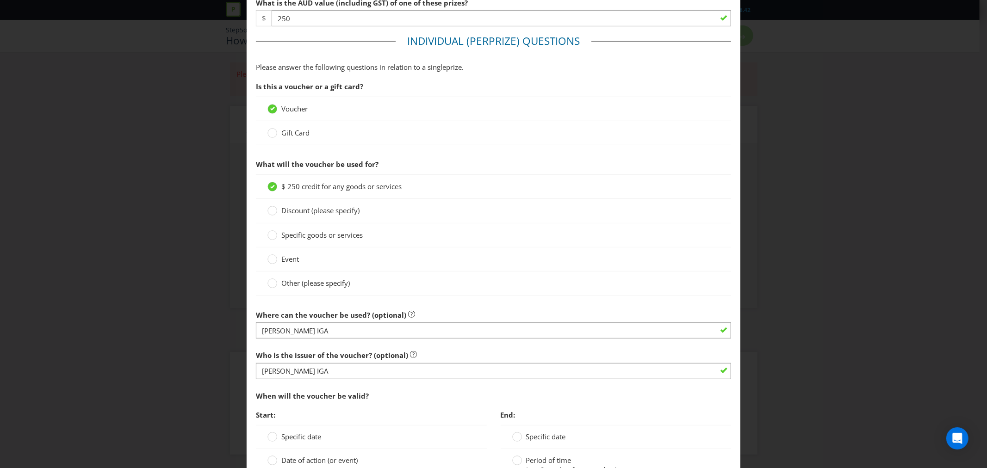
click at [591, 306] on div "Where can the voucher be used? (optional) Elmore IGA" at bounding box center [493, 322] width 475 height 33
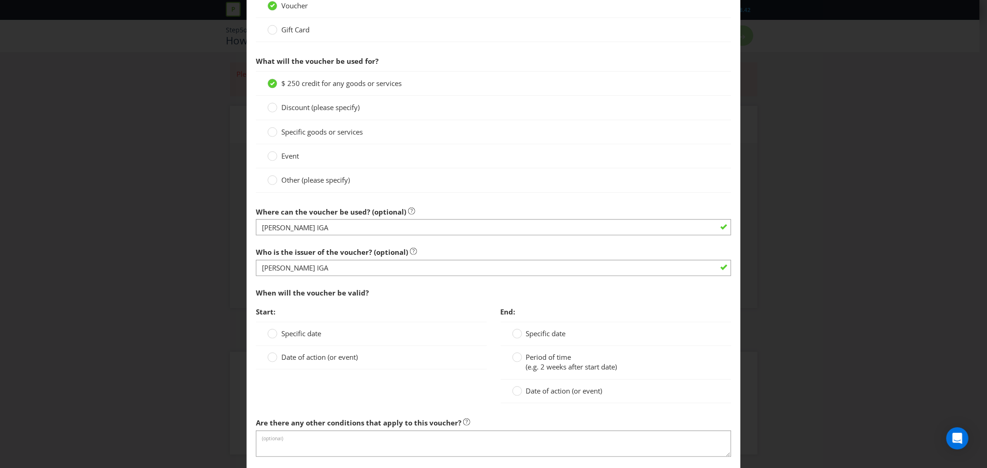
scroll to position [514, 0]
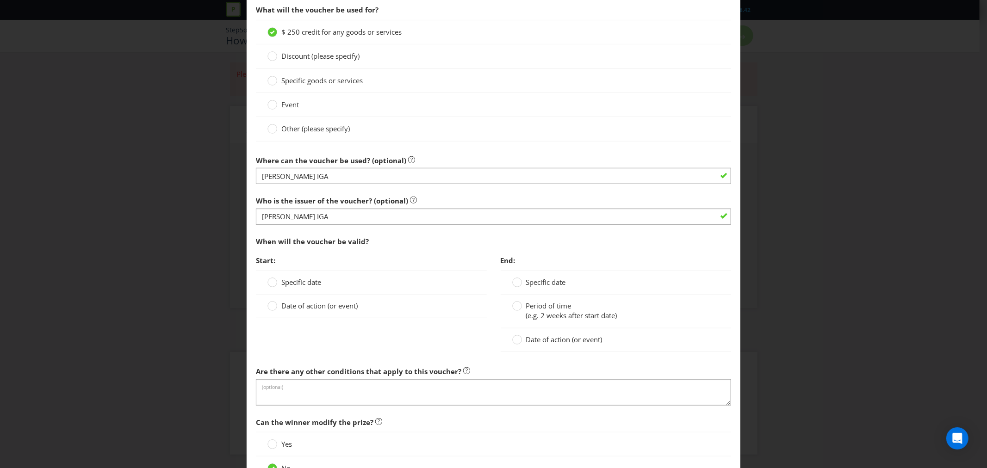
click at [519, 308] on label "Period of time (e.g. 2 weeks after start date)" at bounding box center [565, 311] width 107 height 20
click at [0, 0] on input "Period of time (e.g. 2 weeks after start date)" at bounding box center [0, 0] width 0 height 0
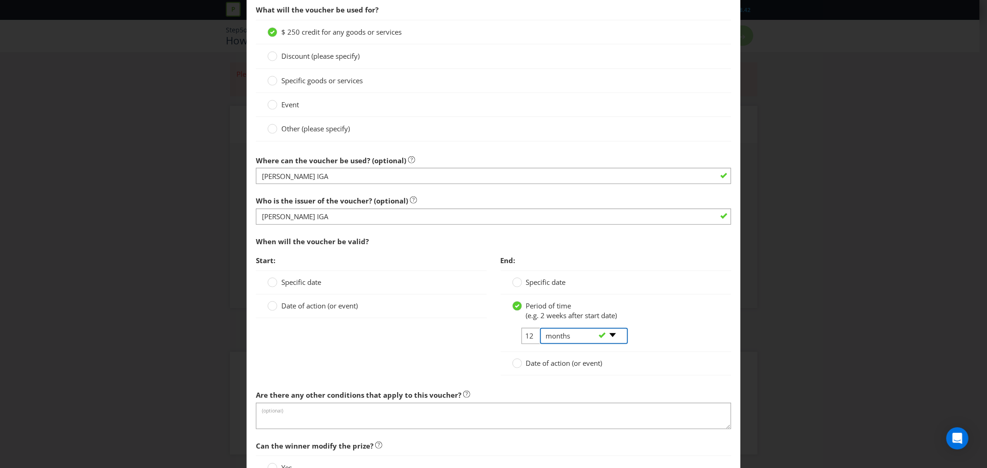
click at [614, 338] on select "-- Please select -- days weeks months years" at bounding box center [584, 336] width 88 height 16
select select "YEARS"
click at [540, 329] on select "-- Please select -- days weeks months years" at bounding box center [584, 336] width 88 height 16
click at [526, 336] on input "12" at bounding box center [532, 336] width 21 height 16
click at [533, 338] on div "-- Please select -- days weeks months years" at bounding box center [580, 336] width 94 height 17
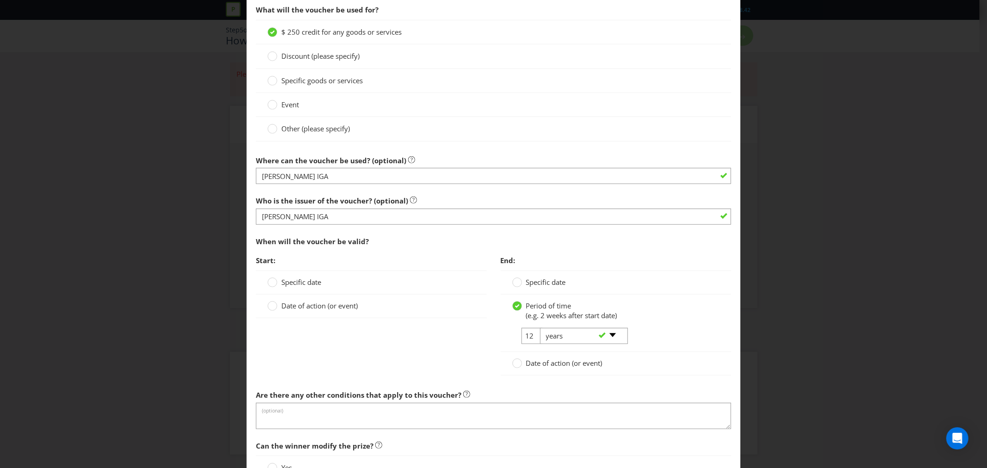
click at [533, 338] on div "-- Please select -- days weeks months years" at bounding box center [580, 336] width 94 height 17
click at [525, 337] on input "12" at bounding box center [532, 336] width 21 height 16
type input "1"
type input "3"
click at [653, 318] on div "Period of time (e.g. 2 weeks after start date)" at bounding box center [615, 311] width 207 height 20
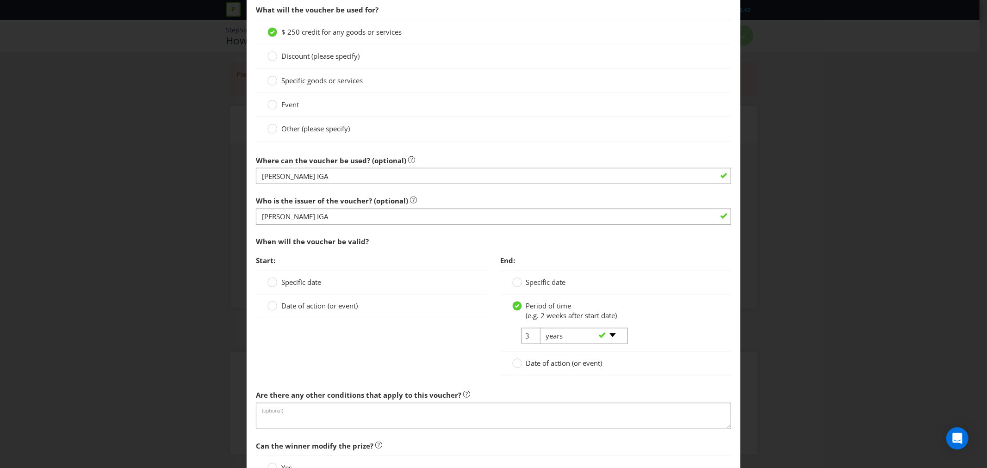
click at [655, 354] on div "Date of action (or event)" at bounding box center [616, 364] width 230 height 24
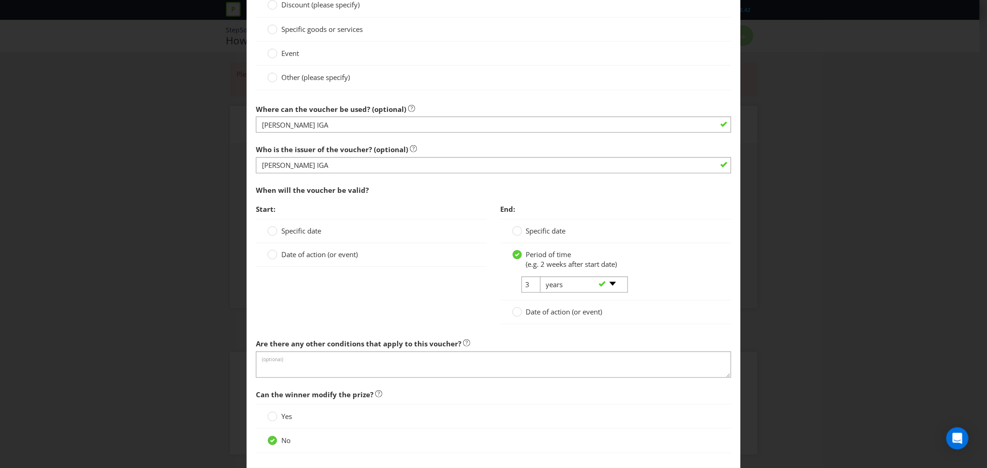
scroll to position [617, 0]
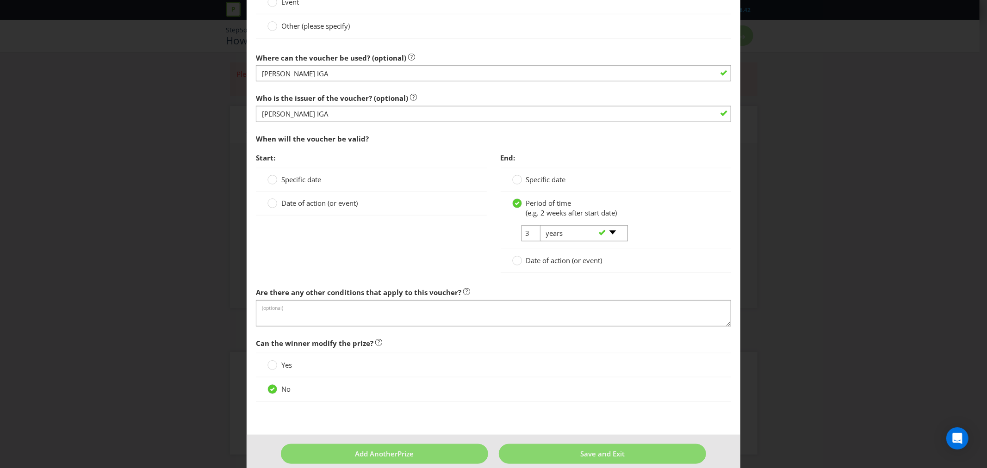
click at [668, 236] on div "3 -- Please select -- days weeks months years" at bounding box center [615, 237] width 221 height 24
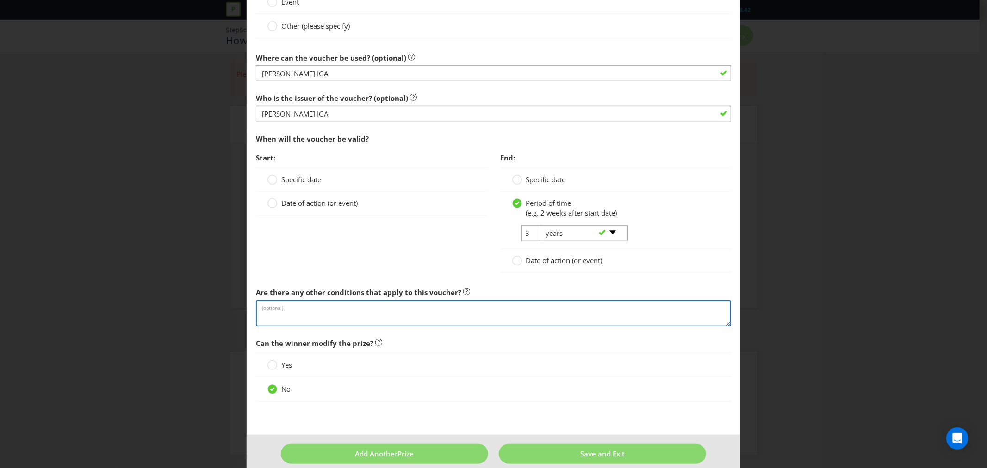
click at [278, 309] on textarea at bounding box center [493, 313] width 475 height 26
paste textarea "Each Gift Card is valid until the expiry date displayed on the Gift Card, which…"
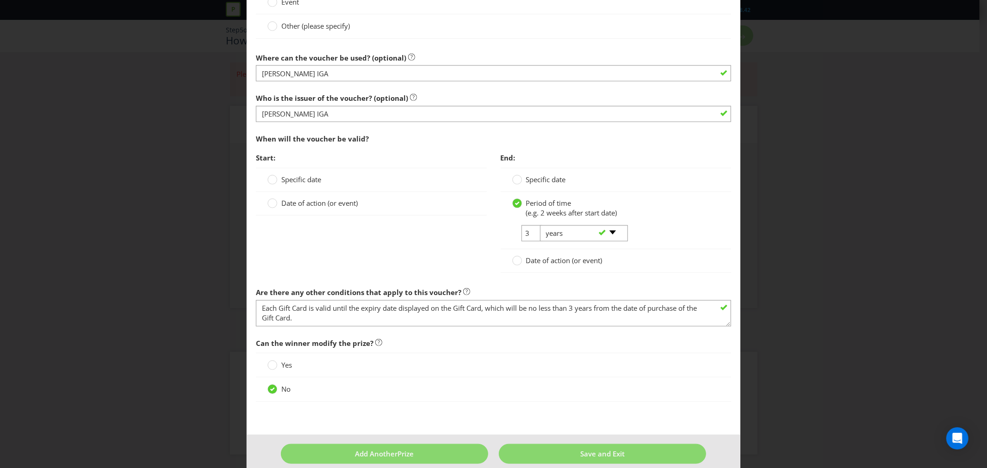
click at [423, 274] on div "Start: Specific date Date of action (or event) End: Specific date Period of tim…" at bounding box center [493, 216] width 489 height 134
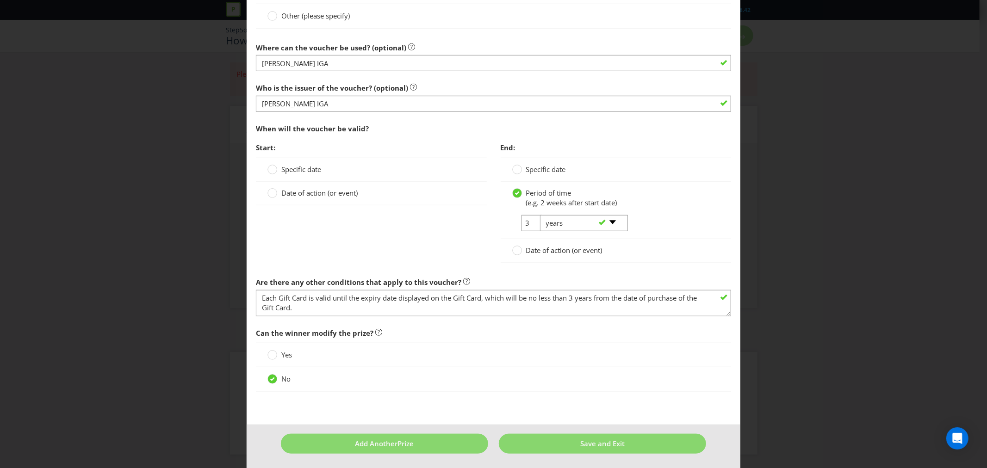
scroll to position [630, 0]
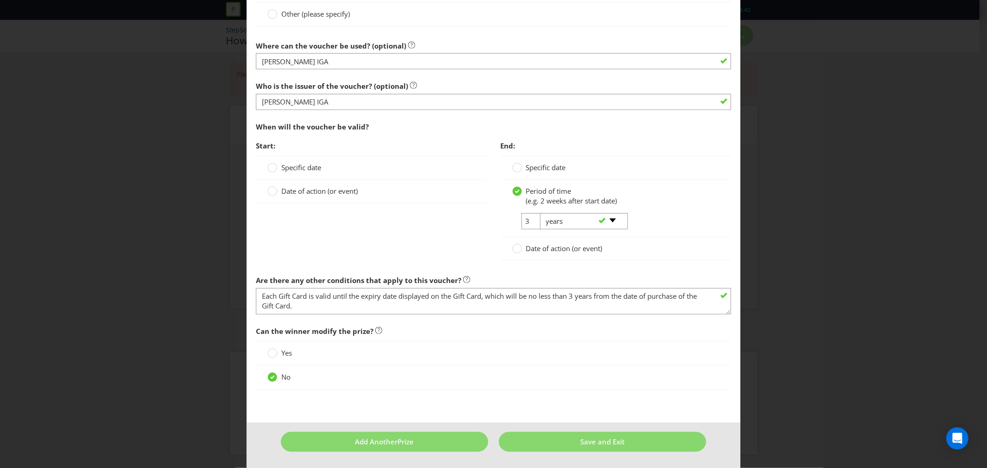
click at [560, 442] on button "Save and Exit" at bounding box center [602, 442] width 207 height 20
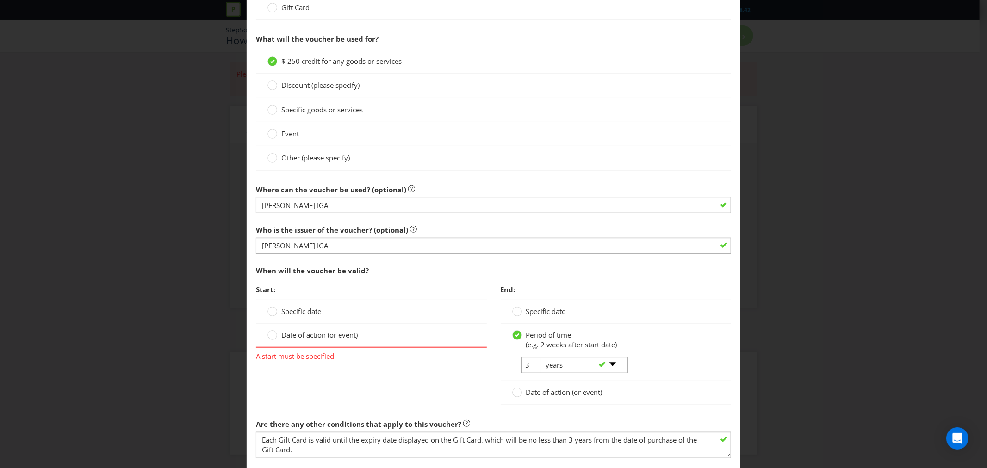
scroll to position [514, 0]
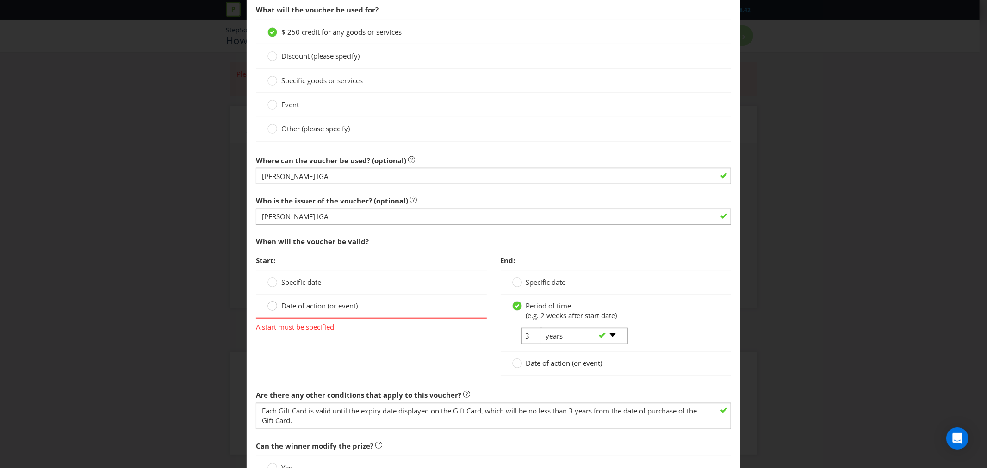
click at [274, 307] on circle at bounding box center [272, 306] width 9 height 9
click at [0, 0] on input "Date of action (or event)" at bounding box center [0, 0] width 0 height 0
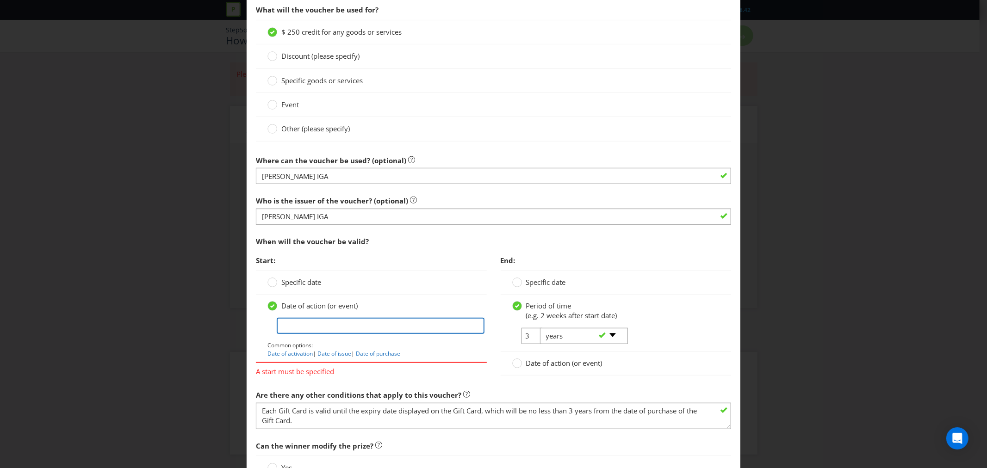
click at [318, 329] on input "text" at bounding box center [380, 326] width 207 height 16
click at [271, 284] on circle at bounding box center [272, 282] width 9 height 9
click at [0, 0] on input "Specific date" at bounding box center [0, 0] width 0 height 0
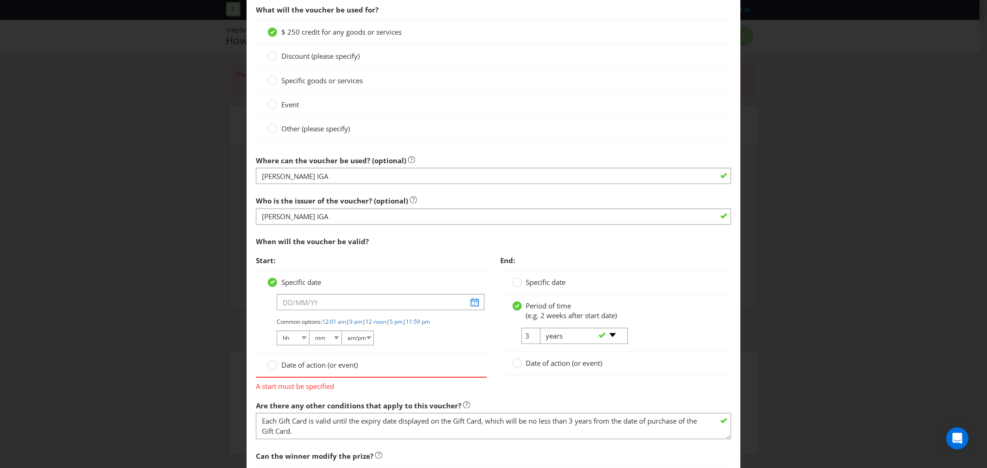
click at [304, 259] on span "Start:" at bounding box center [371, 260] width 230 height 19
click at [301, 261] on span "Start:" at bounding box center [371, 260] width 230 height 19
click at [716, 265] on span "End:" at bounding box center [616, 260] width 230 height 19
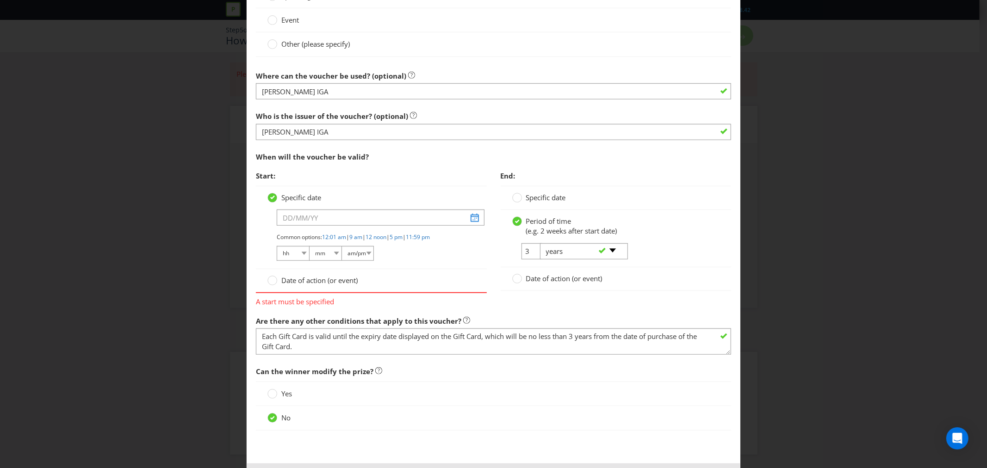
scroll to position [617, 0]
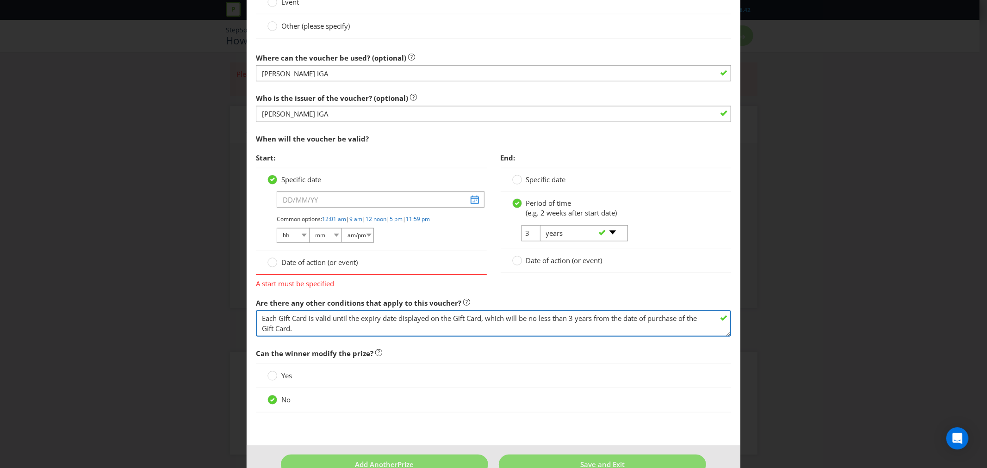
drag, startPoint x: 305, startPoint y: 320, endPoint x: 310, endPoint y: 320, distance: 4.7
click at [305, 320] on textarea "Each Gift Card is valid until the expiry date displayed on the Gift Card, which…" at bounding box center [493, 324] width 475 height 26
click at [479, 319] on textarea "Each voucher is valid until the expiry date displayed on the Gift Card, which w…" at bounding box center [493, 324] width 475 height 26
click at [287, 331] on textarea "Each voucher is valid until the expiry date displayed on the voucher, which wil…" at bounding box center [493, 324] width 475 height 26
type textarea "Each voucher is valid until the expiry date displayed on the voucher, which wil…"
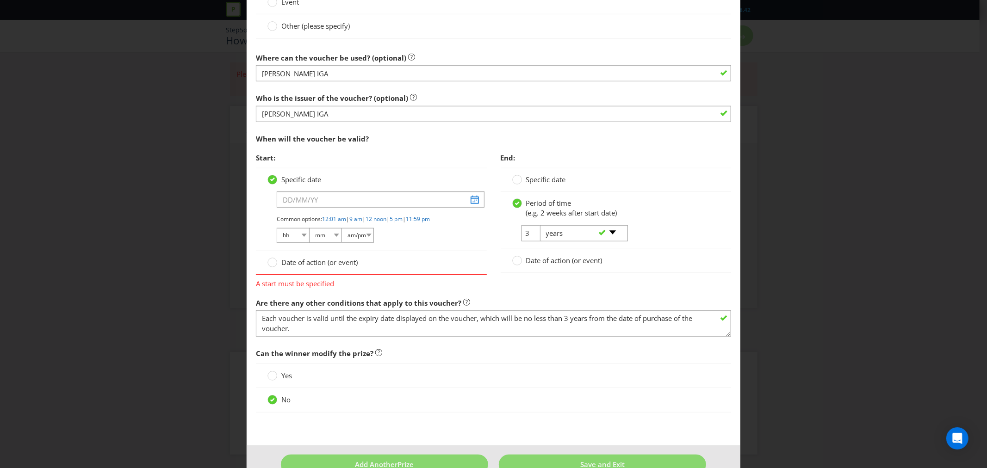
click at [409, 337] on div at bounding box center [493, 336] width 475 height 1
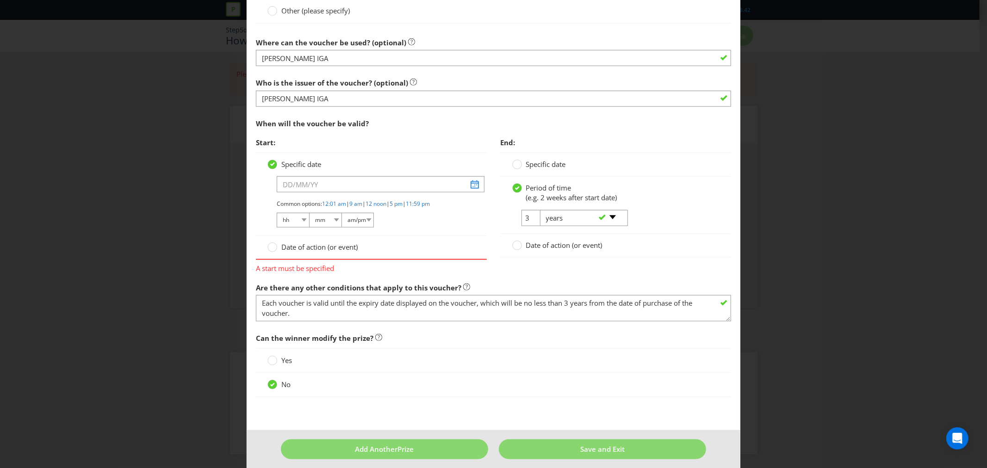
scroll to position [641, 0]
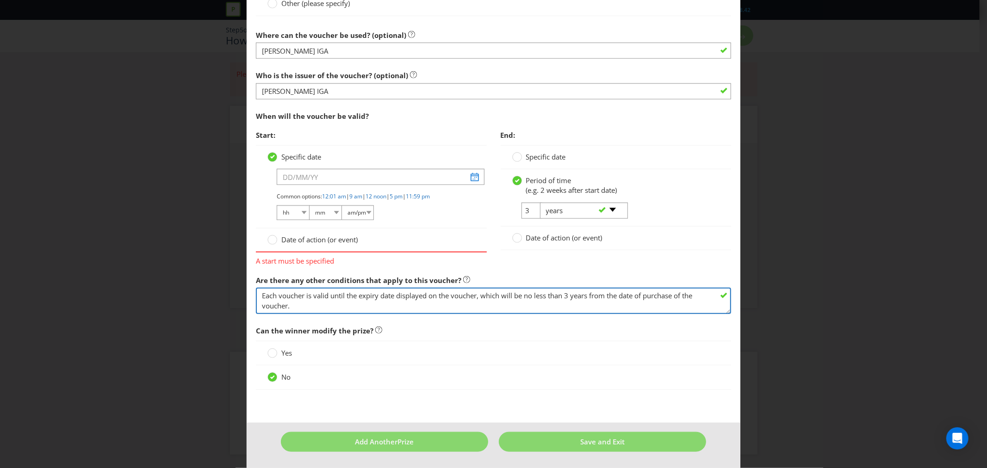
click at [290, 306] on textarea "Each voucher is valid until the expiry date displayed on the voucher, which wil…" at bounding box center [493, 301] width 475 height 26
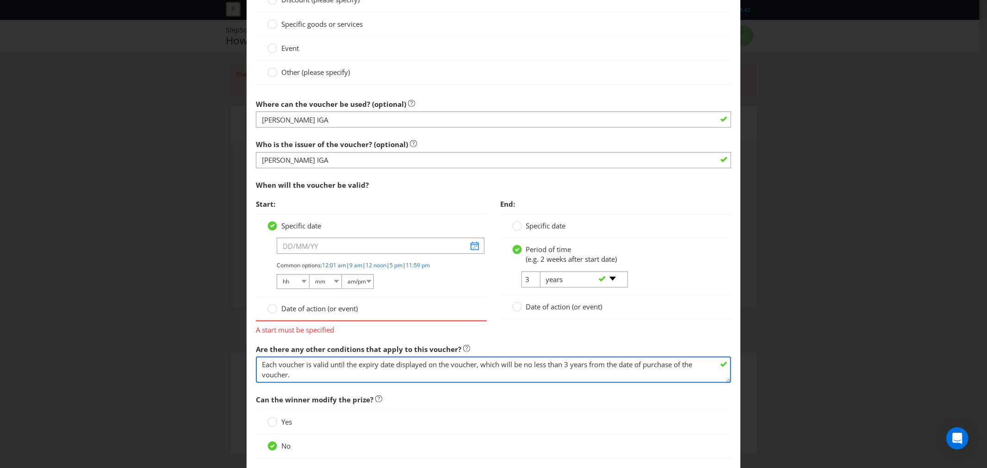
scroll to position [589, 0]
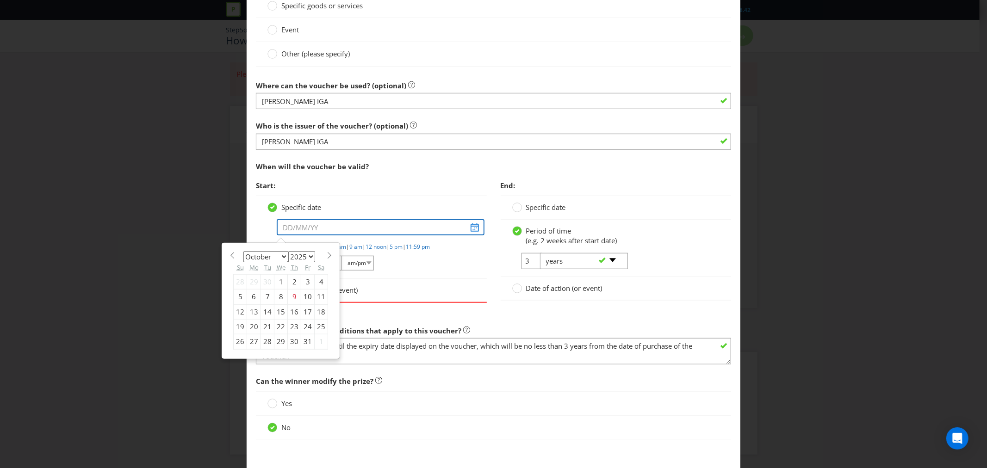
click at [320, 229] on input "text" at bounding box center [380, 227] width 207 height 16
click at [281, 257] on select "January February March April May June July August September October November De…" at bounding box center [265, 256] width 45 height 11
select select "11"
click at [243, 252] on select "January February March April May June July August September October November De…" at bounding box center [265, 256] width 45 height 11
click at [293, 311] on div "18" at bounding box center [294, 312] width 13 height 15
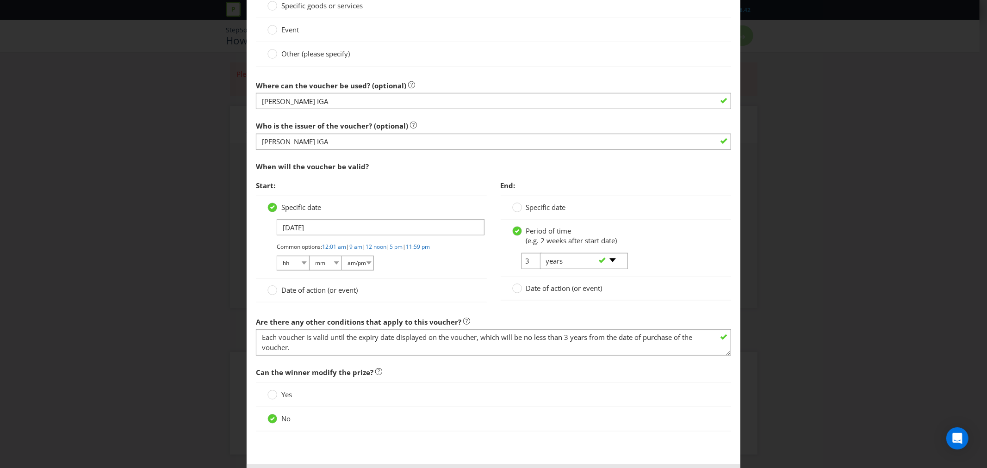
click at [441, 270] on div "Common options: 12:01 am | 9 am | 12 noon | 5 pm | 11:59 pm hh 01 02 03 04 05 0…" at bounding box center [376, 257] width 198 height 29
click at [328, 229] on input "18/12/25" at bounding box center [380, 227] width 207 height 16
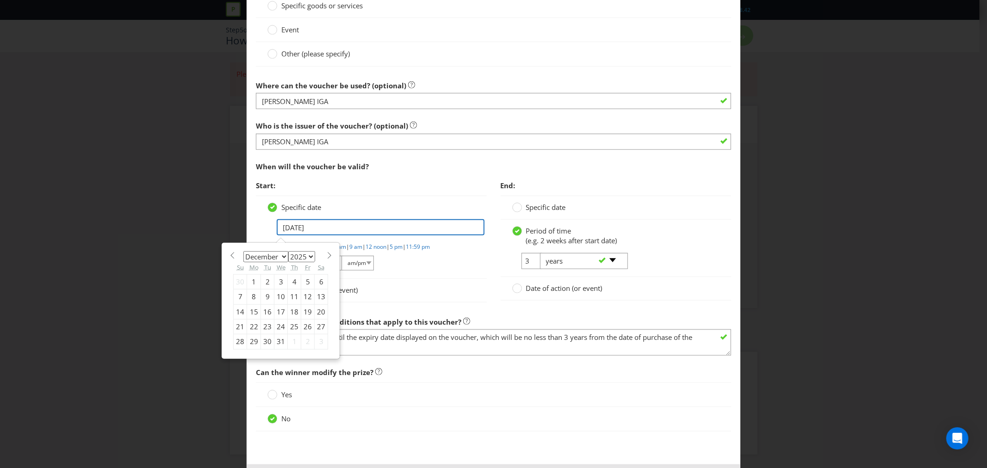
click at [290, 229] on input "18/12/25" at bounding box center [380, 227] width 207 height 16
click at [289, 228] on input "18/12/25" at bounding box center [380, 227] width 207 height 16
type input "19/12/25"
click at [487, 244] on div "Start: Specific date 19/12/25 January February March April May June July August…" at bounding box center [371, 244] width 244 height 136
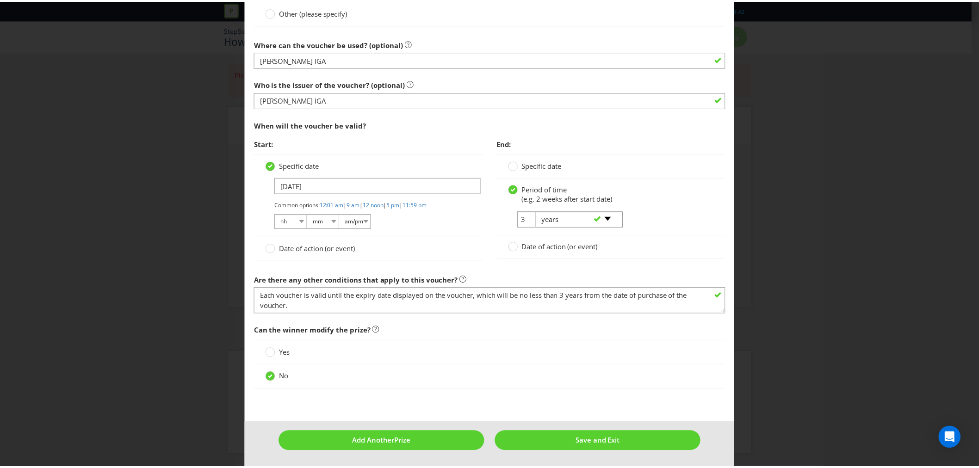
scroll to position [632, 0]
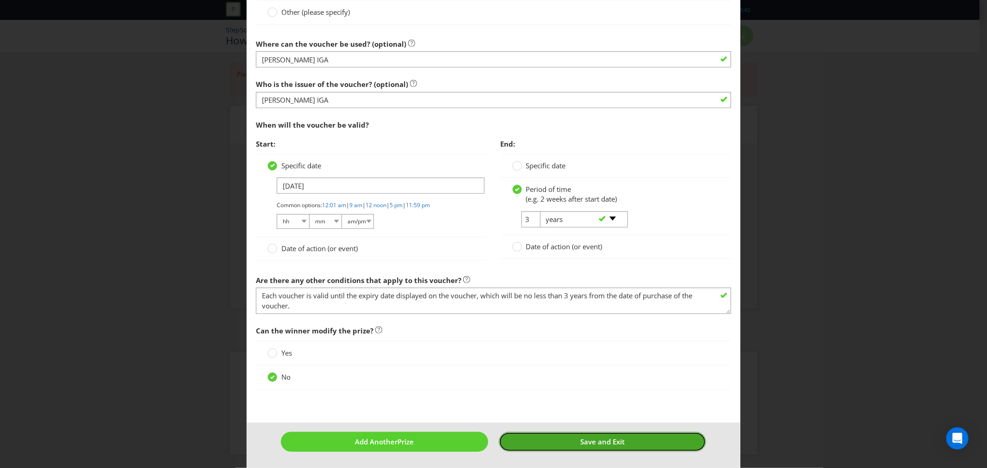
click at [571, 435] on button "Save and Exit" at bounding box center [602, 442] width 207 height 20
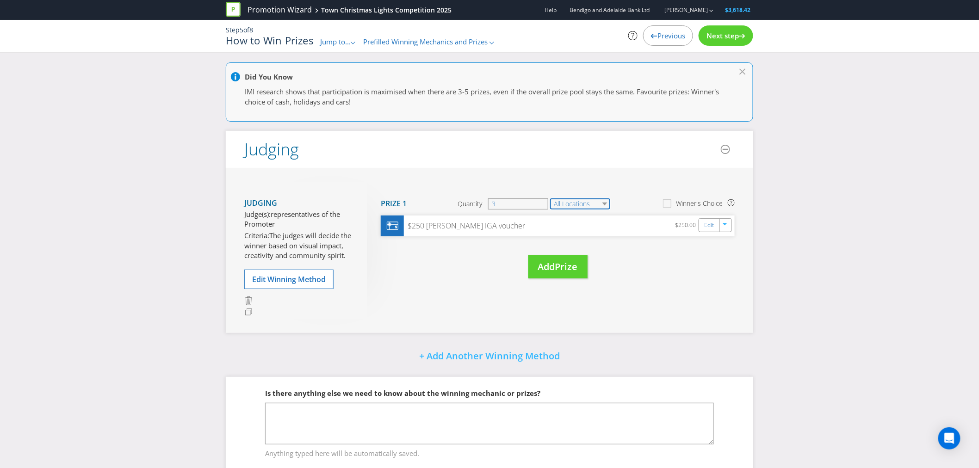
click at [589, 204] on select "All Locations" at bounding box center [580, 204] width 60 height 11
click at [622, 182] on div "Move Here Drag here to move prize Prize 1 Quantity 3 All Locations Victoria Sel…" at bounding box center [551, 240] width 368 height 116
click at [547, 264] on span "Add" at bounding box center [546, 267] width 17 height 12
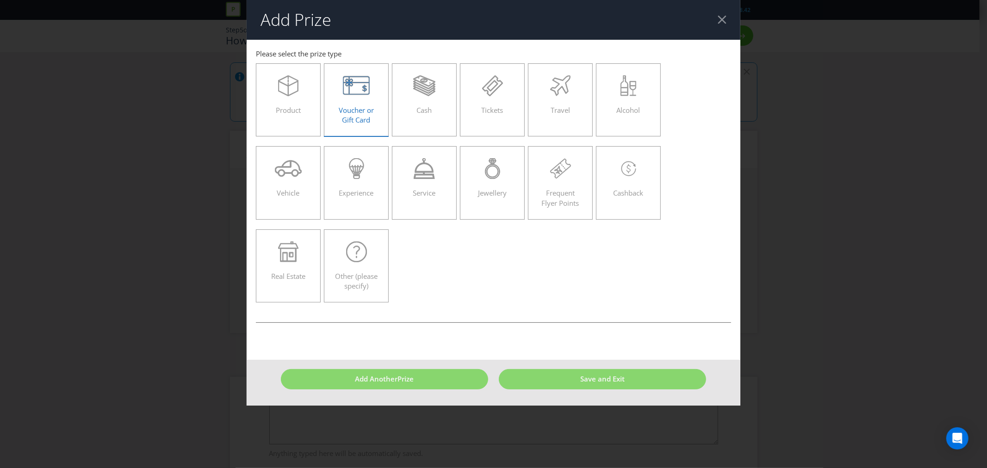
click at [361, 117] on span "Voucher or Gift Card" at bounding box center [356, 115] width 35 height 19
click at [0, 0] on input "Voucher or Gift Card" at bounding box center [0, 0] width 0 height 0
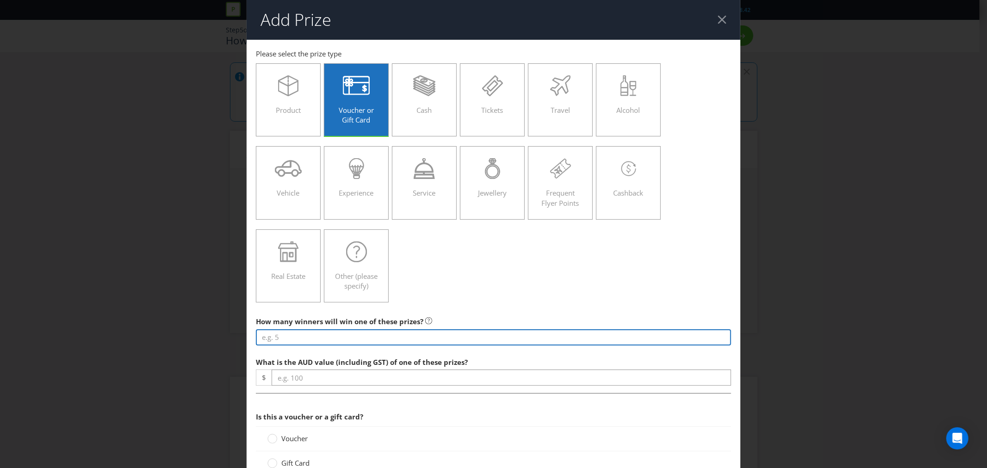
click at [288, 335] on input "number" at bounding box center [493, 338] width 475 height 16
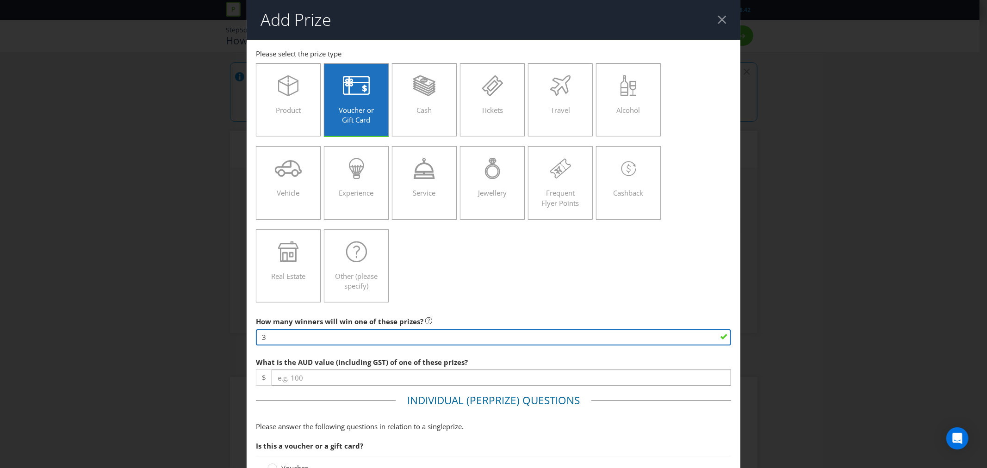
type input "3"
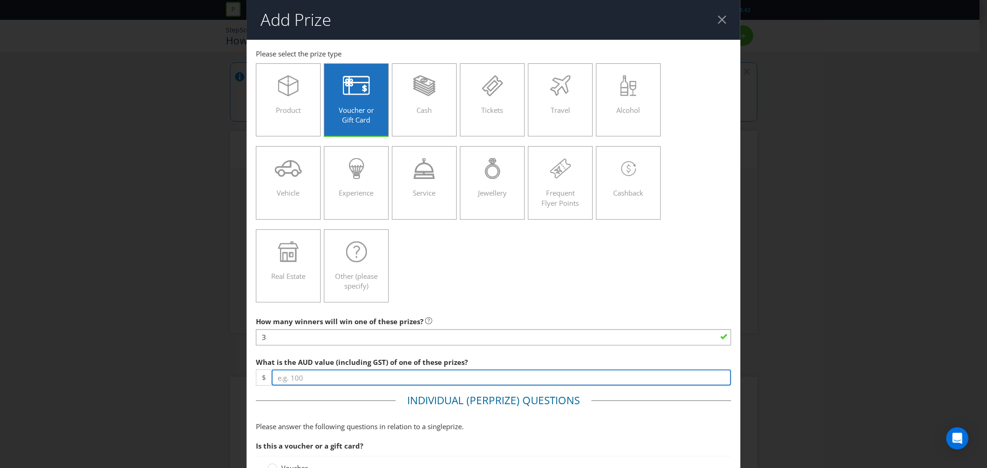
click at [301, 376] on input "number" at bounding box center [502, 378] width 460 height 16
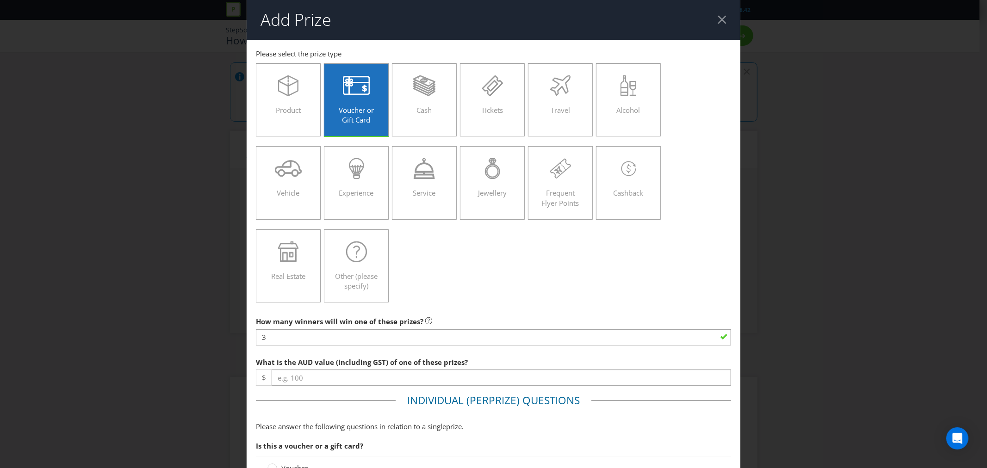
click at [718, 19] on div at bounding box center [722, 19] width 9 height 9
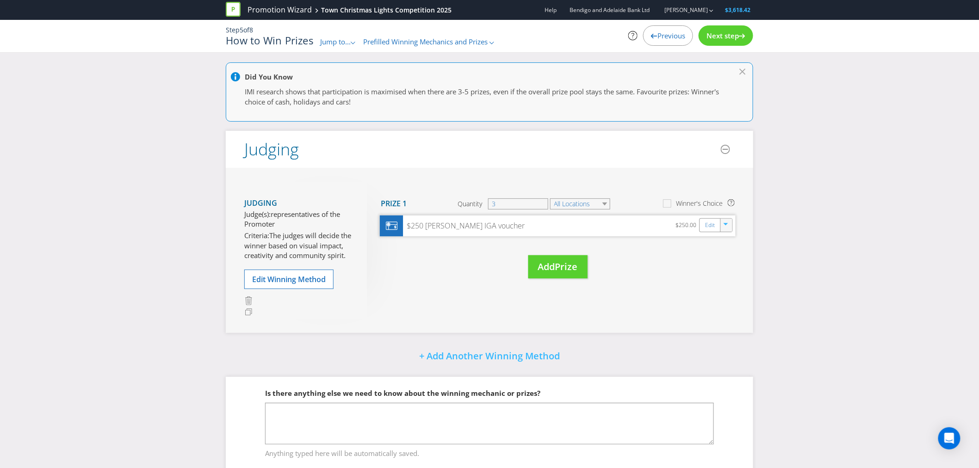
click at [728, 227] on icon "button" at bounding box center [727, 226] width 6 height 6
click at [710, 227] on link "Edit" at bounding box center [710, 225] width 10 height 11
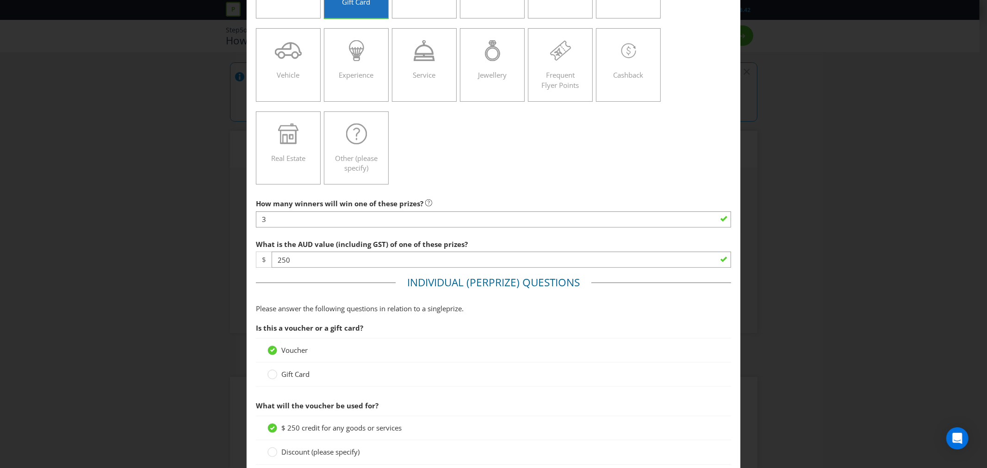
scroll to position [154, 0]
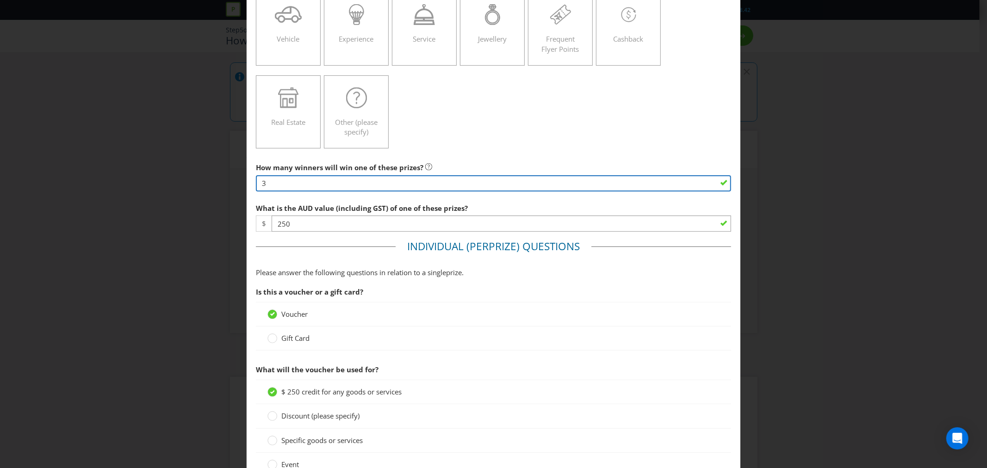
click at [318, 185] on input "3" at bounding box center [493, 183] width 475 height 16
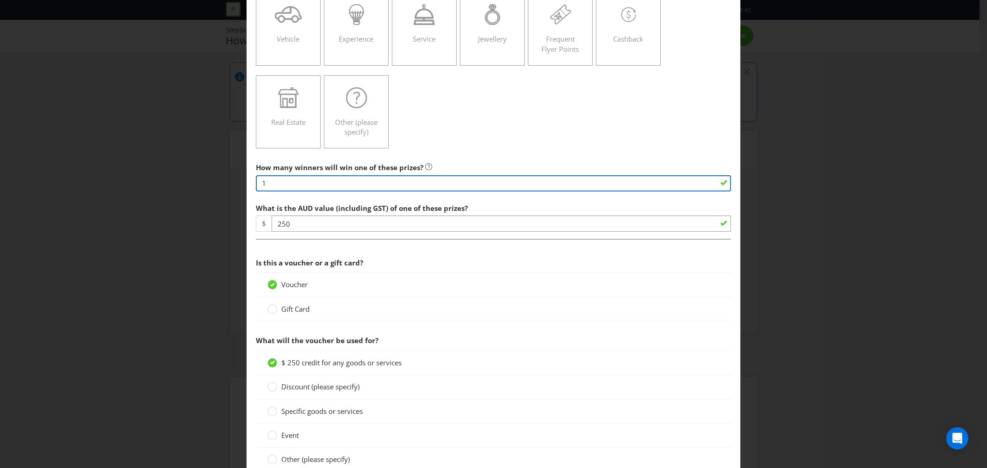
type input "1"
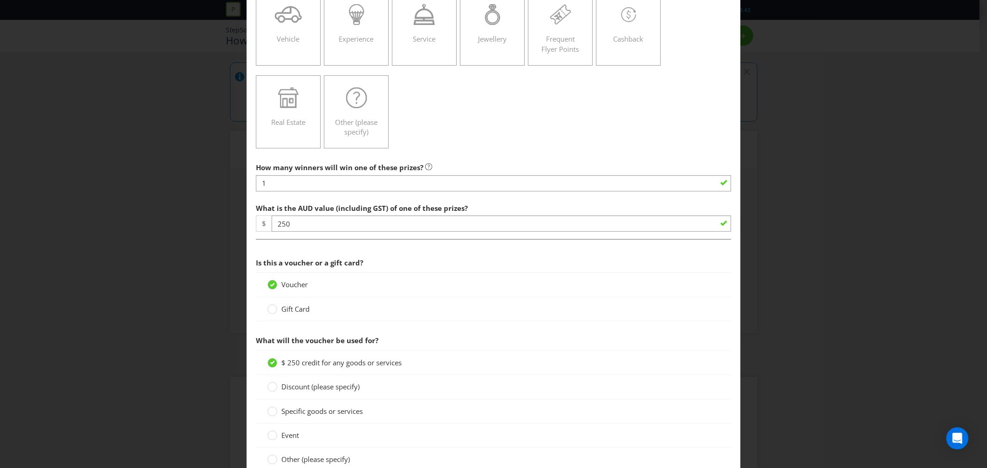
click at [479, 154] on main "Victoria Please select the prize type Product Voucher or Gift Card Cash Tickets…" at bounding box center [494, 378] width 494 height 985
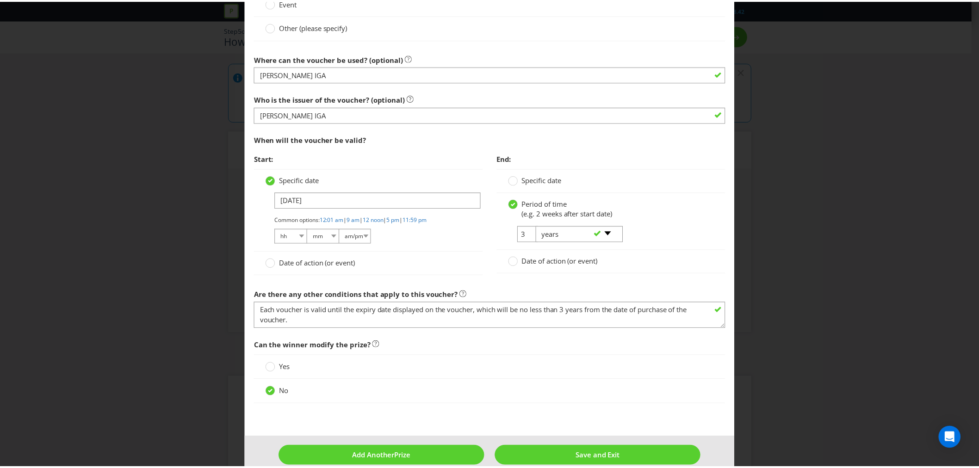
scroll to position [603, 0]
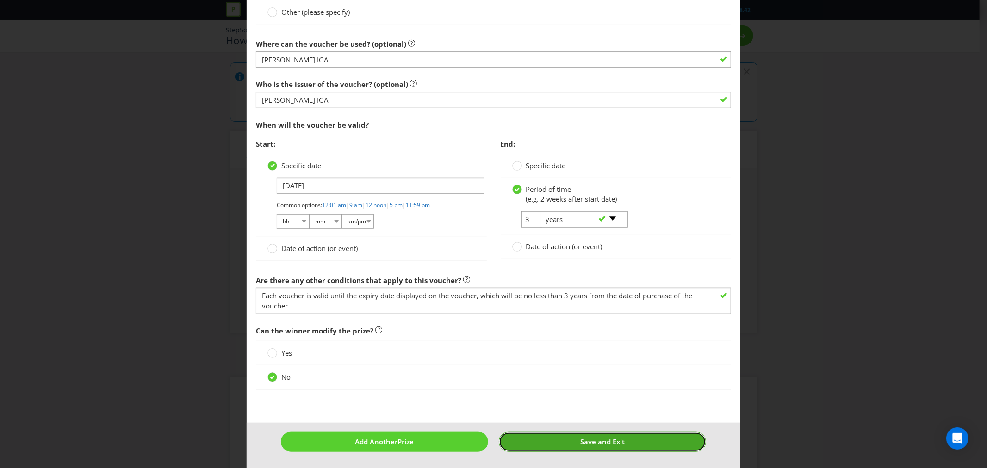
click at [560, 438] on button "Save and Exit" at bounding box center [602, 442] width 207 height 20
type input "1"
